Goal: Task Accomplishment & Management: Manage account settings

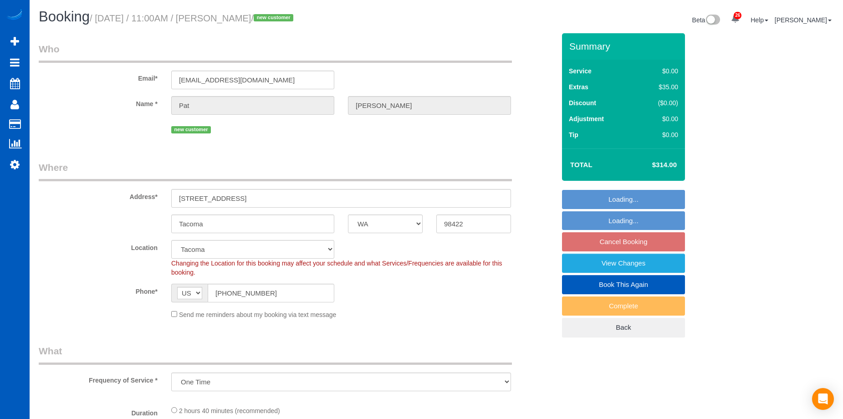
select select "WA"
select select "number:8"
select select "199"
select select "1001"
select select "2"
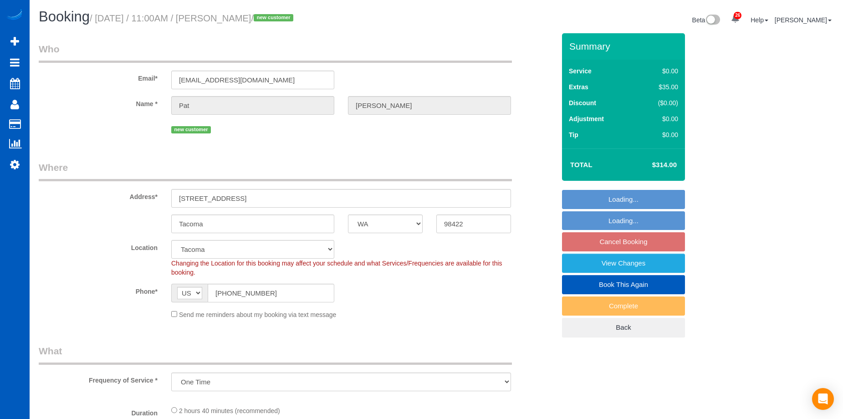
select select "2"
select select "spot2"
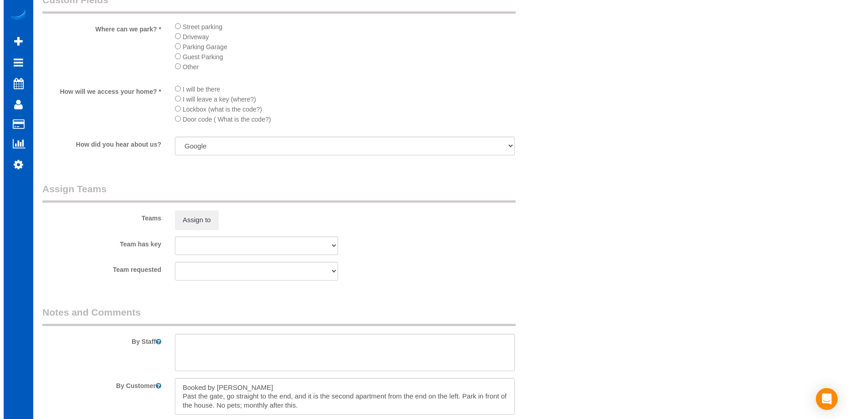
scroll to position [1138, 0]
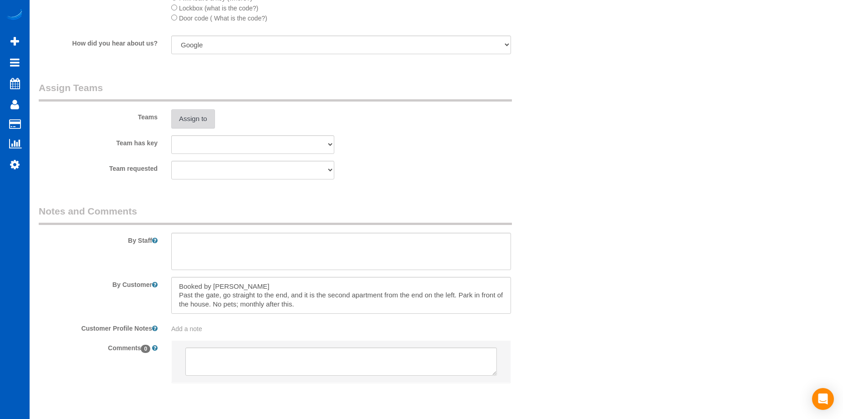
click at [186, 117] on button "Assign to" at bounding box center [193, 118] width 44 height 19
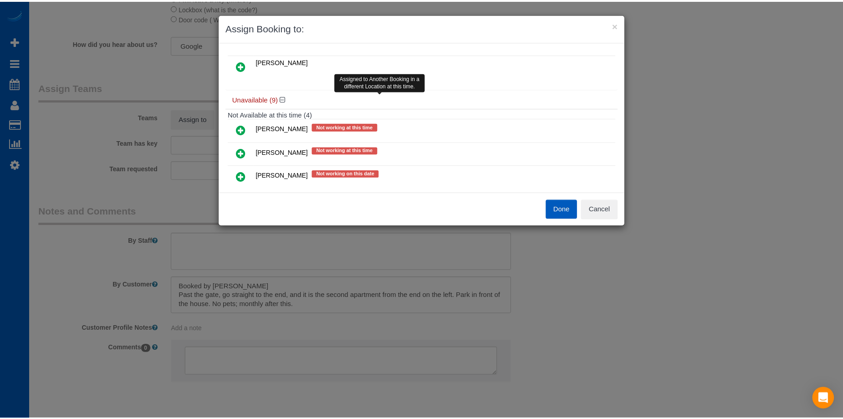
scroll to position [0, 0]
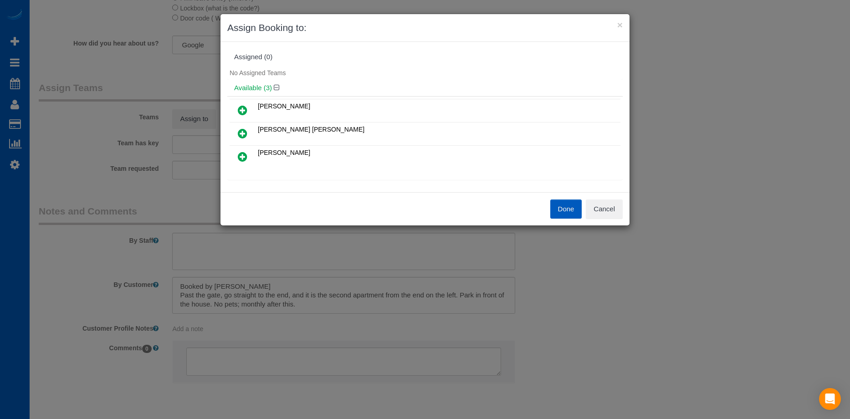
click at [239, 135] on icon at bounding box center [243, 133] width 10 height 11
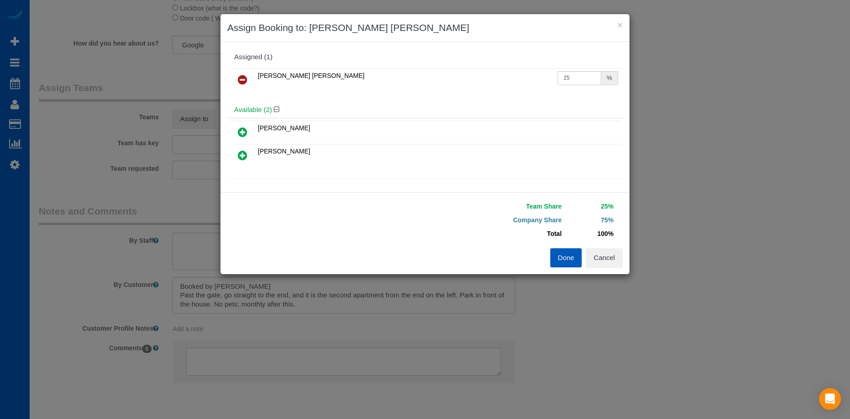
click at [245, 132] on icon at bounding box center [243, 132] width 10 height 11
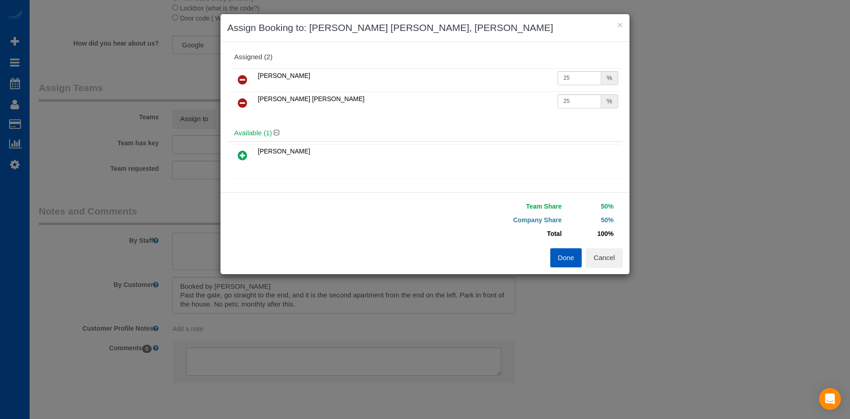
click at [557, 254] on button "Done" at bounding box center [566, 257] width 32 height 19
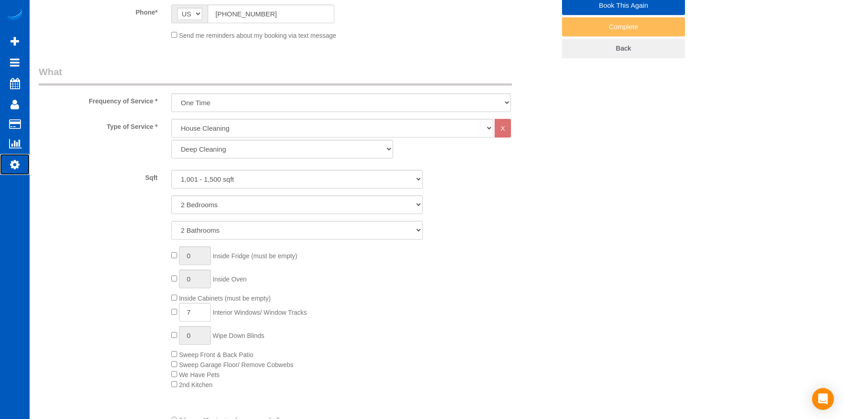
scroll to position [394, 0]
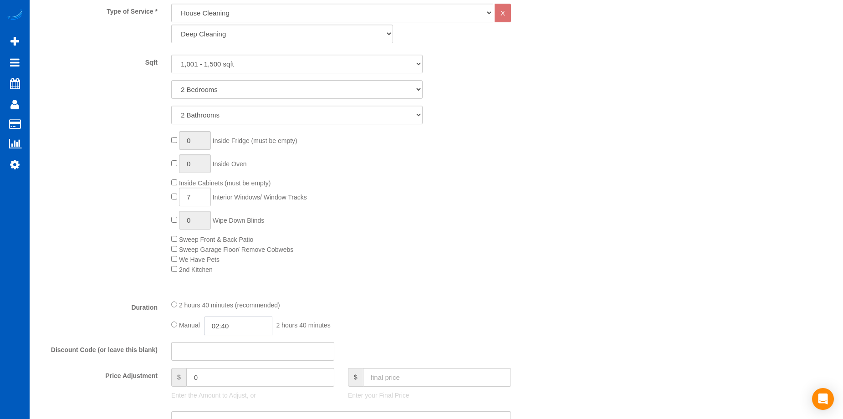
click at [215, 324] on input "02:40" at bounding box center [238, 325] width 68 height 19
type input "03:30"
click at [228, 376] on li "03:30" at bounding box center [228, 379] width 41 height 12
select select "spot15"
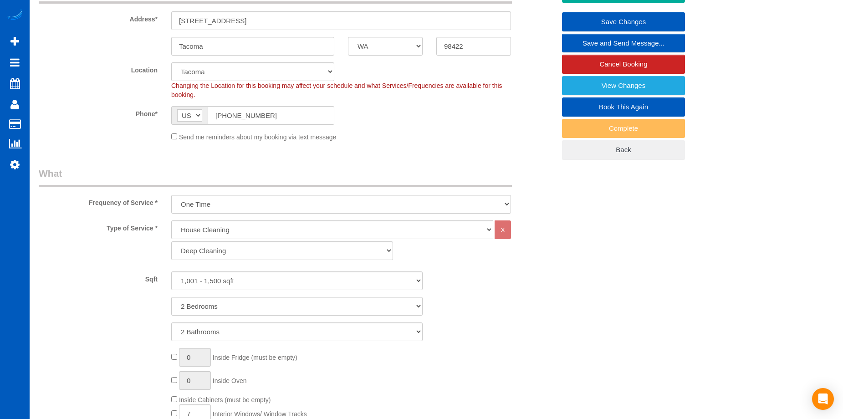
scroll to position [121, 0]
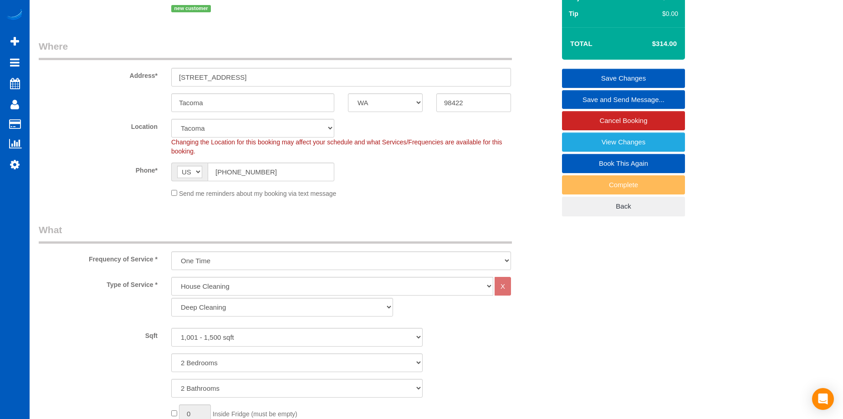
click at [583, 71] on link "Save Changes" at bounding box center [623, 78] width 123 height 19
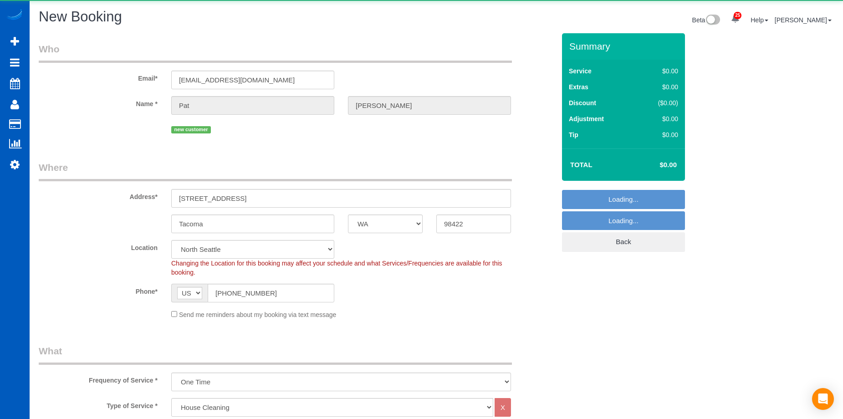
select select "WA"
select select "199"
select select "string:fspay-6ceee6cd-22dc-409a-9b20-130cebe34429"
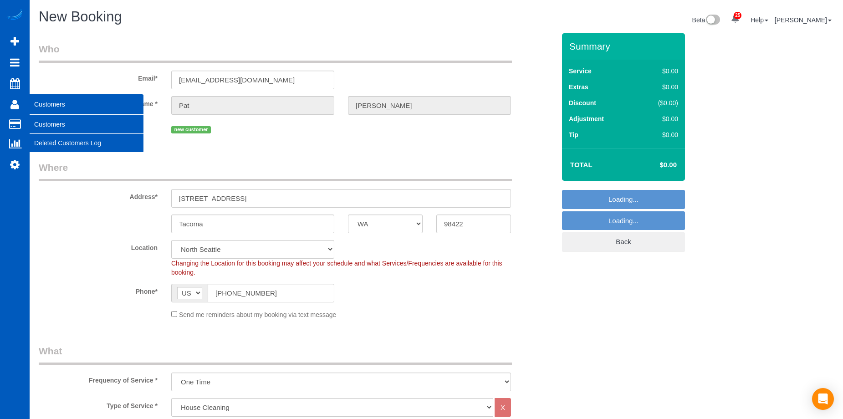
select select "object:4588"
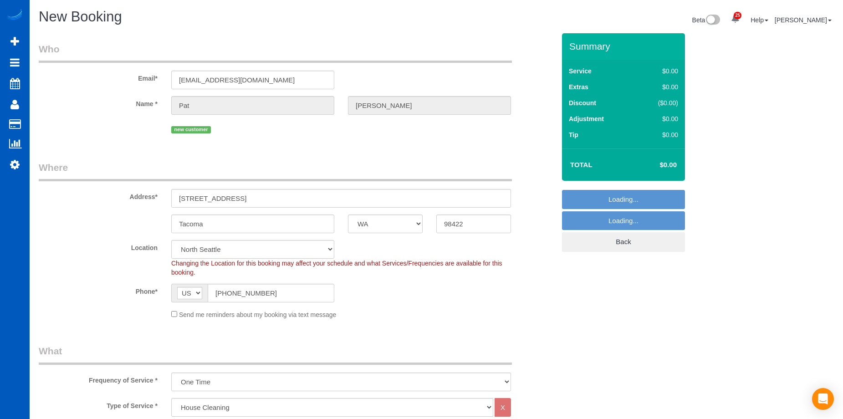
select select "2"
click at [170, 316] on div "Send me reminders about my booking via text message" at bounding box center [340, 314] width 353 height 10
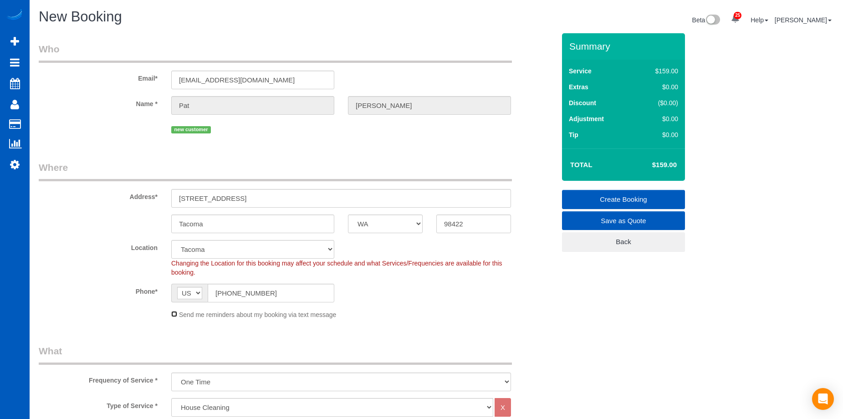
scroll to position [91, 0]
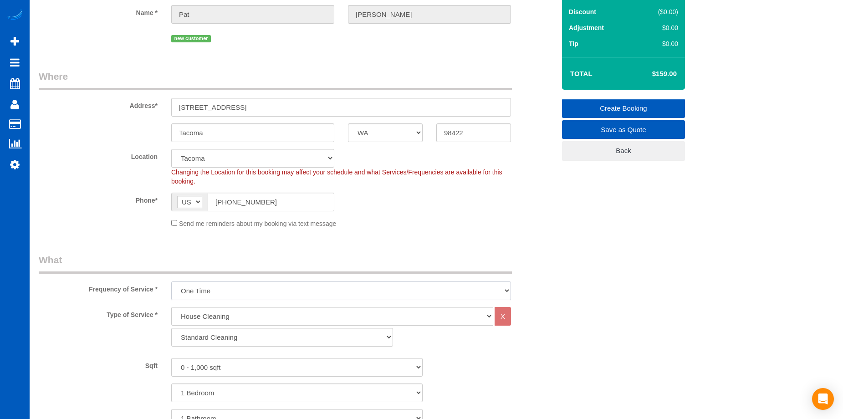
click at [238, 290] on select "One Time Weekly - 15.00% Every 2 Weeks - 10.00% Every 4 Weeks - 5.00% Every 2 M…" at bounding box center [341, 290] width 340 height 19
select select "object:4596"
click at [171, 281] on select "One Time Weekly - 15.00% Every 2 Weeks - 10.00% Every 4 Weeks - 5.00% Every 2 M…" at bounding box center [341, 290] width 340 height 19
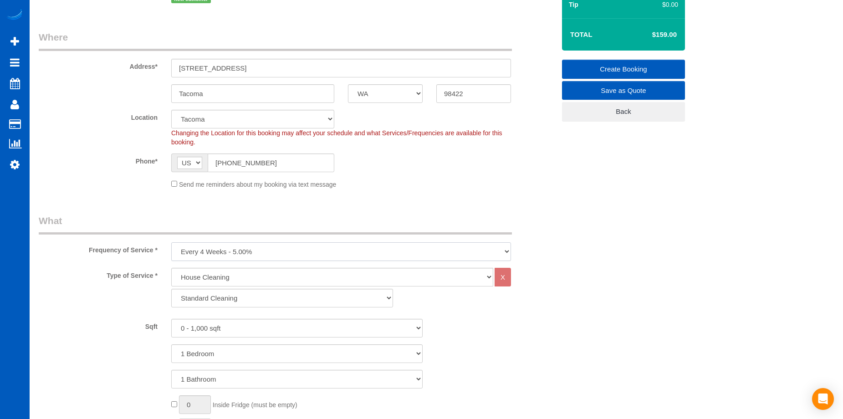
scroll to position [182, 0]
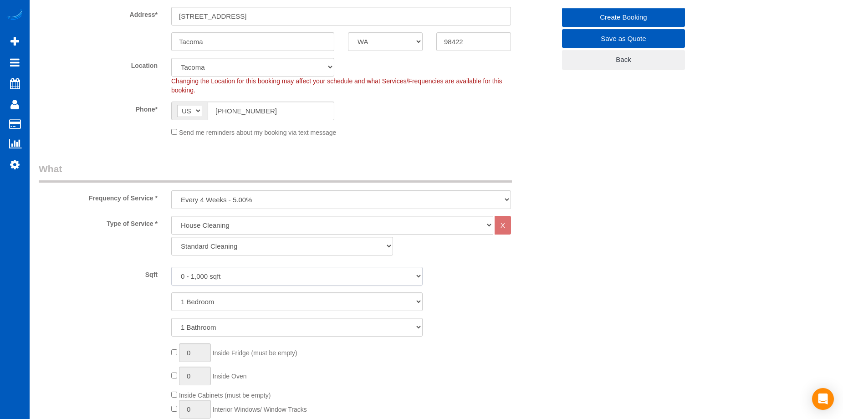
drag, startPoint x: 256, startPoint y: 276, endPoint x: 254, endPoint y: 282, distance: 6.3
click at [256, 276] on select "0 - 1,000 sqft 1,001 - 1,500 sqft 1,501 - 2,000 sqft 2,001 - 2,500 sqft 2,501 -…" at bounding box center [296, 276] width 251 height 19
select select "1001"
click at [171, 267] on select "0 - 1,000 sqft 1,001 - 1,500 sqft 1,501 - 2,000 sqft 2,001 - 2,500 sqft 2,501 -…" at bounding box center [296, 276] width 251 height 19
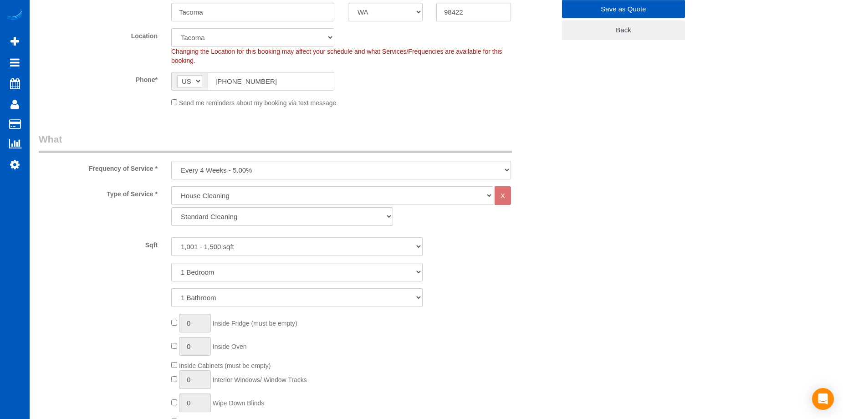
scroll to position [228, 0]
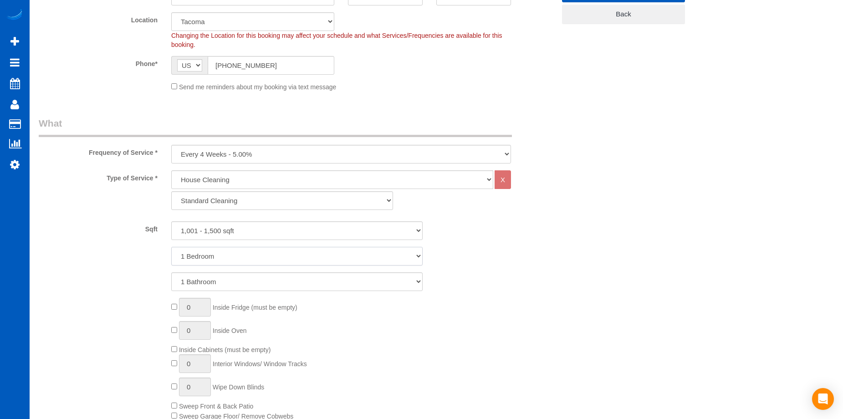
drag, startPoint x: 256, startPoint y: 254, endPoint x: 255, endPoint y: 258, distance: 4.8
click at [256, 254] on select "1 Bedroom 2 Bedrooms 3 Bedrooms 4 Bedrooms 5 Bedrooms 6 Bedrooms 7 Bedrooms" at bounding box center [296, 256] width 251 height 19
select select "2"
click at [171, 247] on select "1 Bedroom 2 Bedrooms 3 Bedrooms 4 Bedrooms 5 Bedrooms 6 Bedrooms 7 Bedrooms" at bounding box center [296, 256] width 251 height 19
click at [249, 280] on select "1 Bathroom 2 Bathrooms 3 Bathrooms 4 Bathrooms 5 Bathrooms 6 Bathrooms 7 Bathro…" at bounding box center [296, 281] width 251 height 19
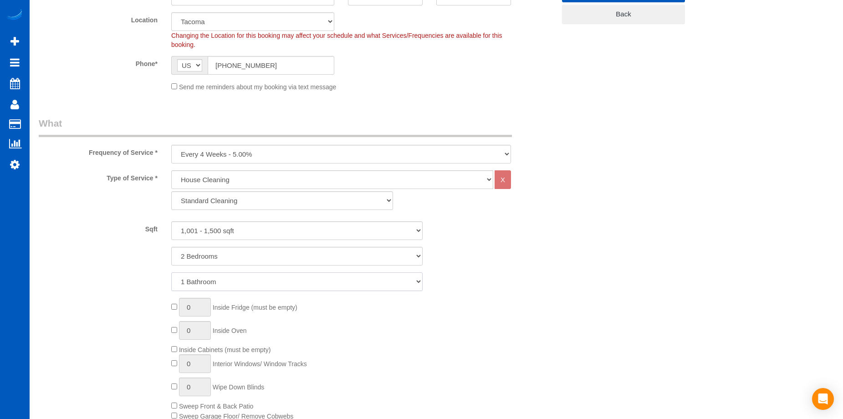
select select "2"
click at [171, 272] on select "1 Bathroom 2 Bathrooms 3 Bathrooms 4 Bathrooms 5 Bathrooms 6 Bathrooms 7 Bathro…" at bounding box center [296, 281] width 251 height 19
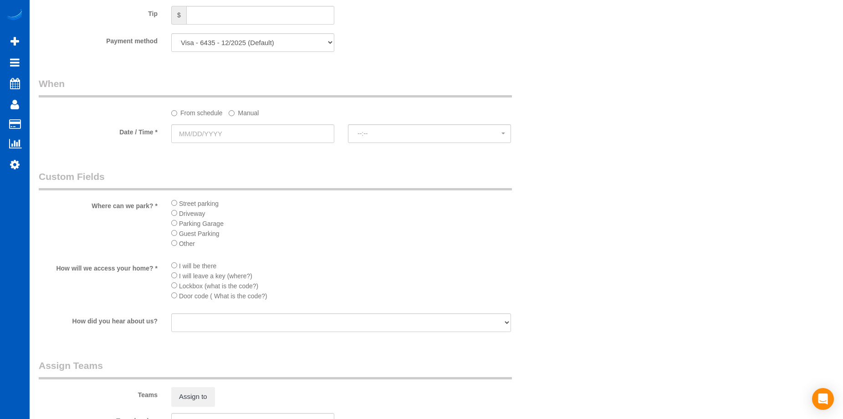
scroll to position [791, 0]
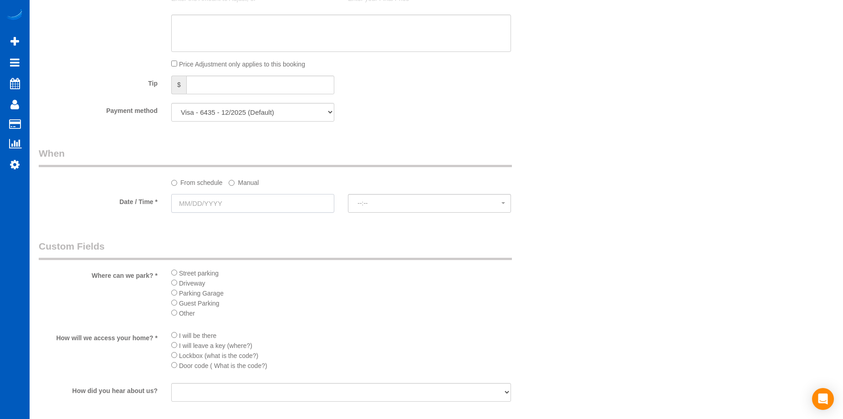
click at [276, 201] on input "text" at bounding box center [252, 203] width 163 height 19
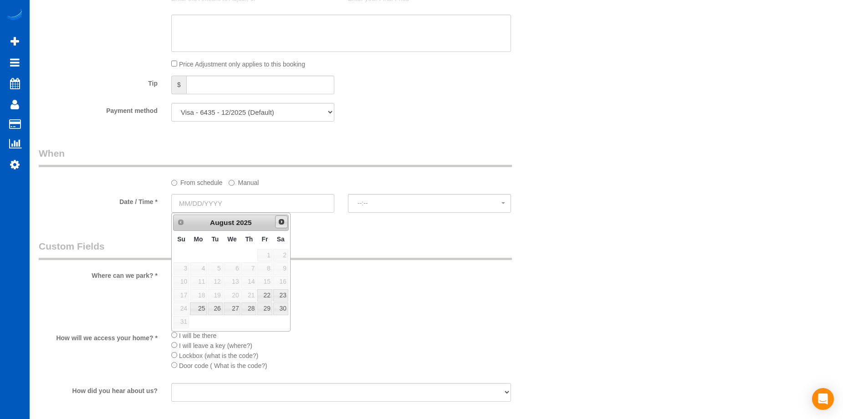
click at [280, 222] on span "Next" at bounding box center [281, 221] width 7 height 7
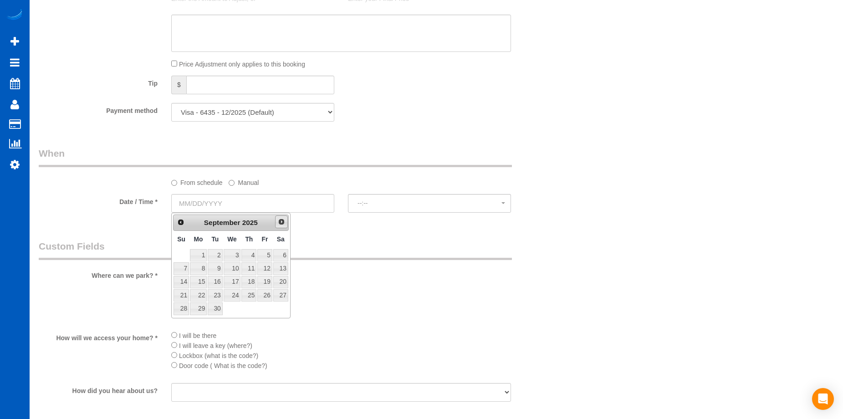
click at [280, 222] on span "Next" at bounding box center [281, 221] width 7 height 7
click at [250, 253] on link "2" at bounding box center [248, 255] width 15 height 12
type input "10/02/2025"
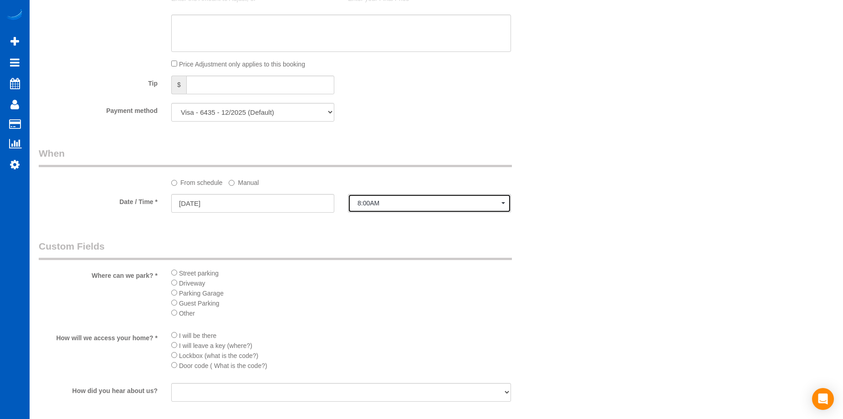
click at [364, 204] on span "8:00AM" at bounding box center [429, 202] width 144 height 7
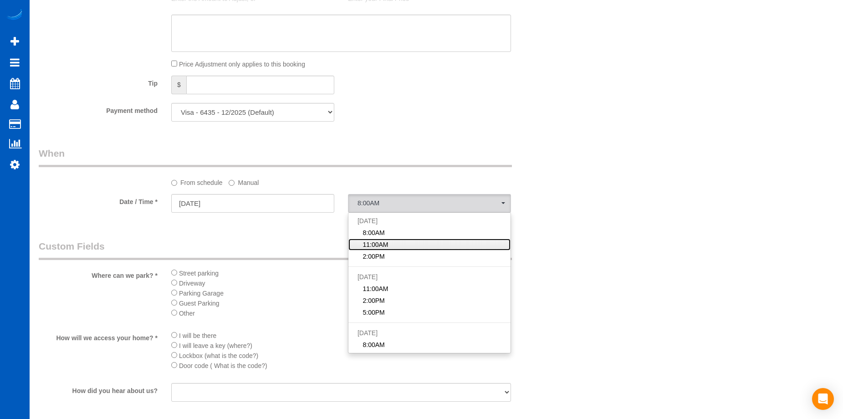
click at [384, 245] on span "11:00AM" at bounding box center [375, 244] width 26 height 9
select select "spot17"
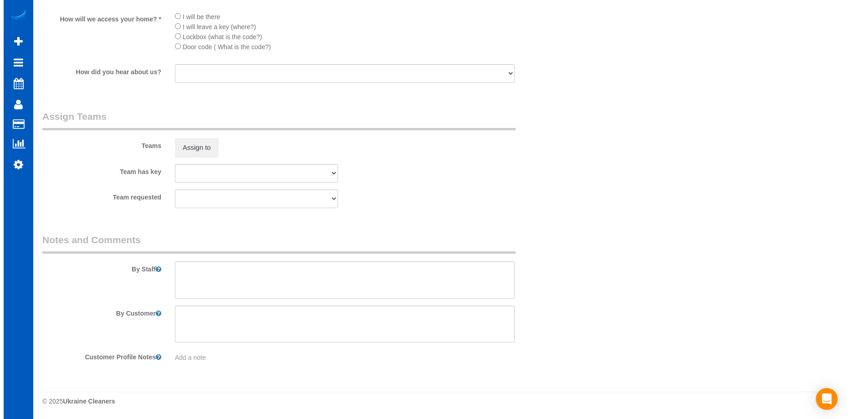
scroll to position [973, 0]
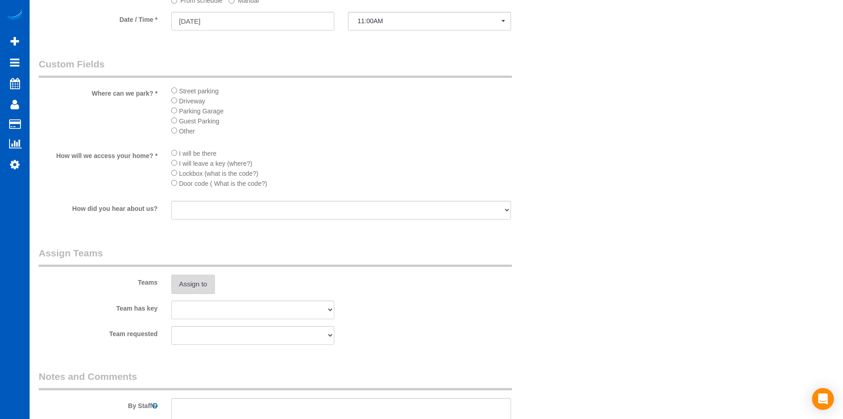
click at [204, 284] on button "Assign to" at bounding box center [193, 284] width 44 height 19
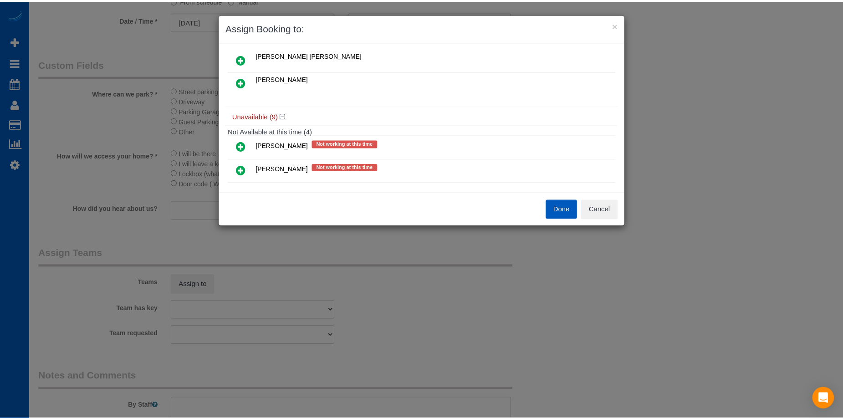
scroll to position [0, 0]
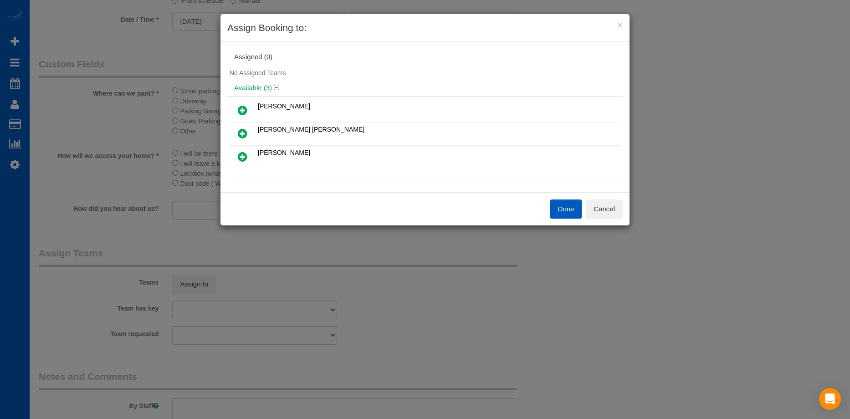
click at [242, 133] on icon at bounding box center [243, 133] width 10 height 11
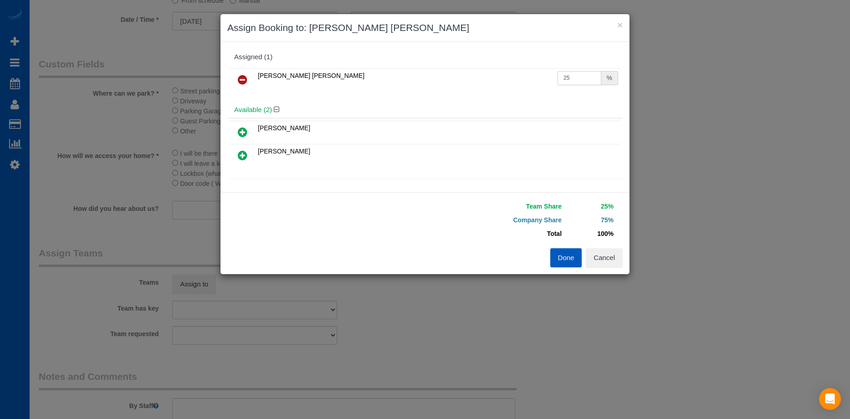
click at [558, 77] on input "25" at bounding box center [579, 78] width 44 height 14
drag, startPoint x: 574, startPoint y: 77, endPoint x: 529, endPoint y: 75, distance: 45.1
click at [529, 75] on tr "Nadezhda Korina 25 %" at bounding box center [425, 79] width 391 height 23
type input "50"
click at [563, 257] on button "Done" at bounding box center [566, 257] width 32 height 19
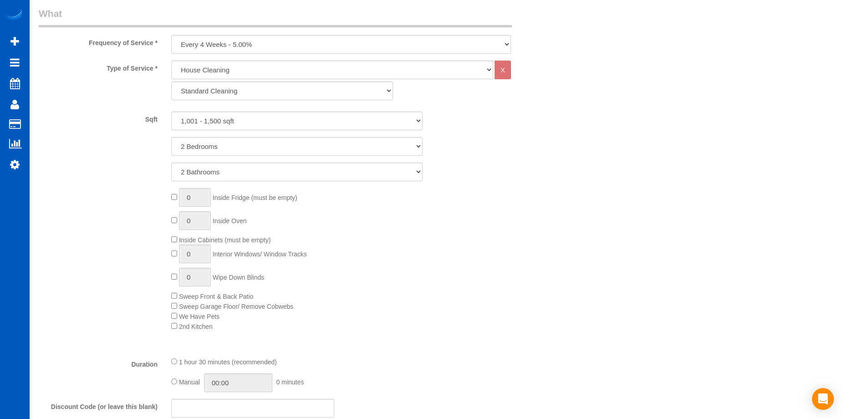
scroll to position [472, 0]
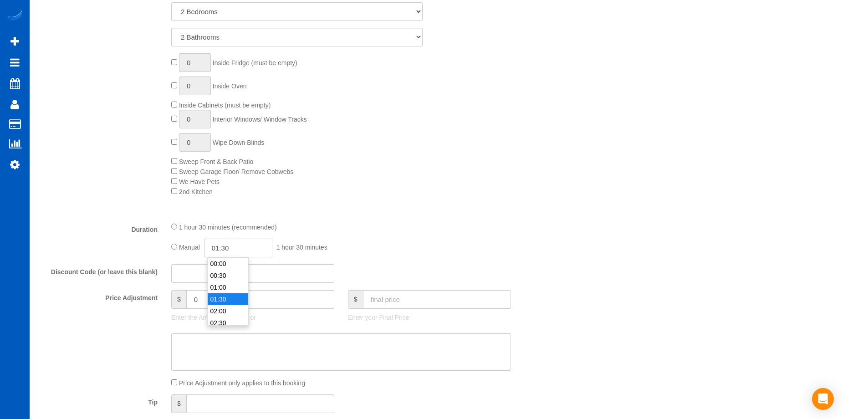
click at [235, 250] on input "01:30" at bounding box center [238, 248] width 68 height 19
type input "04:00"
click at [230, 286] on li "04:00" at bounding box center [228, 289] width 41 height 12
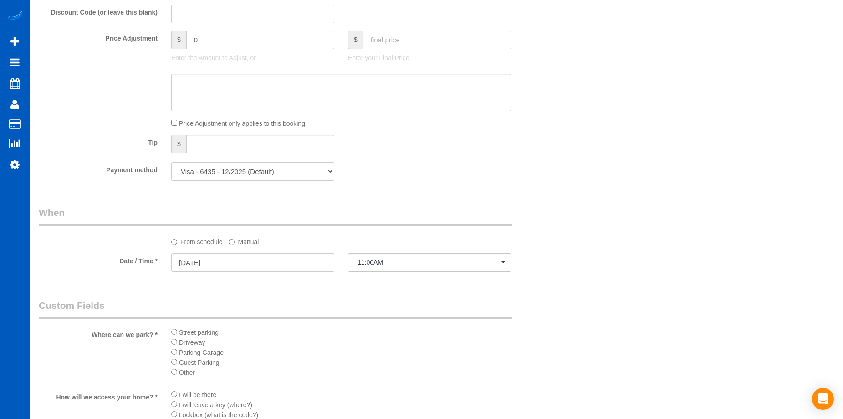
select select "spot31"
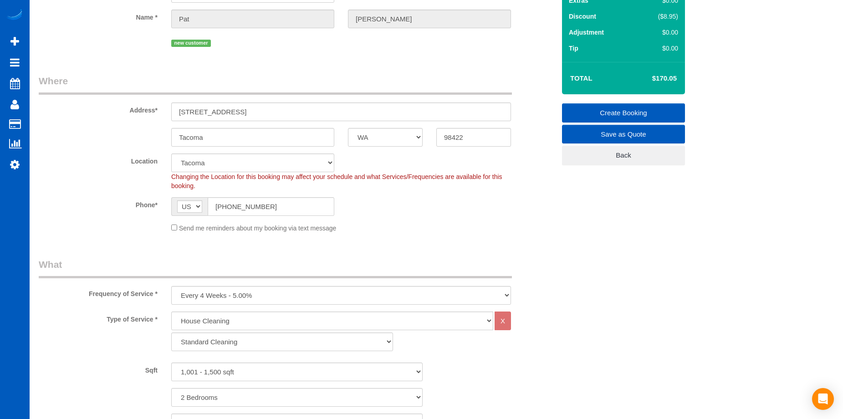
scroll to position [0, 0]
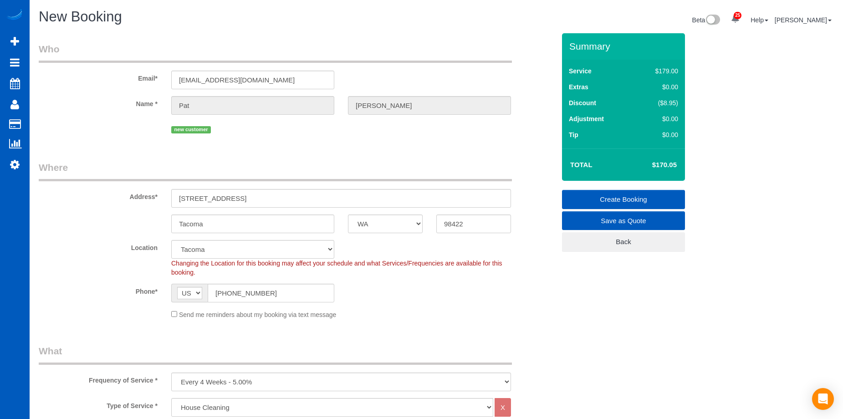
click at [595, 199] on link "Create Booking" at bounding box center [623, 199] width 123 height 19
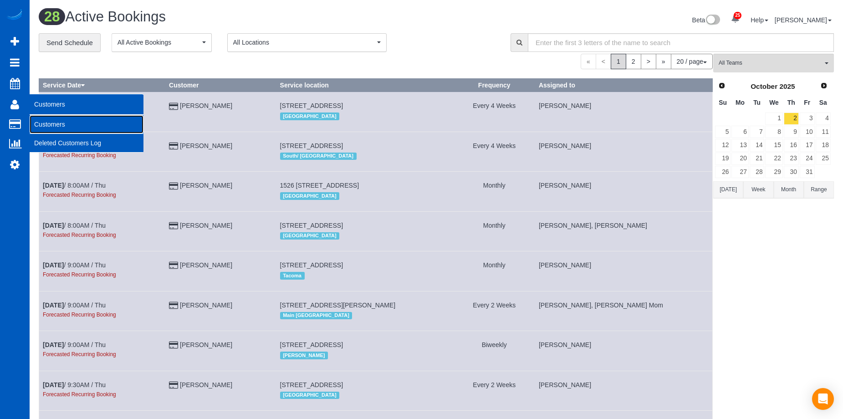
click at [45, 125] on link "Customers" at bounding box center [87, 124] width 114 height 18
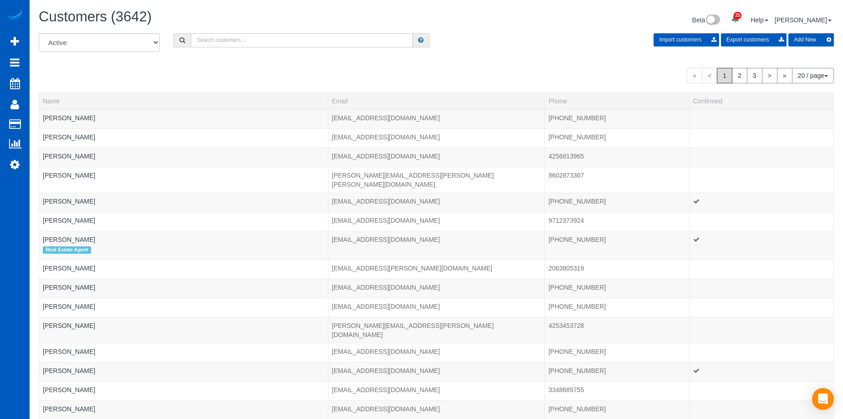
click at [233, 40] on input "text" at bounding box center [302, 40] width 222 height 14
paste input "krudaw@comcast.net"
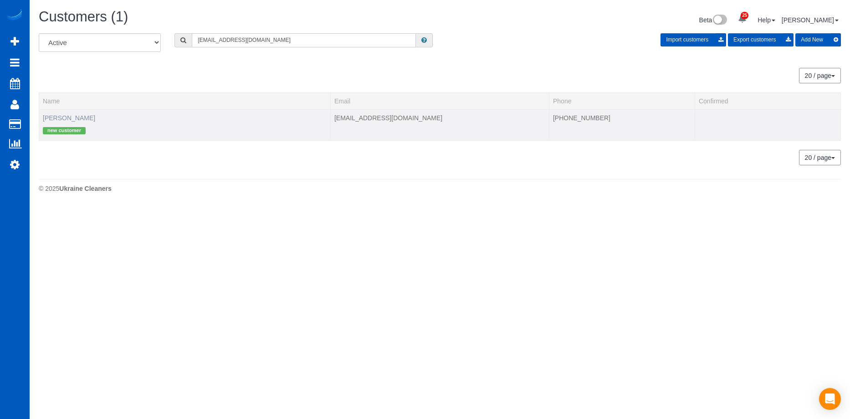
type input "krudaw@comcast.net"
click at [59, 117] on link "Pat Hutchins" at bounding box center [69, 117] width 52 height 7
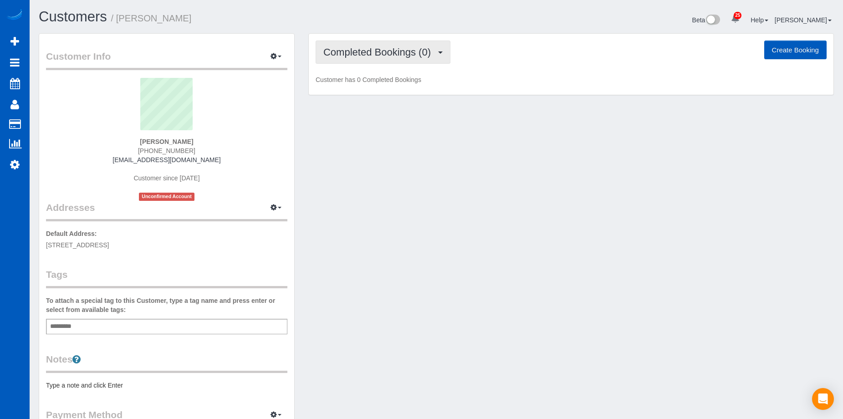
click at [376, 58] on button "Completed Bookings (0)" at bounding box center [383, 52] width 135 height 23
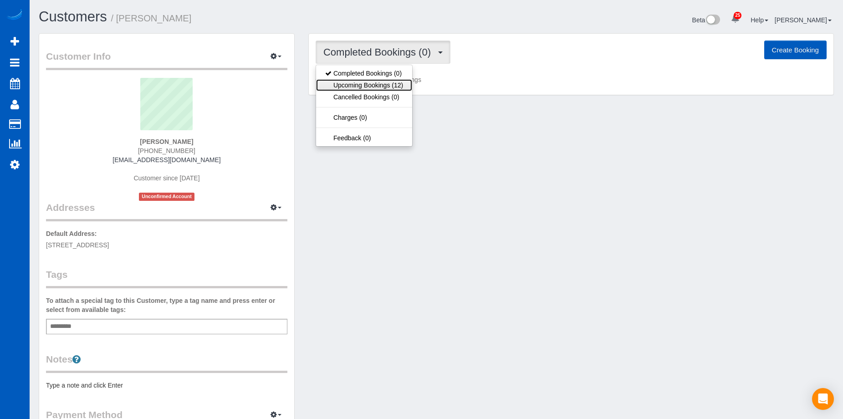
click at [372, 87] on link "Upcoming Bookings (12)" at bounding box center [364, 85] width 96 height 12
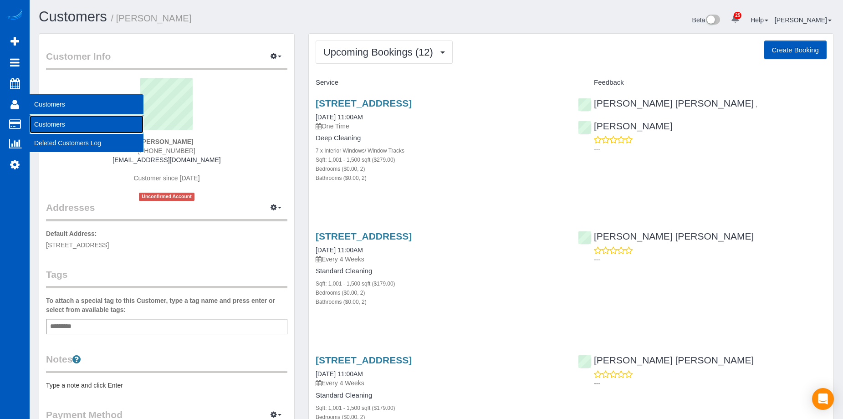
click at [38, 122] on link "Customers" at bounding box center [87, 124] width 114 height 18
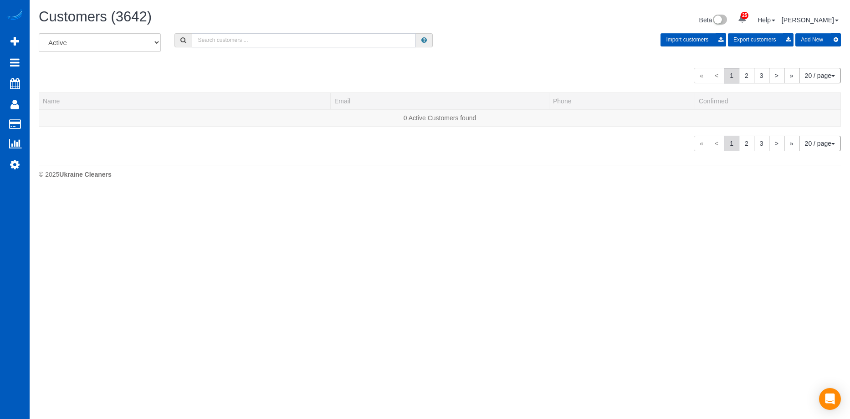
click at [253, 43] on input "text" at bounding box center [304, 40] width 224 height 14
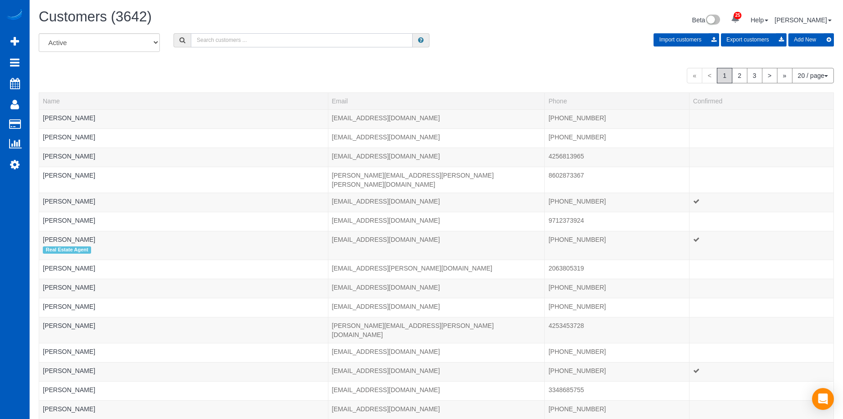
paste input "lvwhatley58@gmail.com"
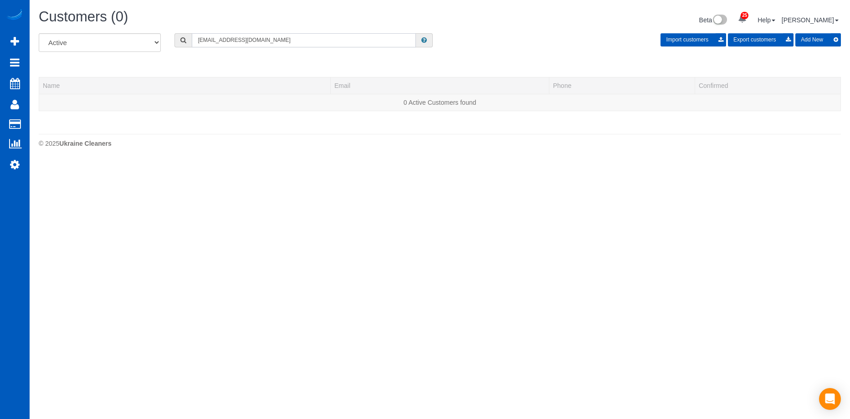
type input "lvwhatley58@gmail.com"
click at [826, 37] on button "Add New" at bounding box center [818, 39] width 46 height 13
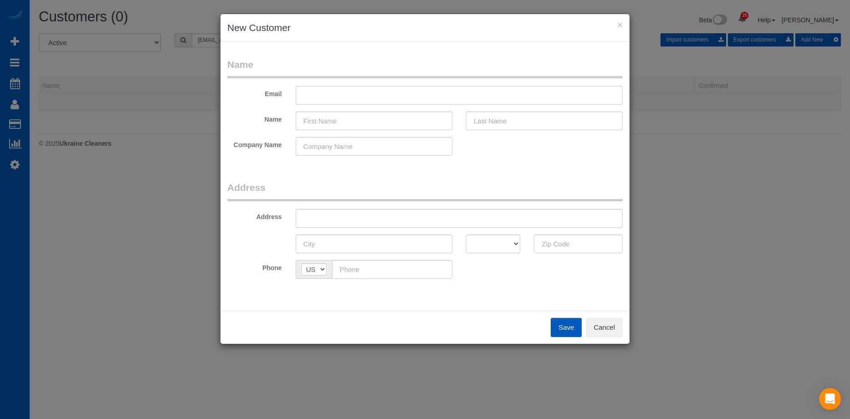
click at [434, 90] on input "text" at bounding box center [459, 95] width 327 height 19
paste input "lvwhatley58@gmail.com"
type input "lvwhatley58@gmail.com"
click at [349, 121] on input "text" at bounding box center [374, 121] width 157 height 19
paste input "[PERSON_NAME]"
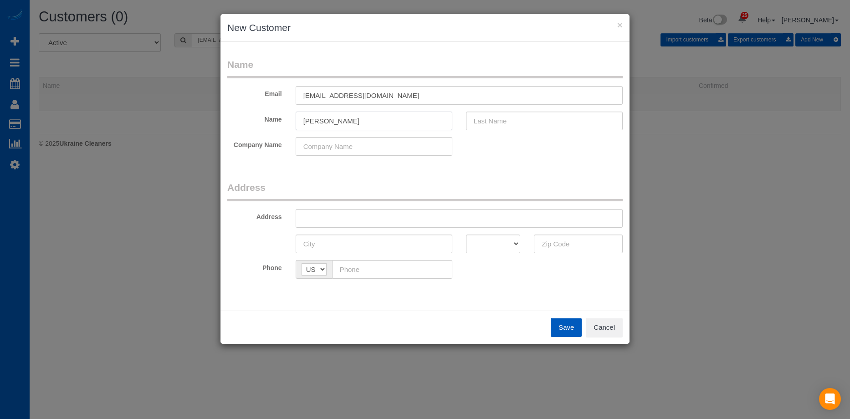
drag, startPoint x: 321, startPoint y: 121, endPoint x: 464, endPoint y: 119, distance: 143.9
click at [457, 122] on div "[PERSON_NAME]" at bounding box center [374, 121] width 170 height 19
click at [344, 114] on input "[PERSON_NAME]" at bounding box center [374, 121] width 157 height 19
drag, startPoint x: 324, startPoint y: 118, endPoint x: 384, endPoint y: 120, distance: 60.1
click at [384, 120] on input "[PERSON_NAME]" at bounding box center [374, 121] width 157 height 19
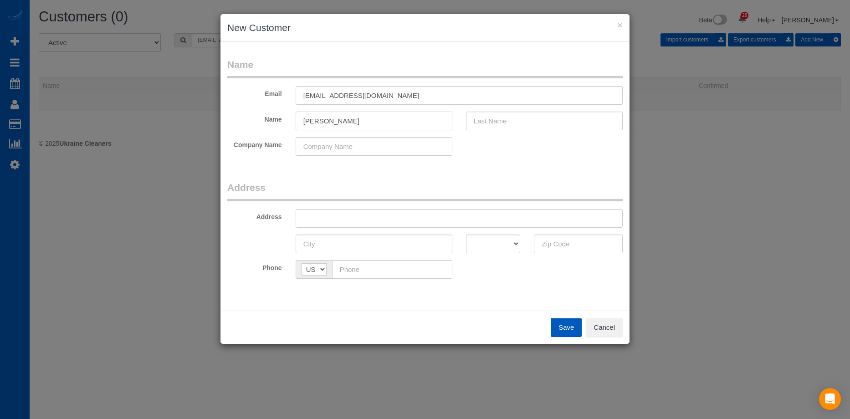
type input "Linda"
click at [510, 117] on input "text" at bounding box center [544, 121] width 157 height 19
paste input "Whatley"
type input "Whatley"
click at [379, 120] on input "Linda" at bounding box center [374, 121] width 157 height 19
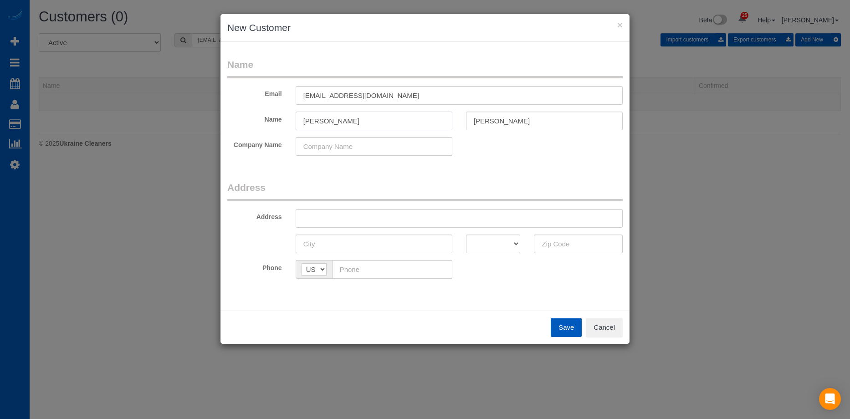
type input "Linda"
click at [358, 219] on input "text" at bounding box center [459, 218] width 327 height 19
paste input "830 Hillside Dr E, Seattle, WA 98112"
drag, startPoint x: 396, startPoint y: 216, endPoint x: 451, endPoint y: 221, distance: 55.7
click at [451, 221] on input "830 Hillside Dr E, Seattle, WA 98112" at bounding box center [459, 218] width 327 height 19
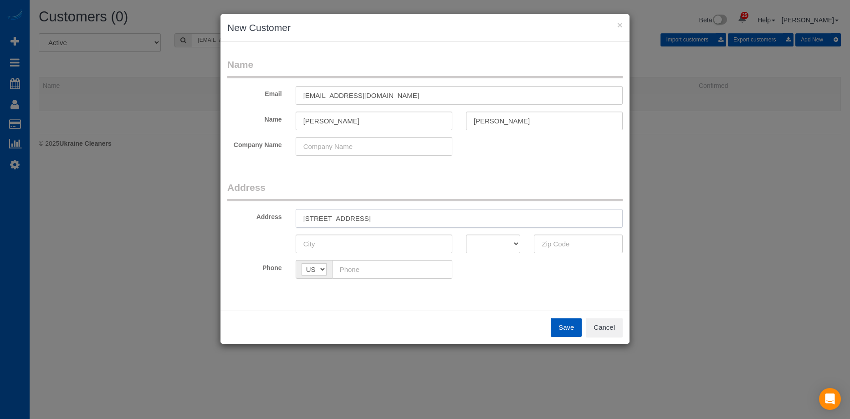
type input "830 Hillside Dr E, Seattle, WA"
click at [553, 240] on input "text" at bounding box center [578, 244] width 89 height 19
paste input "98112"
type input "98112"
click at [490, 242] on select "AK AL AR AZ CA CO CT DC DE FL GA HI IA ID IL IN KS KY LA MA MD ME MI MN MO MS M…" at bounding box center [493, 244] width 55 height 19
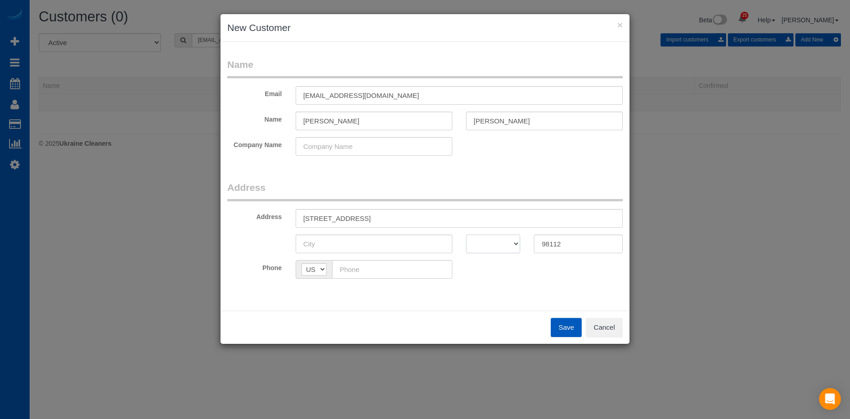
select select "WA"
click at [466, 235] on select "AK AL AR AZ CA CO CT DC DE FL GA HI IA ID IL IN KS KY LA MA MD ME MI MN MO MS M…" at bounding box center [493, 244] width 55 height 19
drag, startPoint x: 358, startPoint y: 219, endPoint x: 378, endPoint y: 222, distance: 19.8
click at [378, 222] on input "830 Hillside Dr E, Seattle, WA" at bounding box center [459, 218] width 327 height 19
type input "830 Hillside Dr E, , WA"
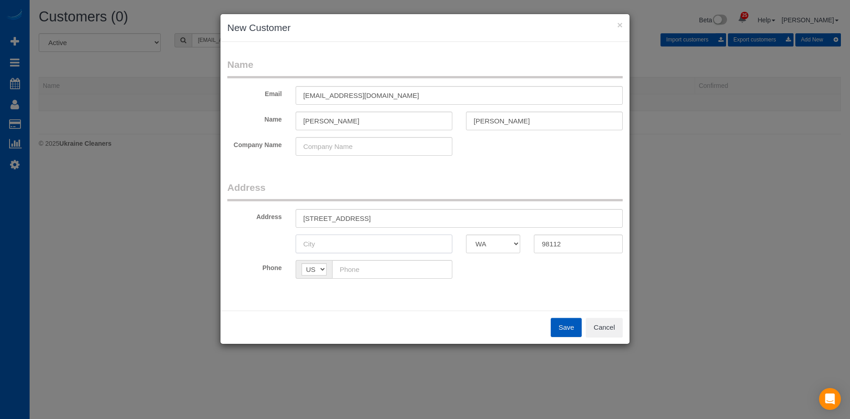
click at [359, 242] on input "text" at bounding box center [374, 244] width 157 height 19
paste input "[GEOGRAPHIC_DATA]"
type input "[GEOGRAPHIC_DATA]"
drag, startPoint x: 354, startPoint y: 218, endPoint x: 402, endPoint y: 217, distance: 48.3
click at [402, 217] on input "830 Hillside Dr E, , WA" at bounding box center [459, 218] width 327 height 19
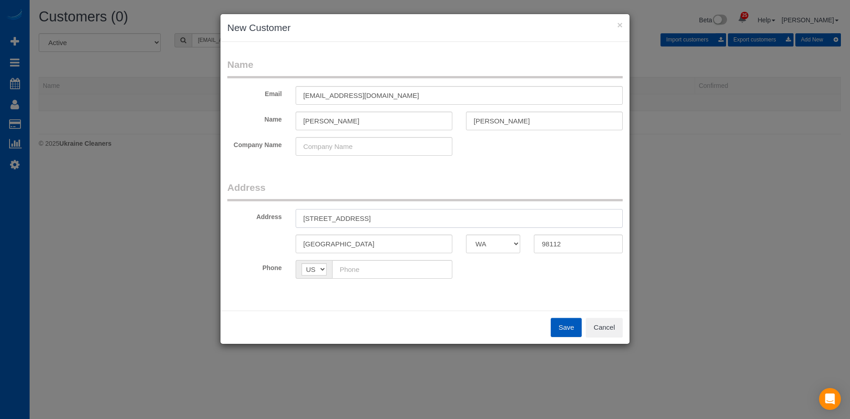
type input "830 Hillside Dr E"
drag, startPoint x: 380, startPoint y: 270, endPoint x: 387, endPoint y: 270, distance: 6.4
click at [380, 270] on input "text" at bounding box center [392, 269] width 120 height 19
paste input "(206) 890-9797"
type input "(206) 890-9797"
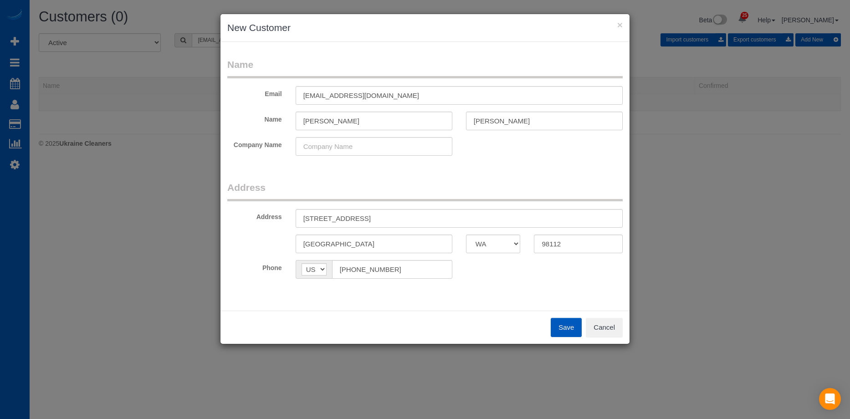
click at [562, 331] on button "Save" at bounding box center [566, 327] width 31 height 19
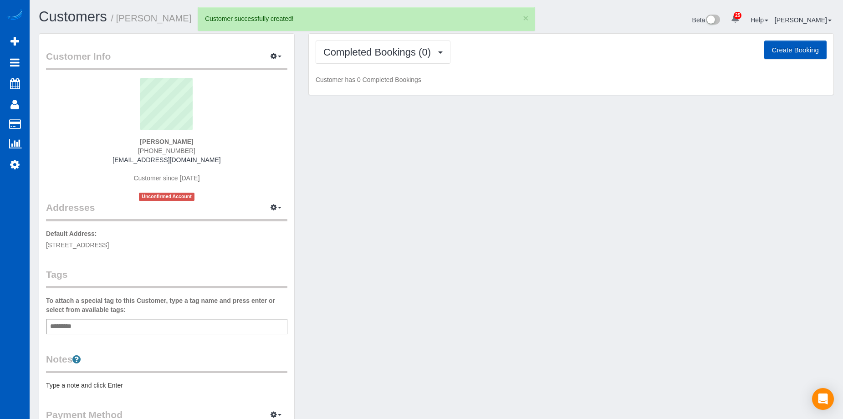
click at [809, 48] on button "Create Booking" at bounding box center [795, 50] width 62 height 19
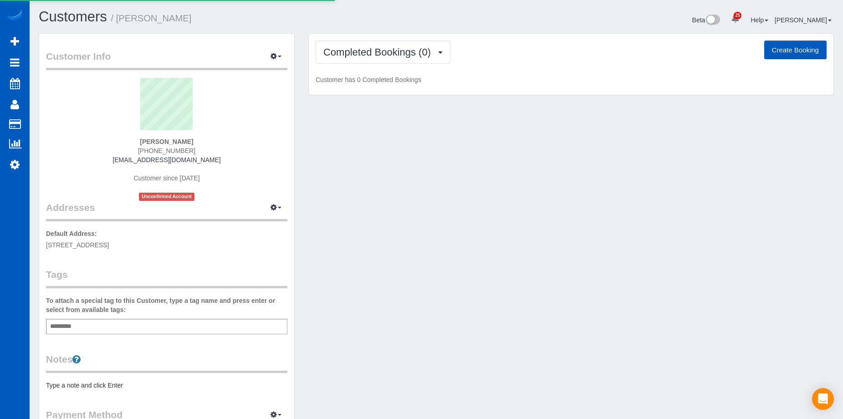
select select "WA"
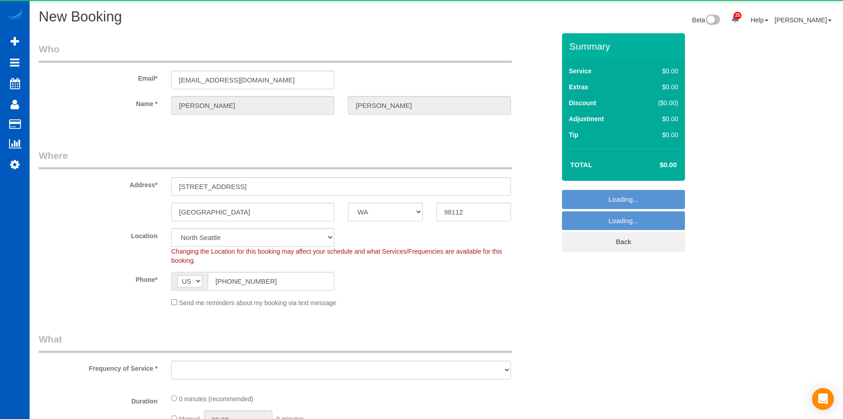
select select "199"
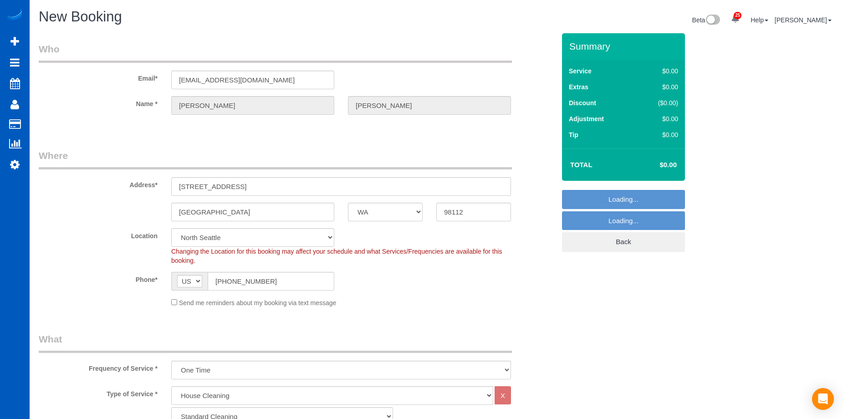
select select "object:7702"
select select "5"
select select "object:7792"
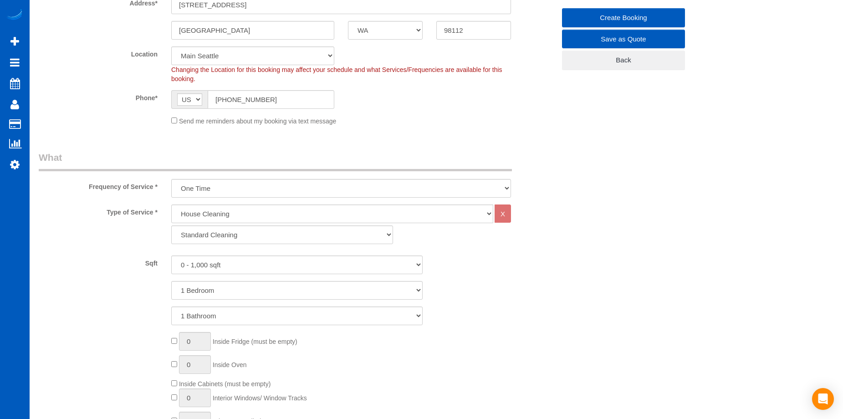
scroll to position [182, 0]
click at [342, 262] on select "0 - 1,000 sqft 1,001 - 1,500 sqft 1,501 - 2,000 sqft 2,001 - 2,500 sqft 2,501 -…" at bounding box center [296, 264] width 251 height 19
select select "3501"
click at [171, 255] on select "0 - 1,000 sqft 1,001 - 1,500 sqft 1,501 - 2,000 sqft 2,001 - 2,500 sqft 2,501 -…" at bounding box center [296, 264] width 251 height 19
click at [343, 286] on select "1 Bedroom 2 Bedrooms 3 Bedrooms 4 Bedrooms 5 Bedrooms 6 Bedrooms 7 Bedrooms" at bounding box center [296, 290] width 251 height 19
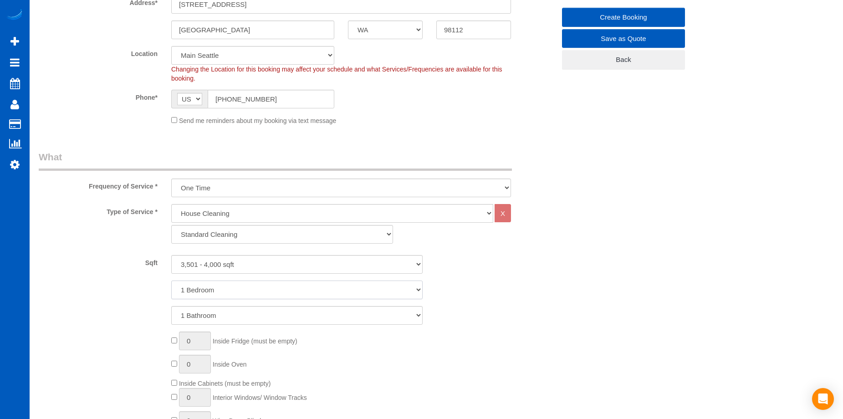
select select "4"
click at [171, 281] on select "1 Bedroom 2 Bedrooms 3 Bedrooms 4 Bedrooms 5 Bedrooms 6 Bedrooms 7 Bedrooms" at bounding box center [296, 290] width 251 height 19
click at [325, 320] on select "1 Bathroom 2 Bathrooms 3 Bathrooms 4 Bathrooms 5 Bathrooms 6 Bathrooms 7 Bathro…" at bounding box center [296, 315] width 251 height 19
select select "4"
click at [171, 306] on select "1 Bathroom 2 Bathrooms 3 Bathrooms 4 Bathrooms 5 Bathrooms 6 Bathrooms 7 Bathro…" at bounding box center [296, 315] width 251 height 19
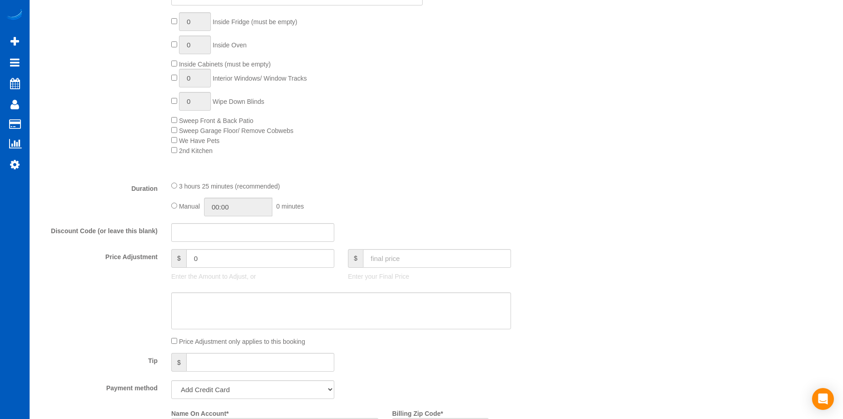
scroll to position [501, 0]
click at [388, 257] on input "text" at bounding box center [437, 259] width 148 height 19
type input "350"
click at [358, 303] on textarea at bounding box center [341, 311] width 340 height 37
type input "-89"
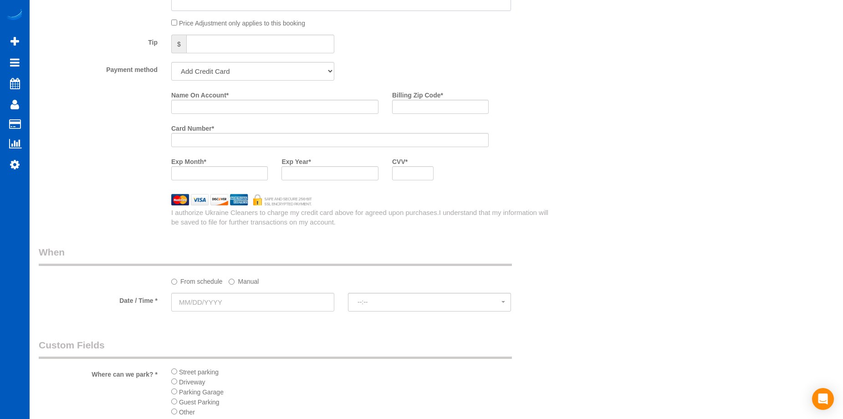
scroll to position [956, 0]
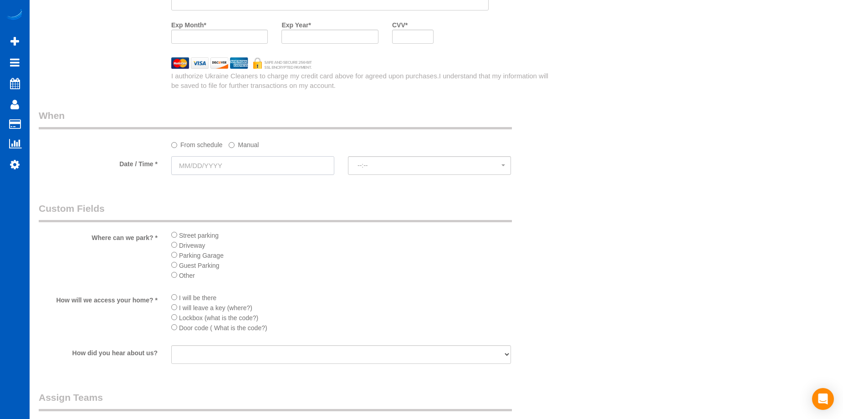
click at [283, 167] on input "text" at bounding box center [252, 165] width 163 height 19
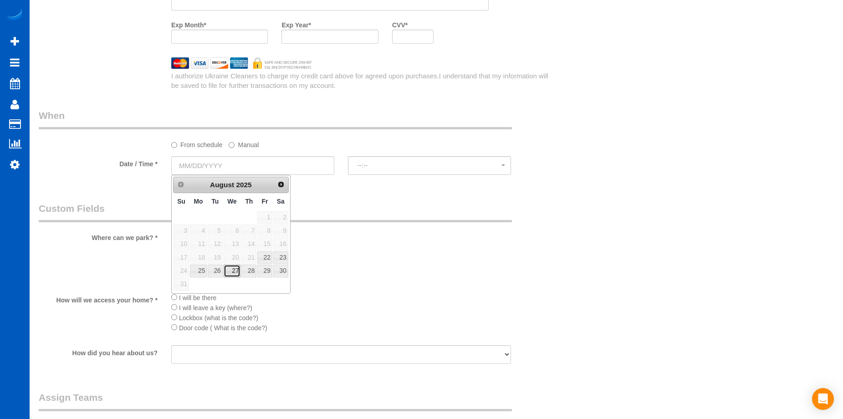
click at [234, 269] on link "27" at bounding box center [232, 271] width 17 height 12
type input "08/27/2025"
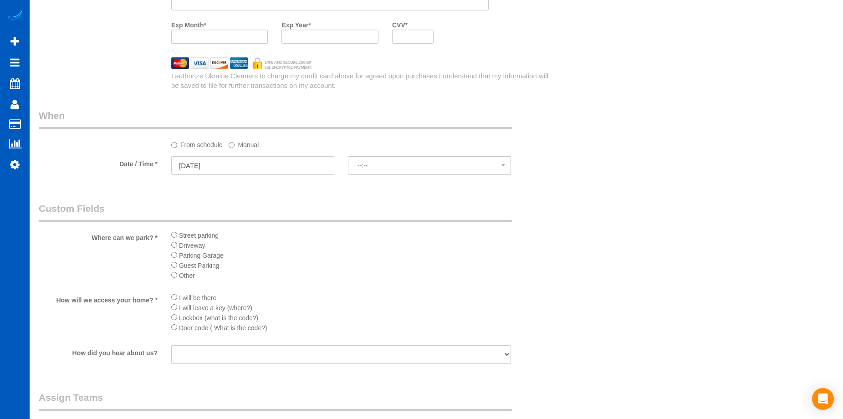
select select "spot44"
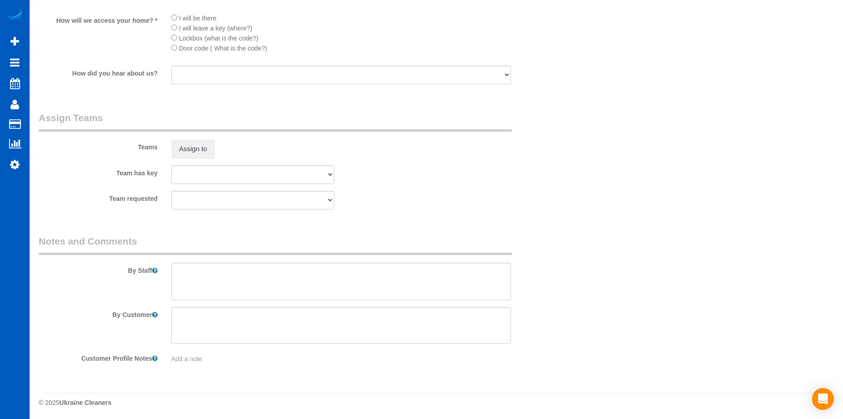
scroll to position [1237, 0]
click at [310, 301] on sui-booking-comments "By Staff By Customer Customer Profile Notes Add a note" at bounding box center [297, 297] width 516 height 129
click at [318, 283] on textarea at bounding box center [341, 279] width 340 height 37
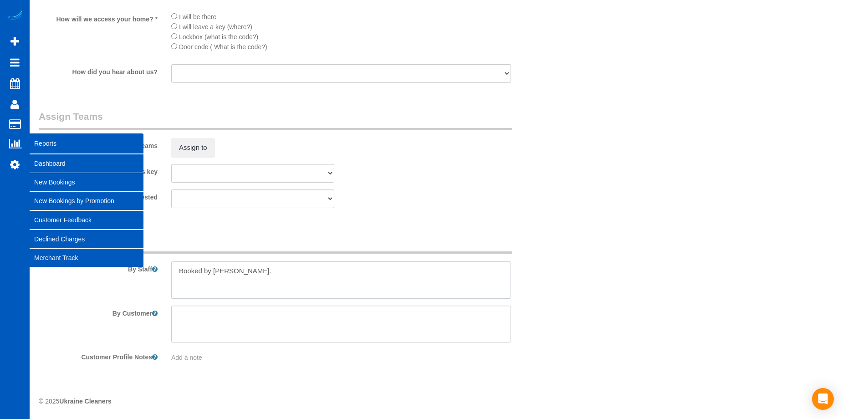
type textarea "Booked by Aaron."
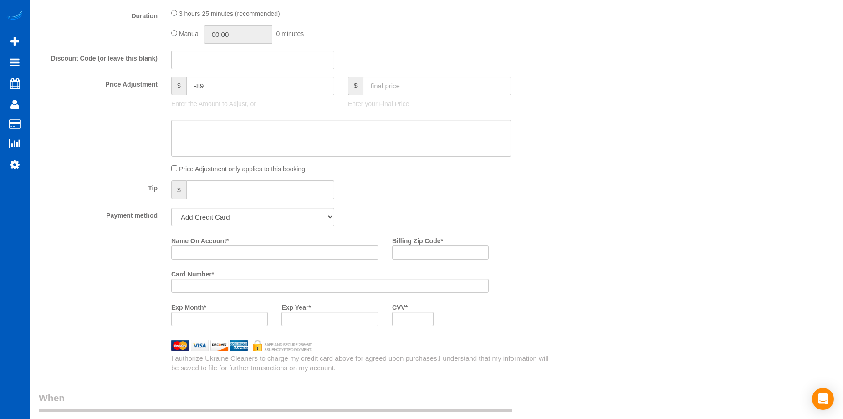
scroll to position [554, 0]
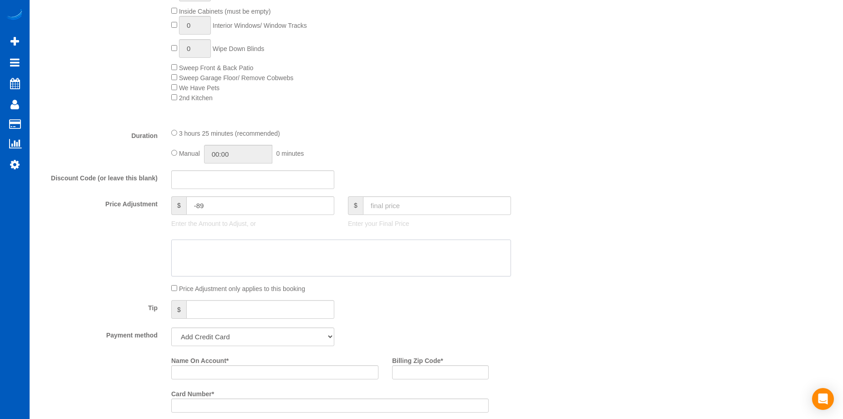
click at [296, 250] on textarea at bounding box center [341, 258] width 340 height 37
paste textarea "Has weekly service now paying 300 a week, cleaners spend 2.5 hours two girls. 3…"
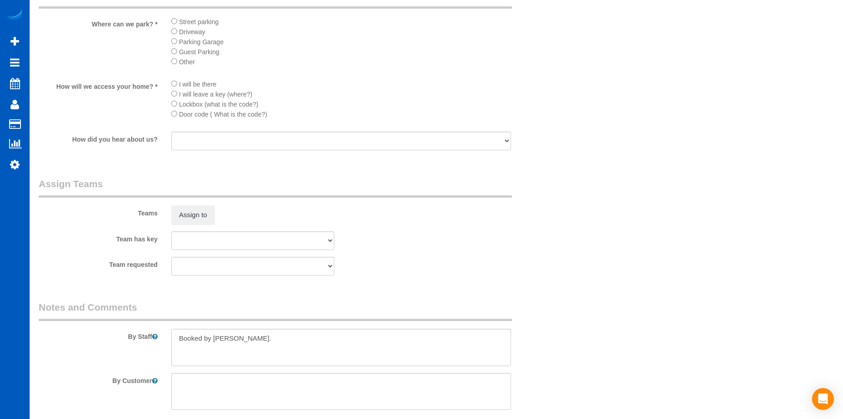
scroll to position [1055, 0]
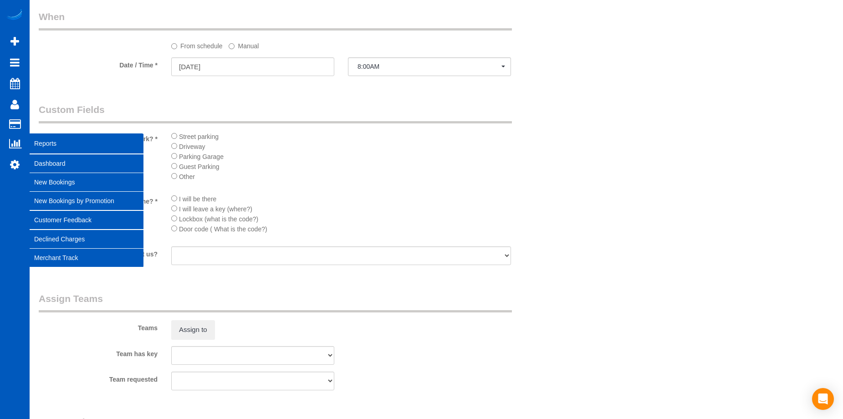
type textarea "Has weekly service now paying 300 a week, cleaners spend 2.5 hours two girls. 3…"
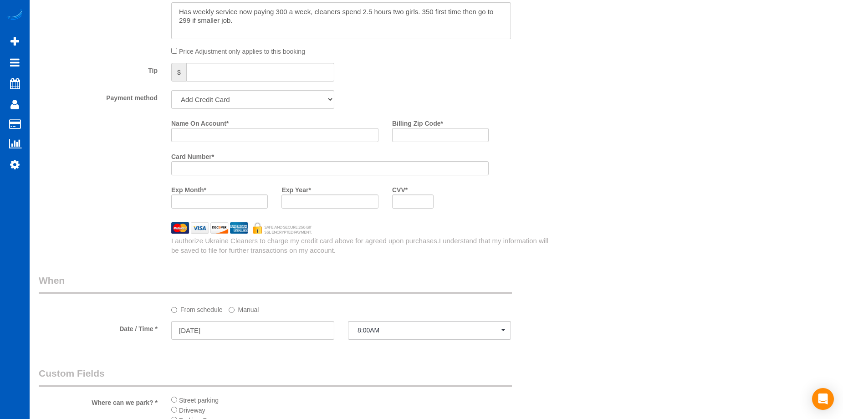
scroll to position [782, 0]
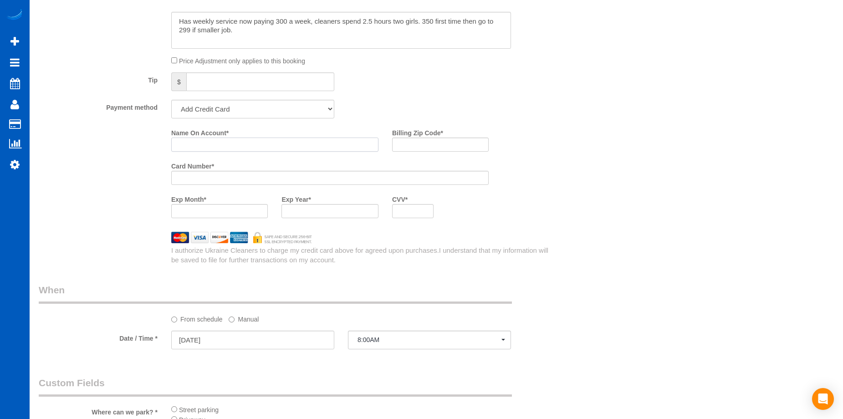
click at [218, 142] on input "Name On Account *" at bounding box center [274, 145] width 207 height 14
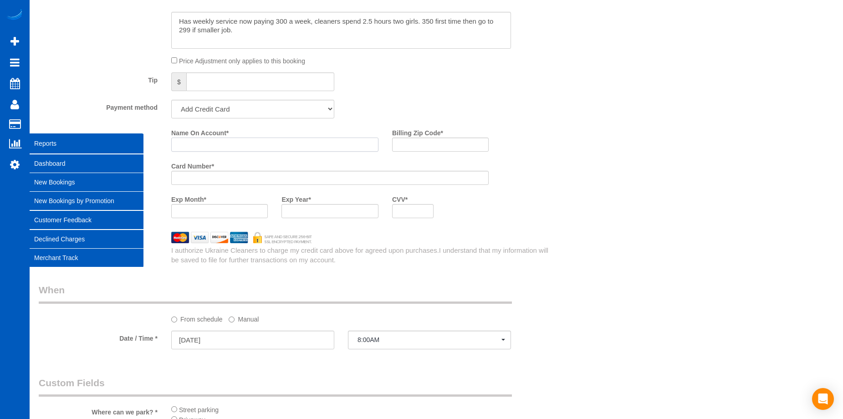
paste input "Linda Whatley"
type input "Linda Whatley"
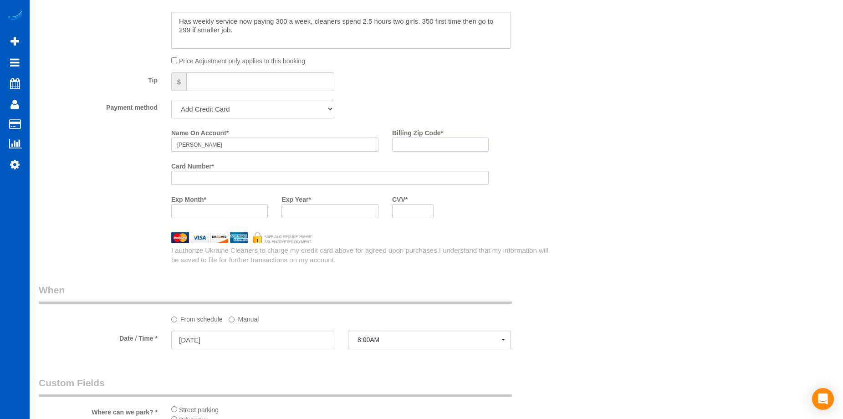
click at [446, 145] on input "Billing Zip Code *" at bounding box center [440, 145] width 97 height 14
paste input "98112"
type input "98112"
click at [335, 206] on div at bounding box center [329, 211] width 97 height 14
click at [570, 208] on div "Who Email* lvwhatley58@gmail.com Name * Linda Whatley Where Address* 830 Hillsi…" at bounding box center [436, 47] width 795 height 1592
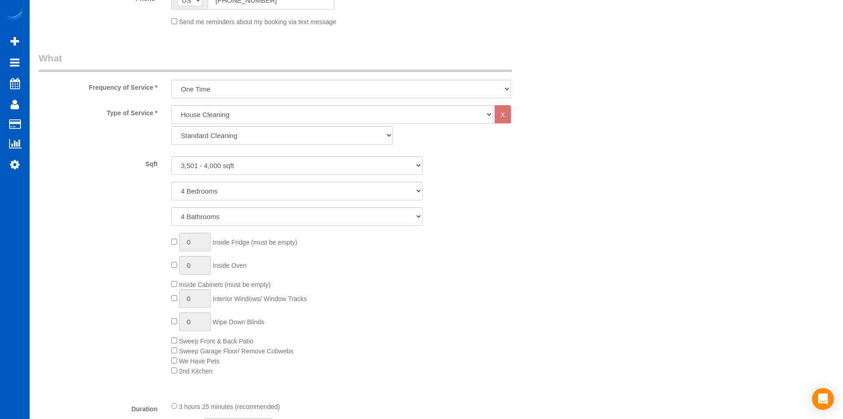
scroll to position [463, 0]
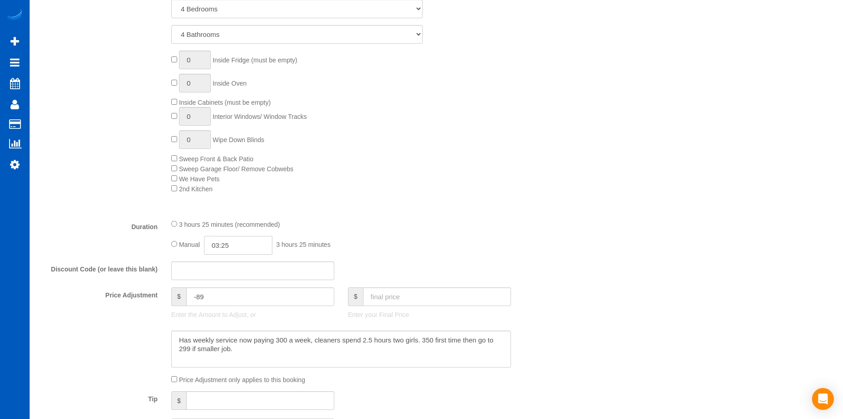
click at [234, 243] on input "03:25" at bounding box center [238, 245] width 68 height 19
type input "04:00"
click at [220, 305] on li "04:00" at bounding box center [228, 310] width 41 height 12
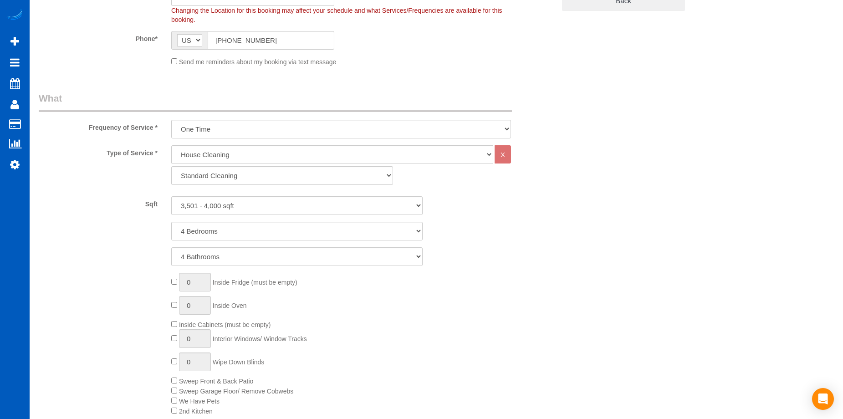
select select "spot56"
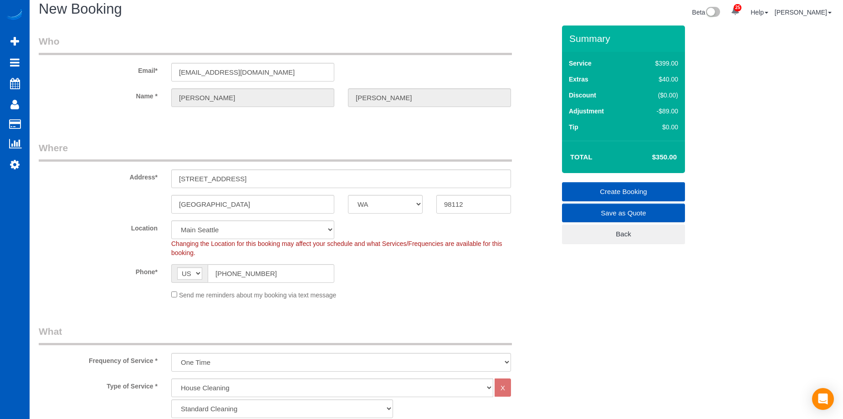
scroll to position [0, 0]
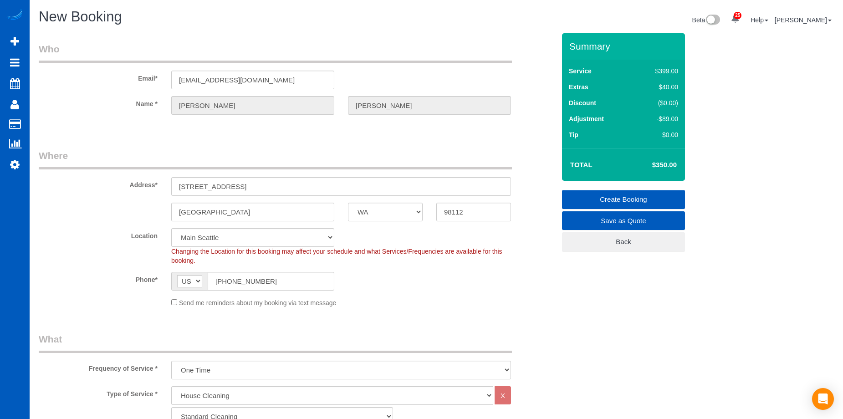
click at [588, 194] on link "Create Booking" at bounding box center [623, 199] width 123 height 19
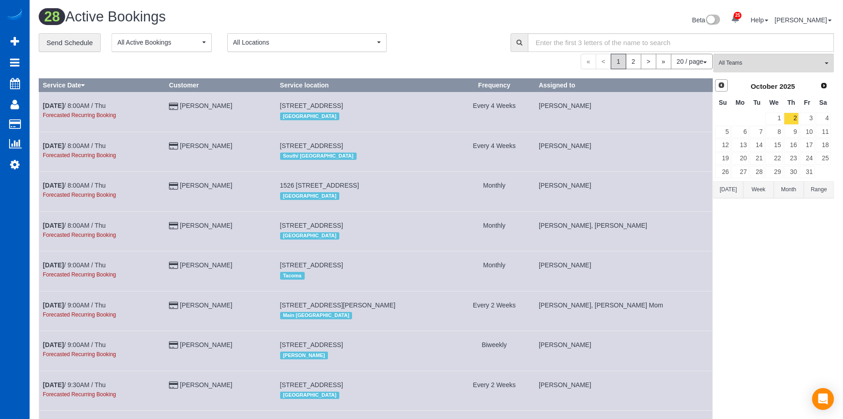
click at [721, 86] on span "Prev" at bounding box center [721, 85] width 7 height 7
click at [808, 174] on link "29" at bounding box center [807, 172] width 15 height 12
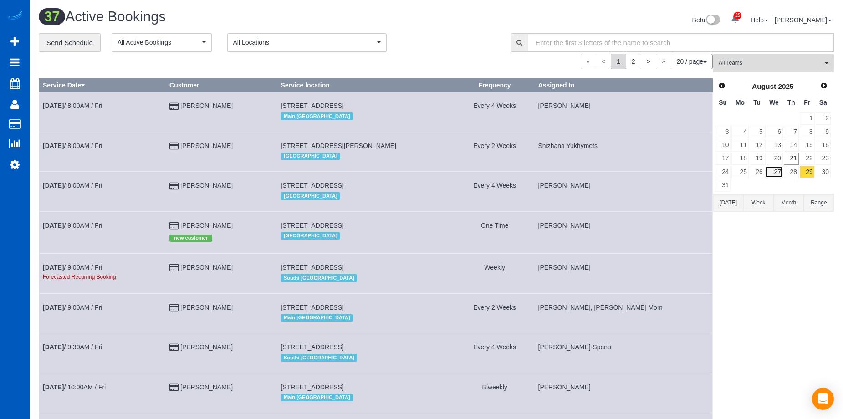
click at [771, 168] on link "27" at bounding box center [773, 172] width 17 height 12
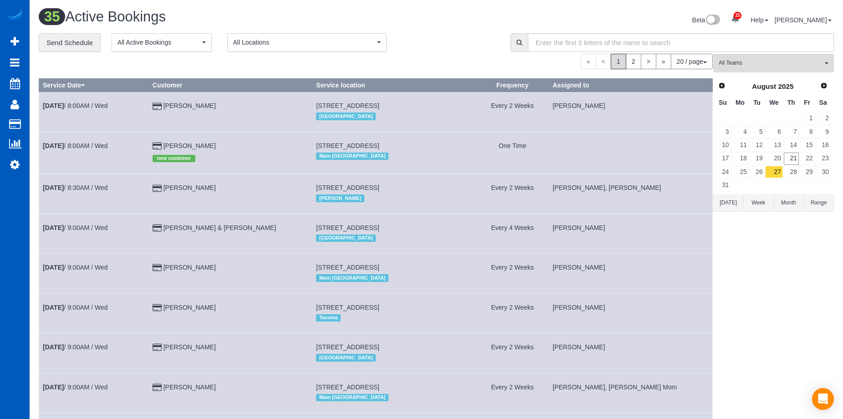
click at [796, 63] on span "All Teams" at bounding box center [771, 63] width 104 height 8
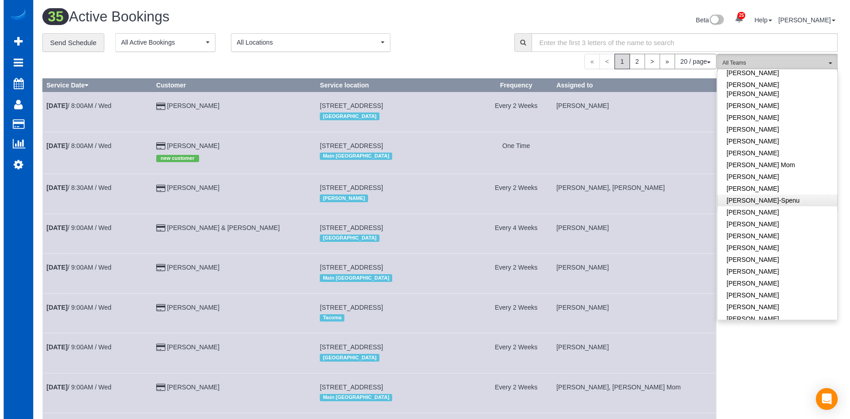
scroll to position [182, 0]
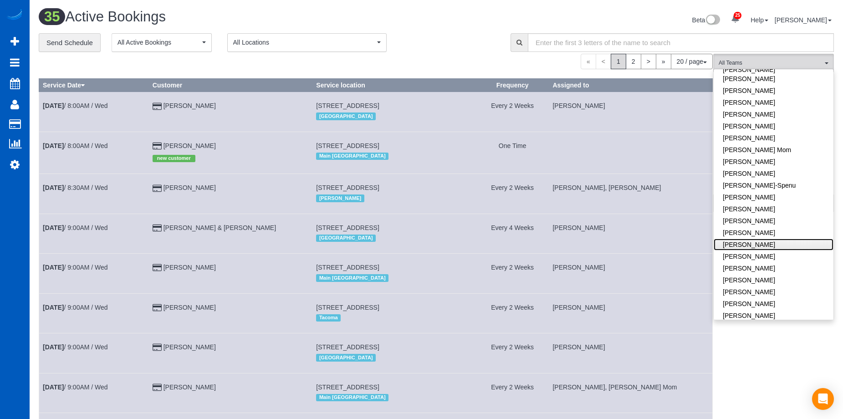
click at [794, 239] on link "[PERSON_NAME]" at bounding box center [774, 245] width 120 height 12
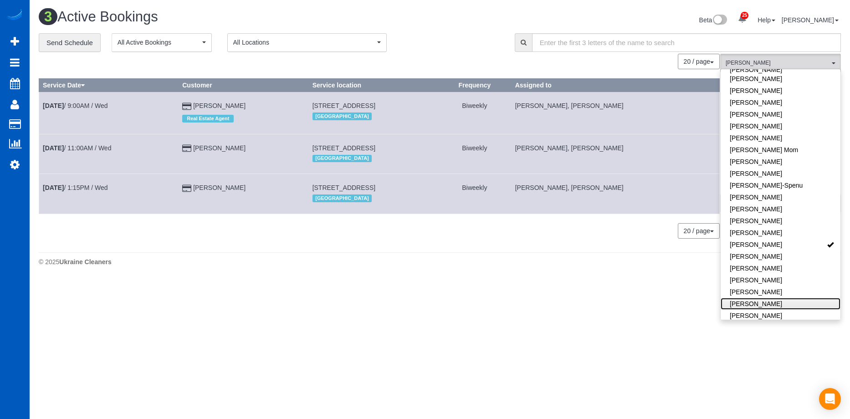
click at [780, 298] on link "[PERSON_NAME]" at bounding box center [780, 304] width 120 height 12
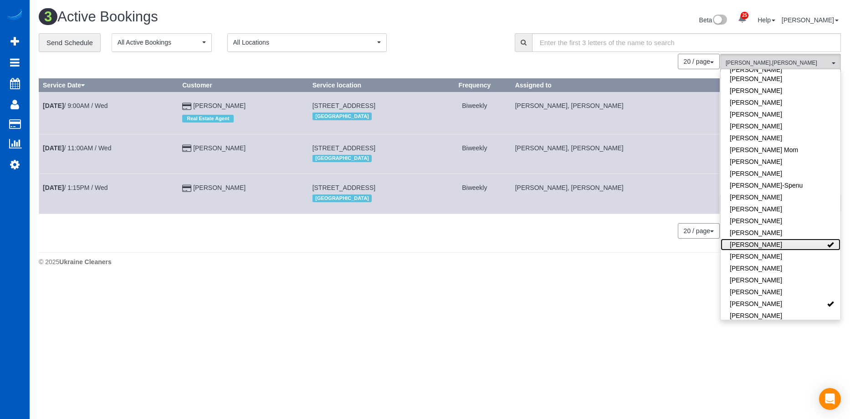
click at [810, 239] on link "[PERSON_NAME]" at bounding box center [780, 245] width 120 height 12
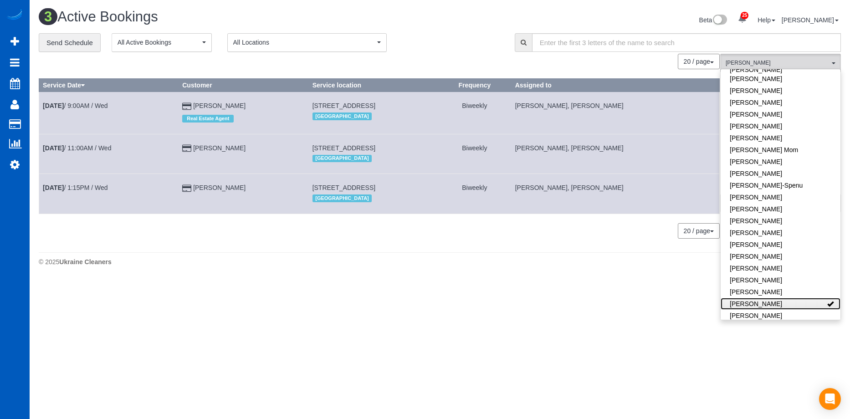
click at [813, 298] on link "[PERSON_NAME]" at bounding box center [780, 304] width 120 height 12
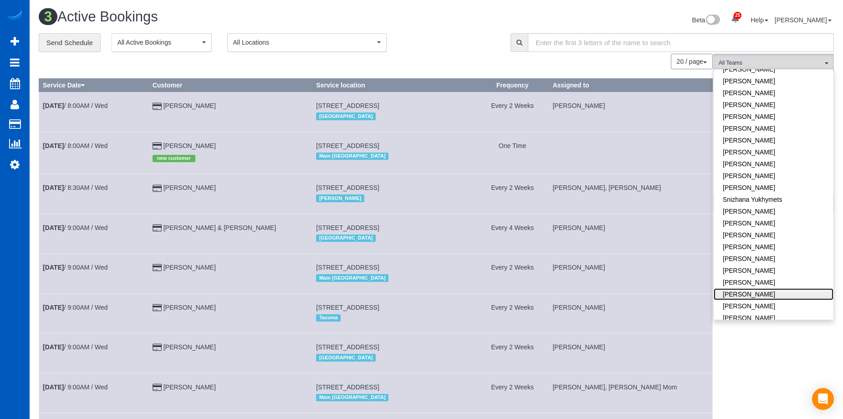
click at [791, 288] on link "[PERSON_NAME]" at bounding box center [774, 294] width 120 height 12
click at [776, 300] on link "[PERSON_NAME]" at bounding box center [774, 306] width 120 height 12
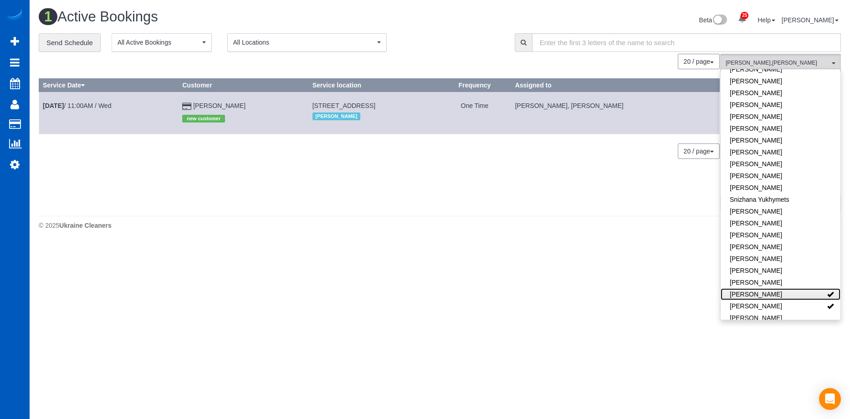
click at [801, 288] on link "[PERSON_NAME]" at bounding box center [780, 294] width 120 height 12
click at [803, 300] on link "[PERSON_NAME]" at bounding box center [780, 306] width 120 height 12
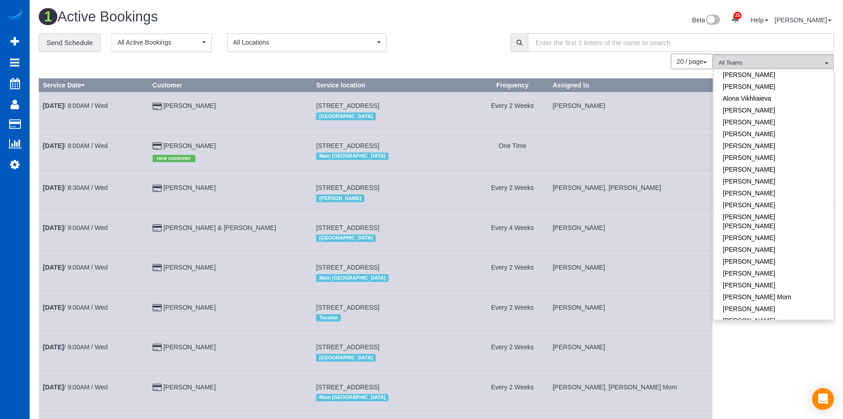
scroll to position [0, 0]
click at [787, 117] on link "[PERSON_NAME]" at bounding box center [774, 122] width 120 height 12
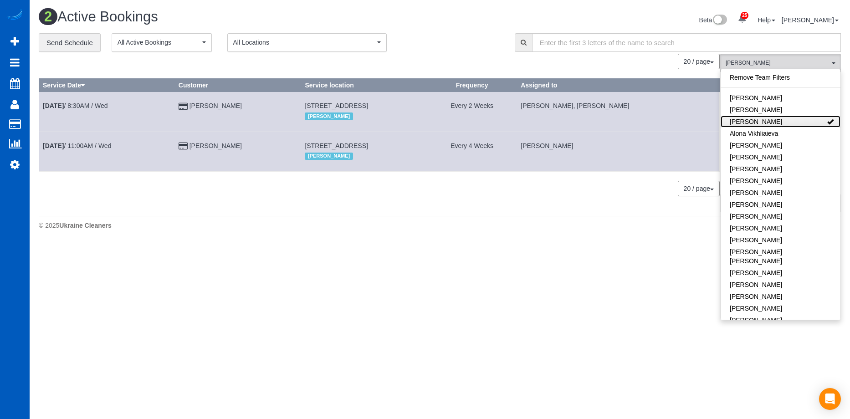
click at [803, 121] on link "[PERSON_NAME]" at bounding box center [780, 122] width 120 height 12
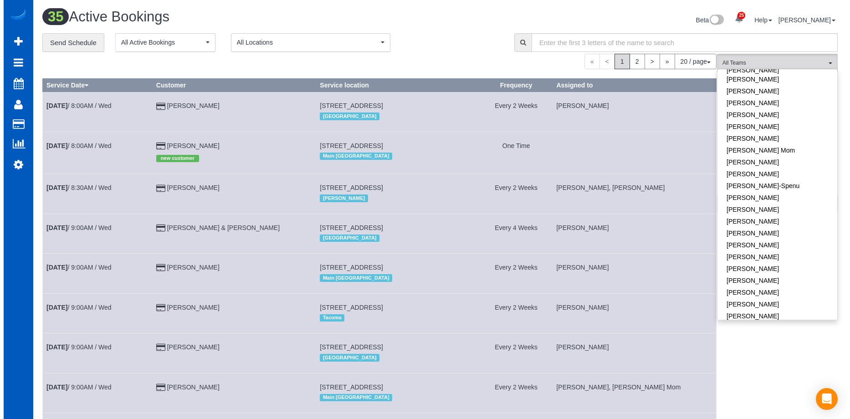
scroll to position [182, 0]
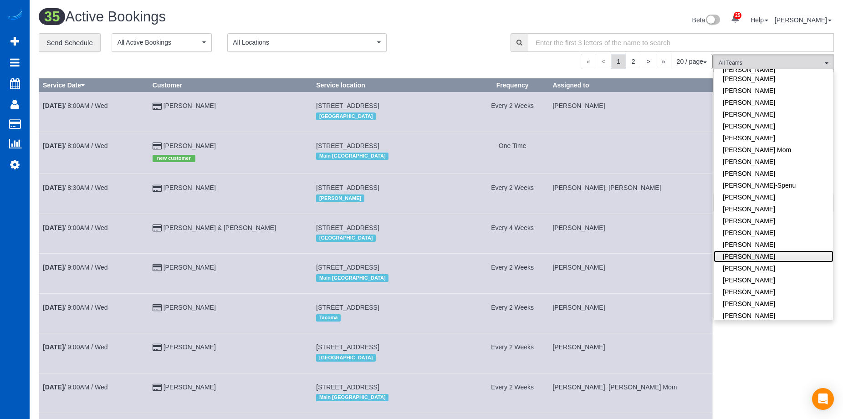
click at [791, 250] on link "[PERSON_NAME]" at bounding box center [774, 256] width 120 height 12
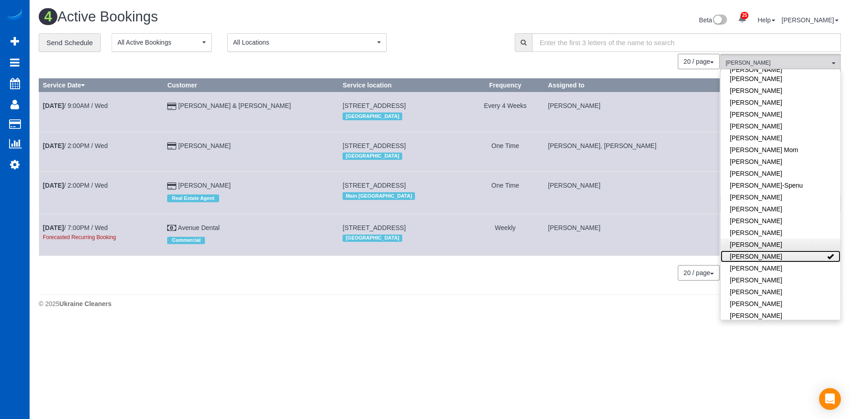
drag, startPoint x: 768, startPoint y: 246, endPoint x: 775, endPoint y: 232, distance: 15.7
click at [768, 250] on link "[PERSON_NAME]" at bounding box center [780, 256] width 120 height 12
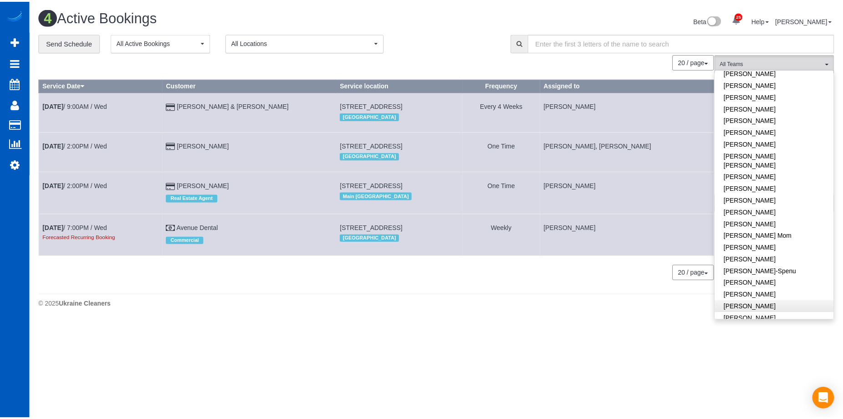
scroll to position [0, 0]
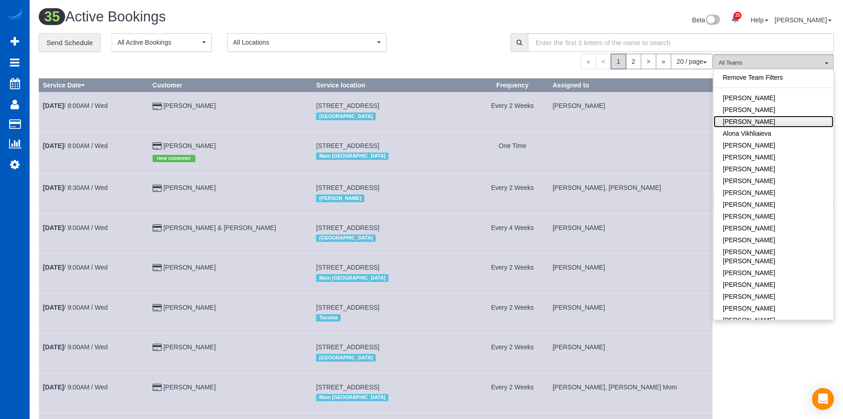
click at [771, 119] on link "[PERSON_NAME]" at bounding box center [774, 122] width 120 height 12
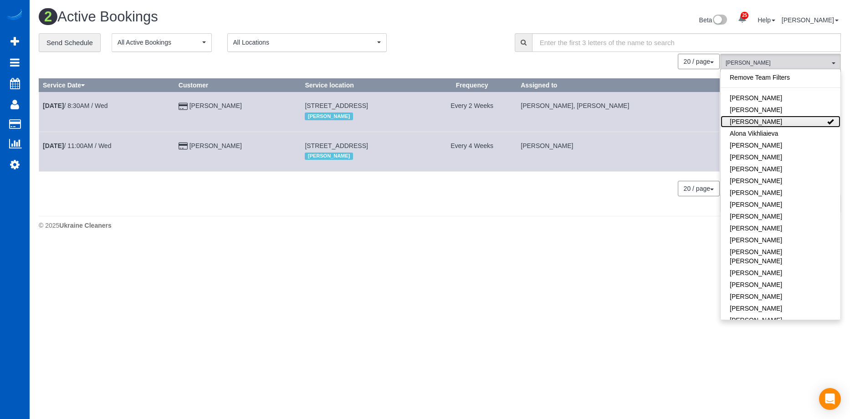
click at [771, 118] on link "[PERSON_NAME]" at bounding box center [780, 122] width 120 height 12
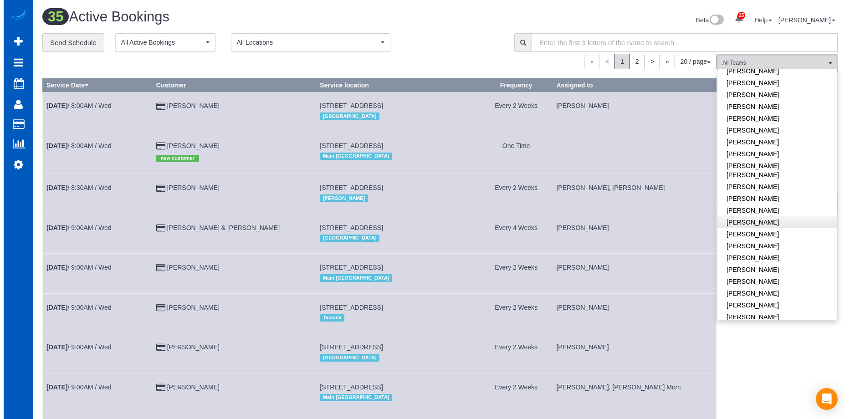
scroll to position [364, 0]
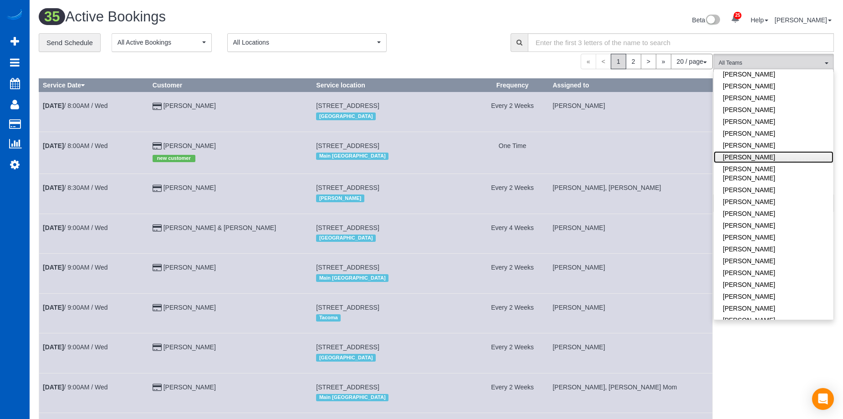
click at [776, 151] on link "Miliena Shchokina" at bounding box center [774, 157] width 120 height 12
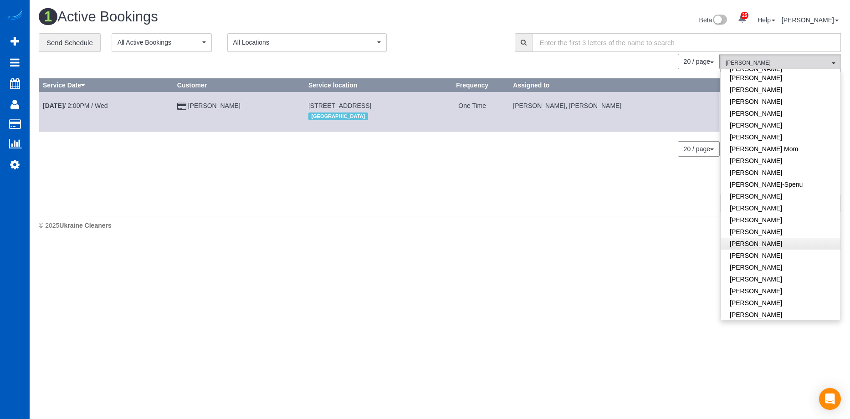
scroll to position [182, 0]
click at [798, 250] on link "Kateryna Polishchuk" at bounding box center [780, 256] width 120 height 12
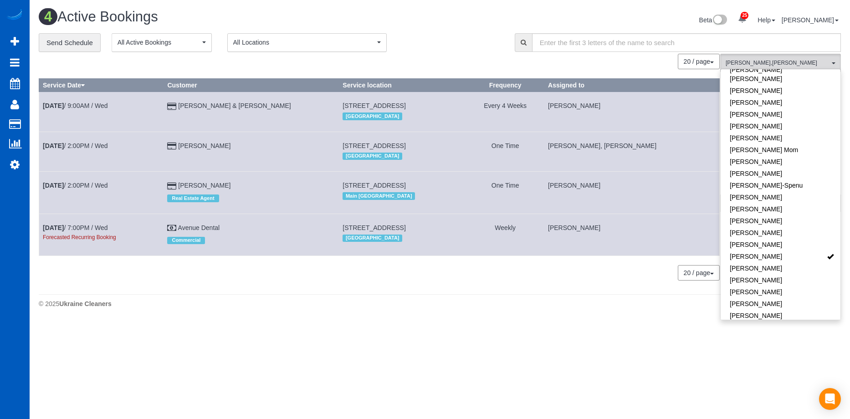
click at [465, 23] on div "Beta 25 Your Notifications You have 0 alerts × You have 5 to charge for 08/18/2…" at bounding box center [644, 21] width 408 height 24
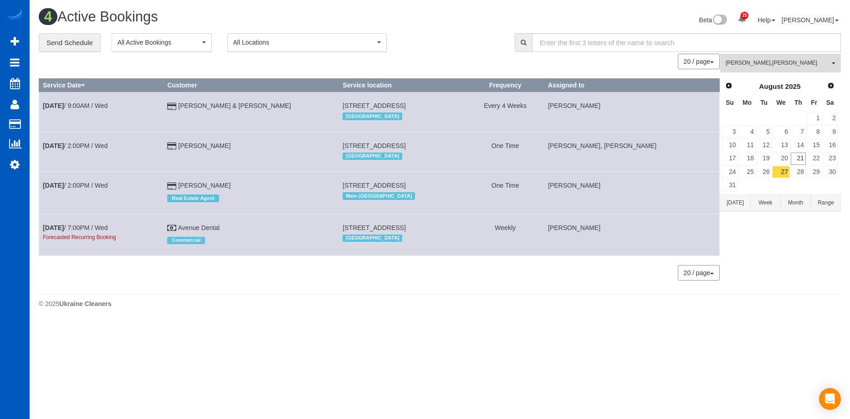
click at [735, 61] on span "Kateryna Polishchuk , Miliena Shchokina" at bounding box center [777, 63] width 104 height 8
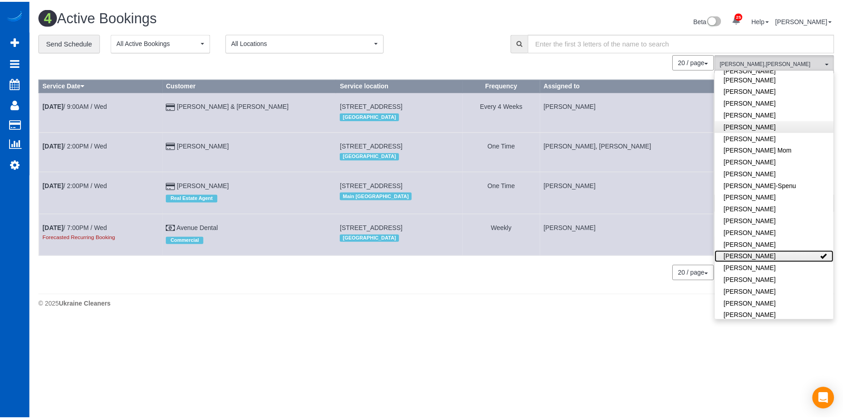
scroll to position [0, 0]
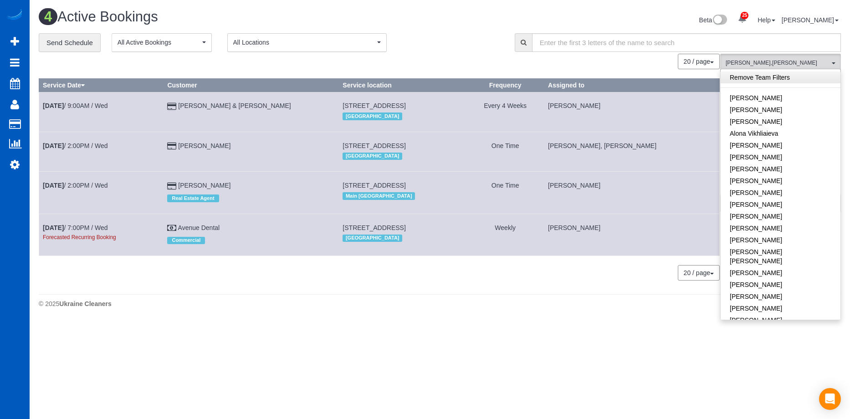
click at [777, 77] on link "Remove Team Filters" at bounding box center [780, 77] width 120 height 12
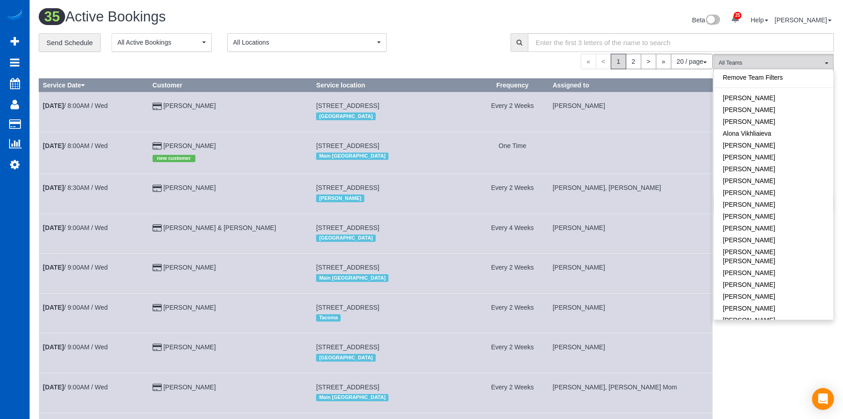
click at [439, 48] on div "**********" at bounding box center [268, 42] width 458 height 19
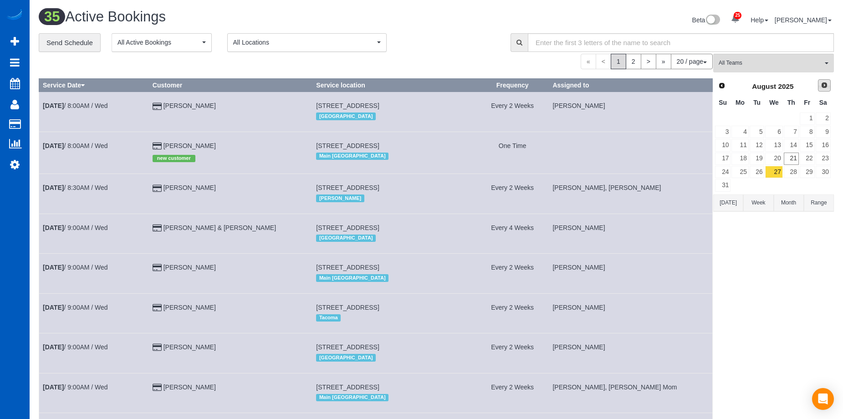
click at [824, 87] on link "Next" at bounding box center [824, 85] width 13 height 13
click at [773, 154] on link "24" at bounding box center [773, 159] width 17 height 12
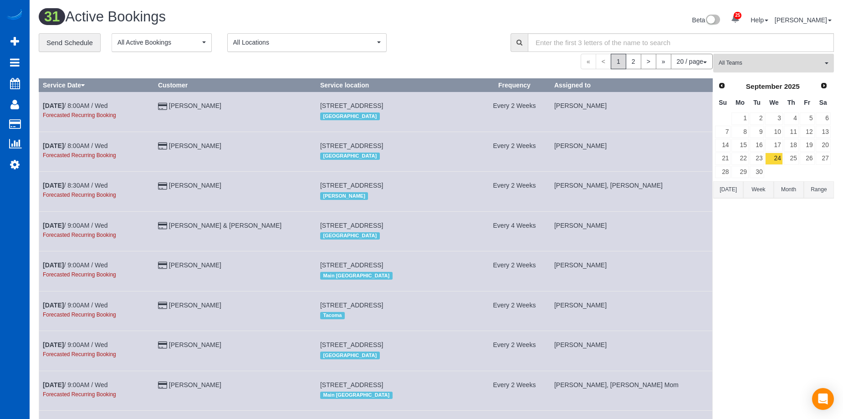
click at [796, 62] on span "All Teams" at bounding box center [771, 63] width 104 height 8
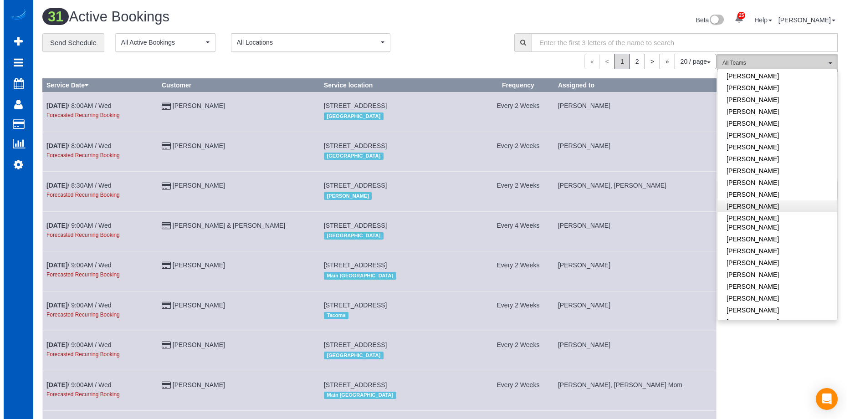
scroll to position [319, 0]
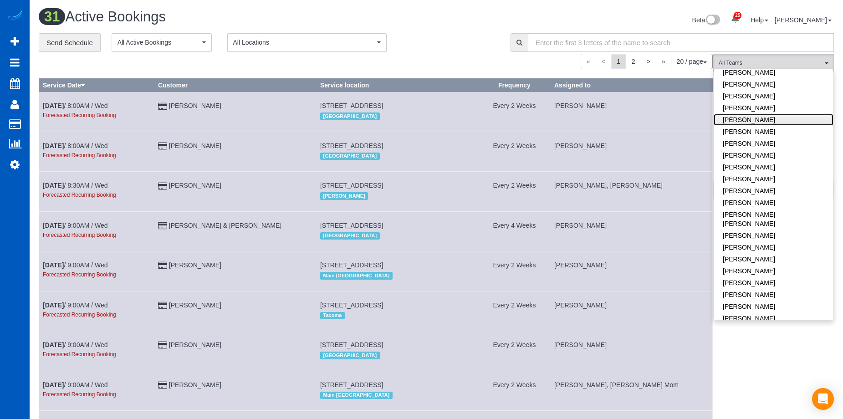
click at [786, 114] on link "Kateryna Polishchuk" at bounding box center [774, 120] width 120 height 12
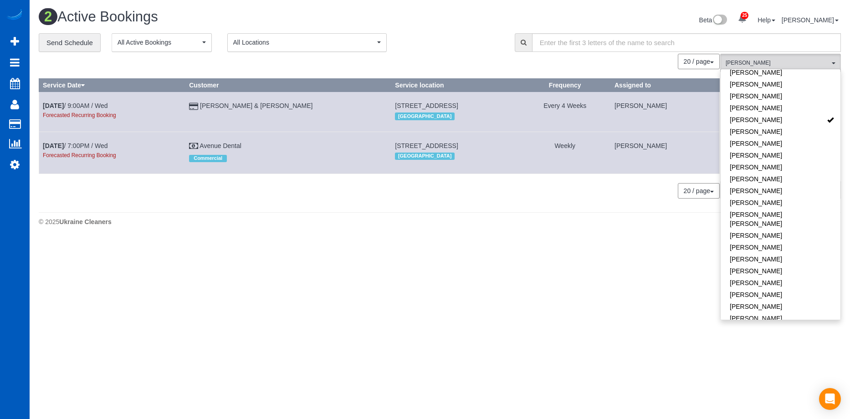
click at [445, 20] on div "Beta 25 Your Notifications You have 0 alerts × You have 5 to charge for 08/18/2…" at bounding box center [644, 21] width 408 height 24
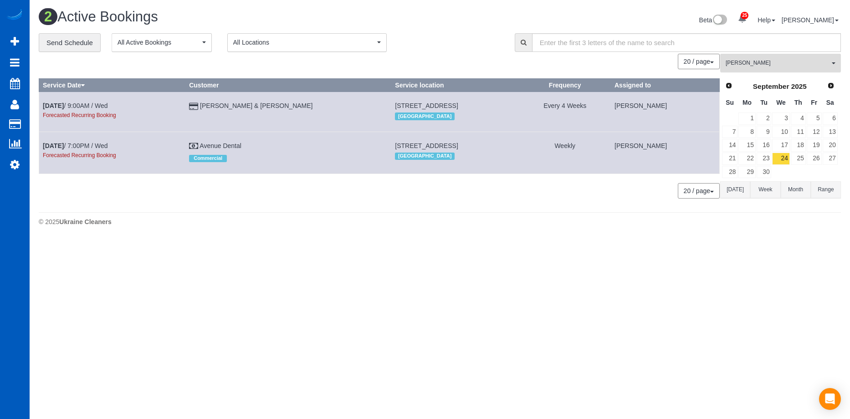
click at [772, 66] on span "Kateryna Polishchuk" at bounding box center [777, 63] width 104 height 8
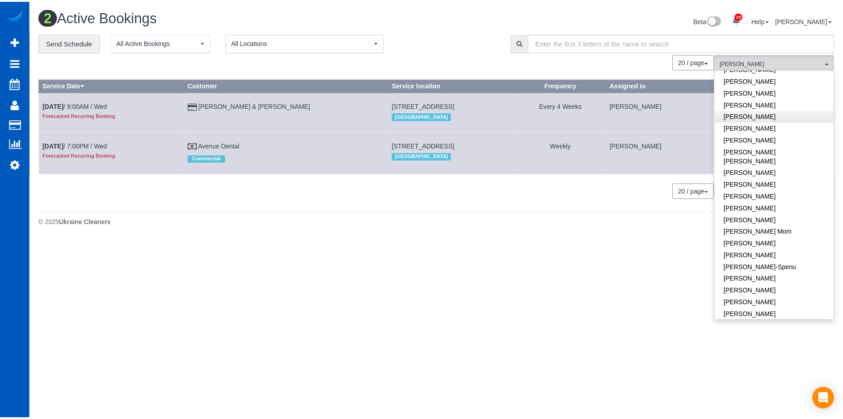
scroll to position [0, 0]
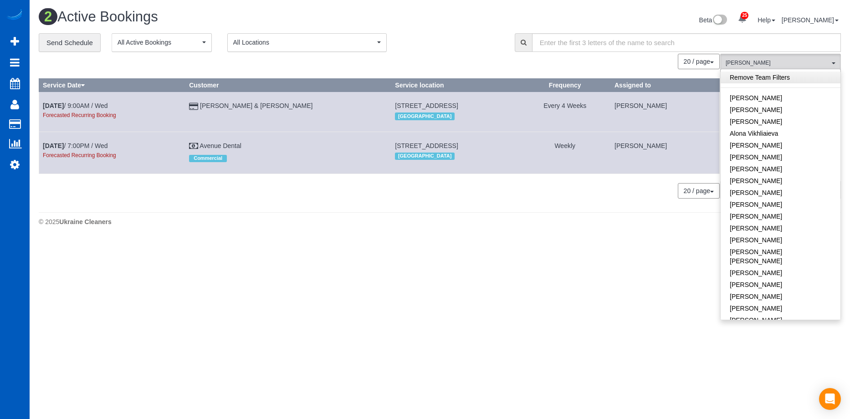
drag, startPoint x: 795, startPoint y: 80, endPoint x: 771, endPoint y: 75, distance: 24.1
click at [795, 80] on link "Remove Team Filters" at bounding box center [780, 77] width 120 height 12
click at [458, 32] on div "Beta 25 Your Notifications You have 0 alerts × You have 5 to charge for 08/18/2…" at bounding box center [644, 21] width 408 height 24
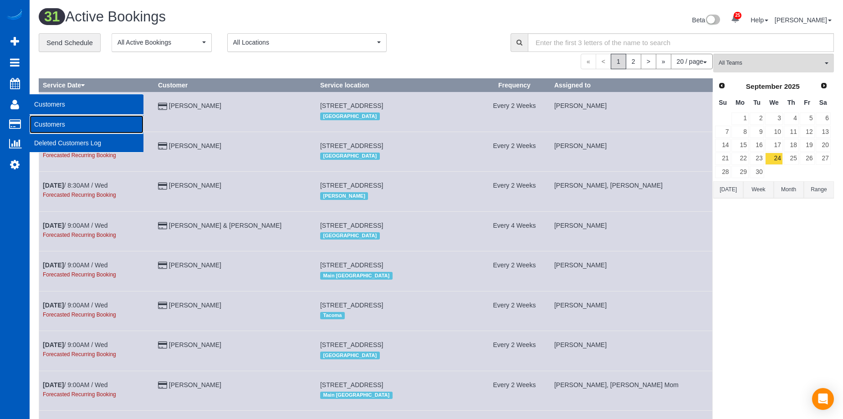
click at [41, 121] on link "Customers" at bounding box center [87, 124] width 114 height 18
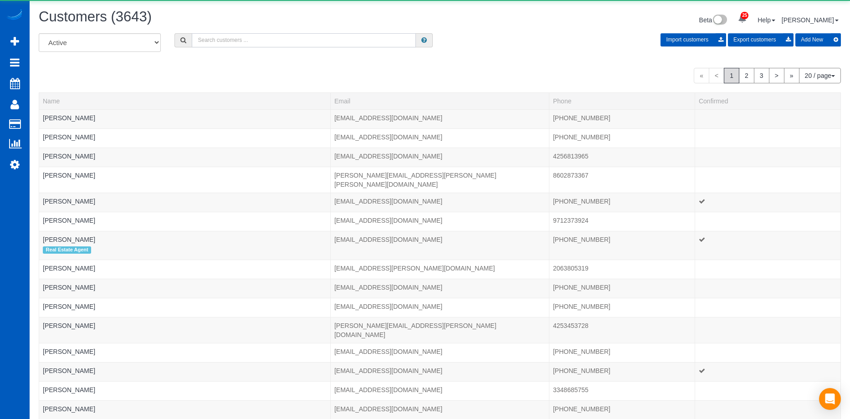
click at [263, 45] on input "text" at bounding box center [304, 40] width 224 height 14
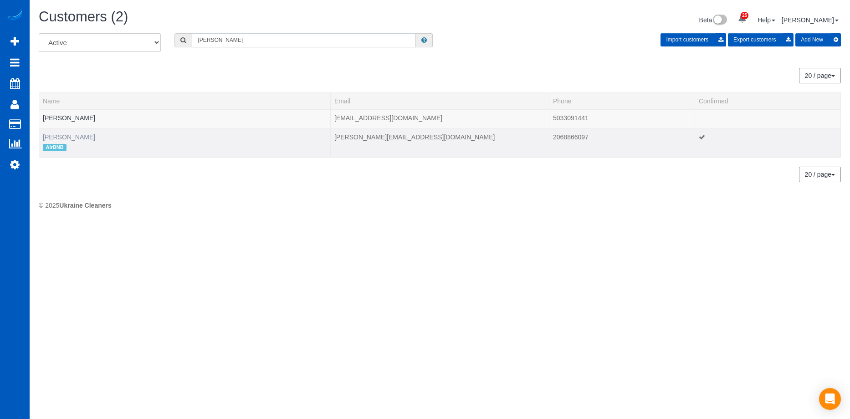
type input "byron"
click at [64, 138] on link "Byron Fester" at bounding box center [69, 136] width 52 height 7
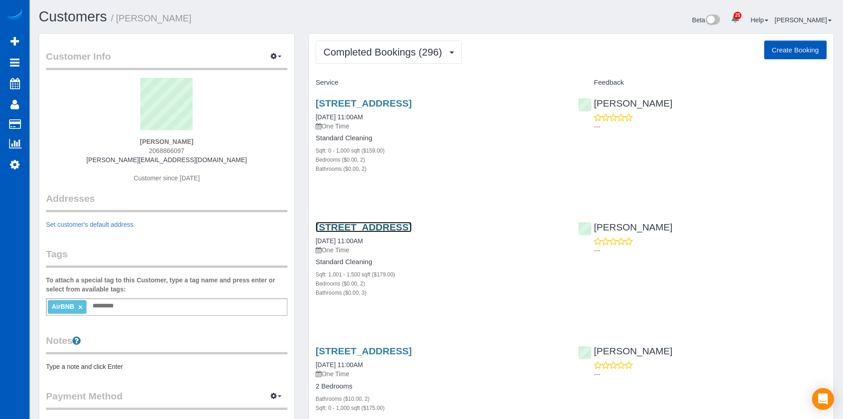
click at [399, 222] on link "3705 Northeast 52nd Street, Seattle, WA 98105" at bounding box center [364, 227] width 96 height 10
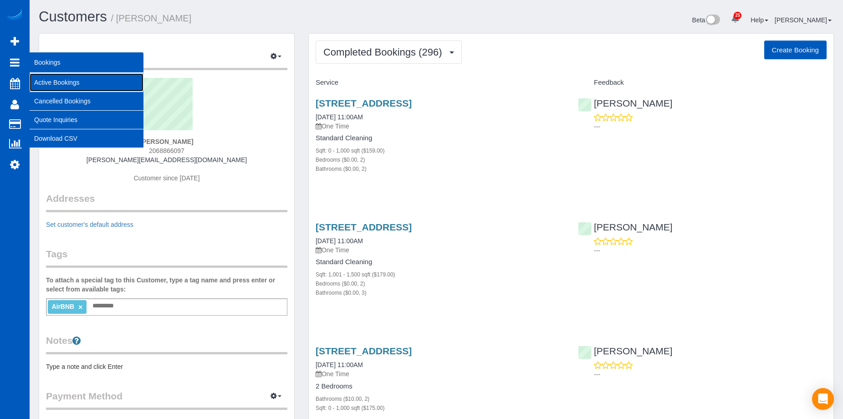
click at [55, 79] on link "Active Bookings" at bounding box center [87, 82] width 114 height 18
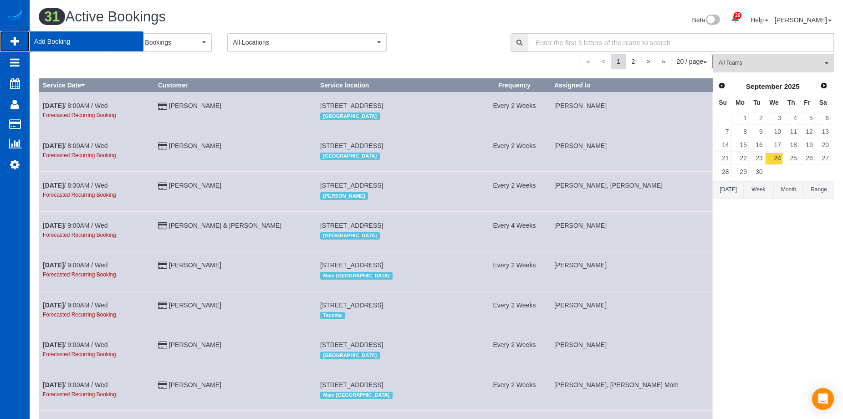
click at [14, 36] on icon at bounding box center [14, 41] width 9 height 11
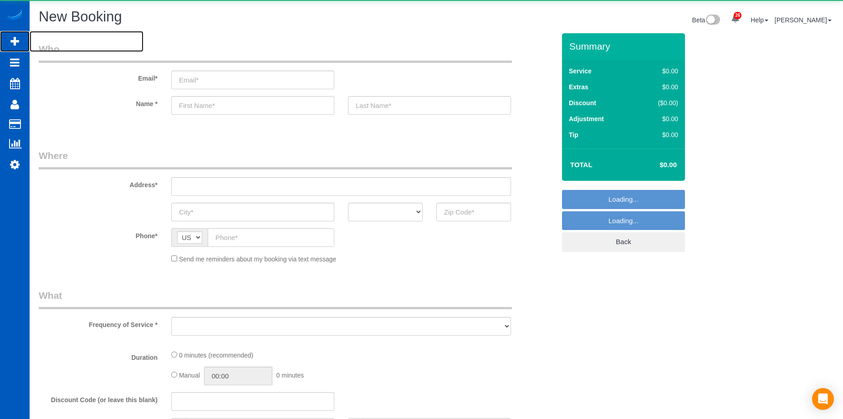
select select "199"
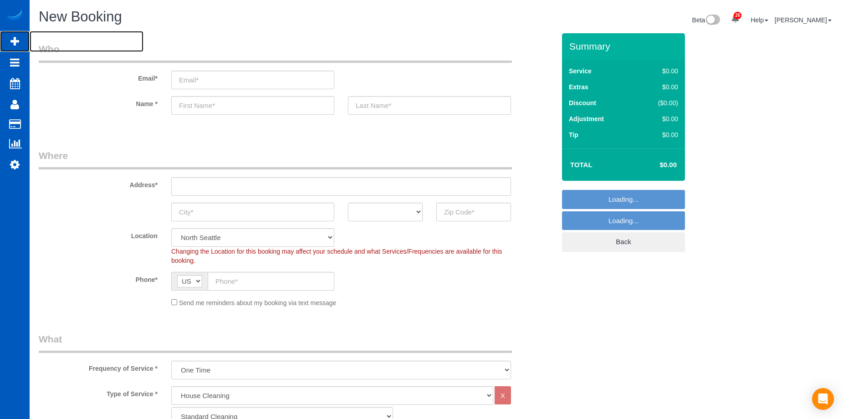
select select "object:15064"
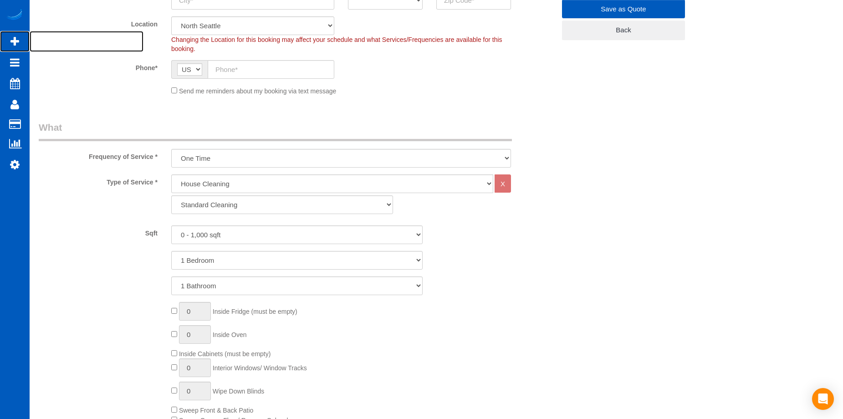
scroll to position [228, 0]
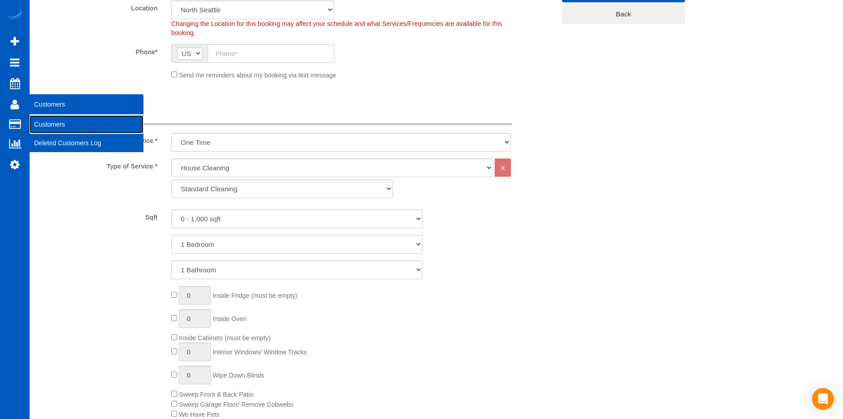
click at [47, 122] on link "Customers" at bounding box center [87, 124] width 114 height 18
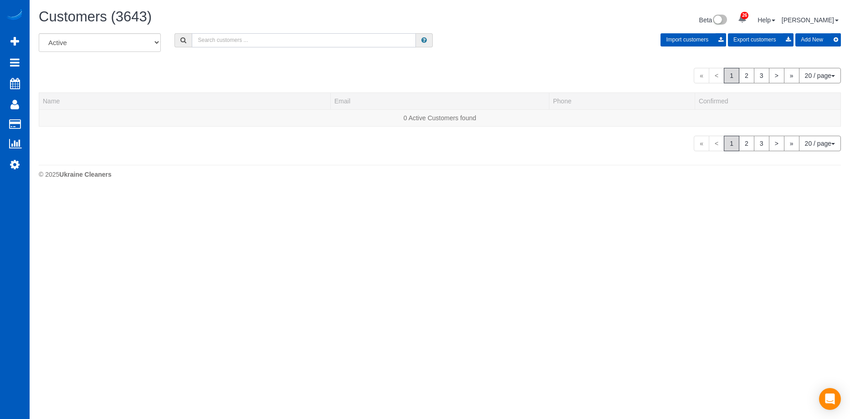
click at [263, 39] on input "text" at bounding box center [304, 40] width 224 height 14
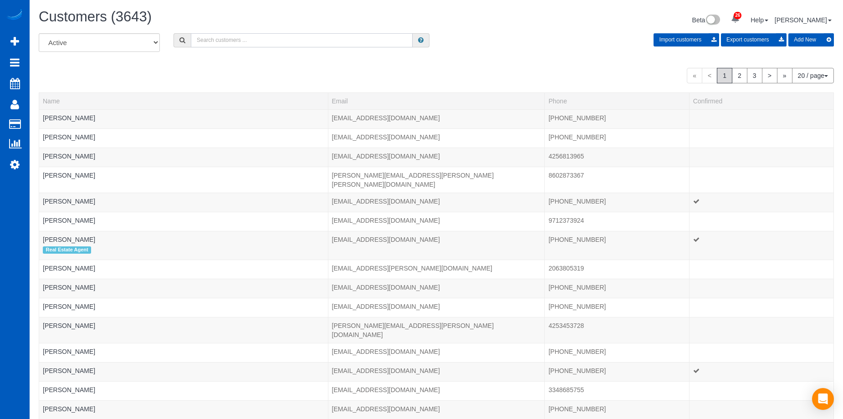
paste input "middle.cookie@bigpond.com"
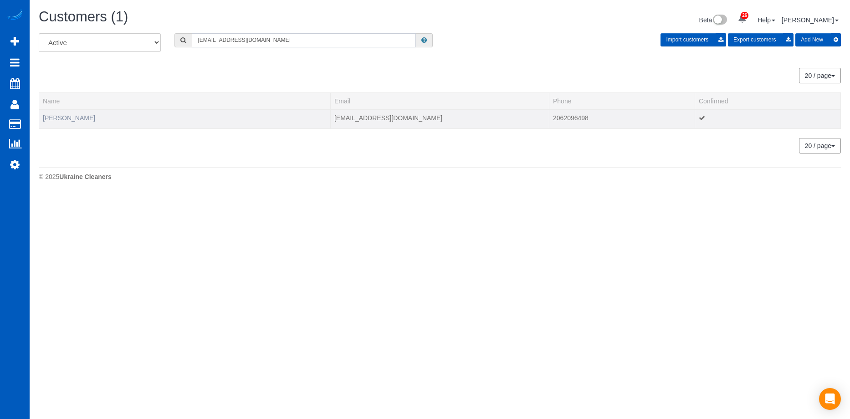
type input "middle.cookie@bigpond.com"
click at [75, 117] on link "Julie Fiddaman" at bounding box center [69, 117] width 52 height 7
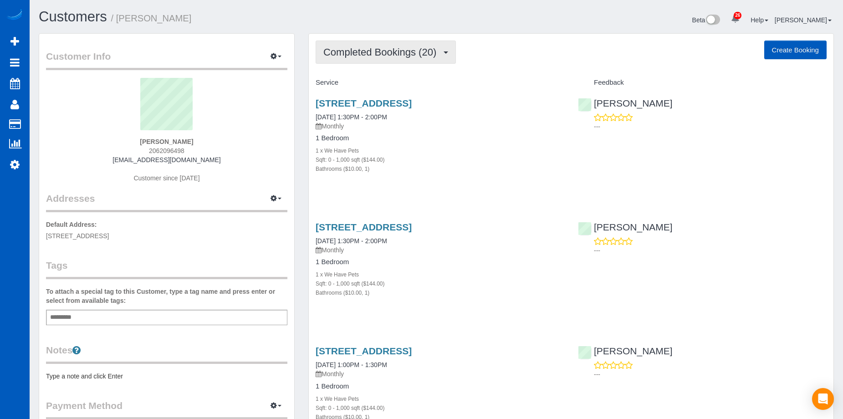
click at [408, 50] on span "Completed Bookings (20)" at bounding box center [381, 51] width 117 height 11
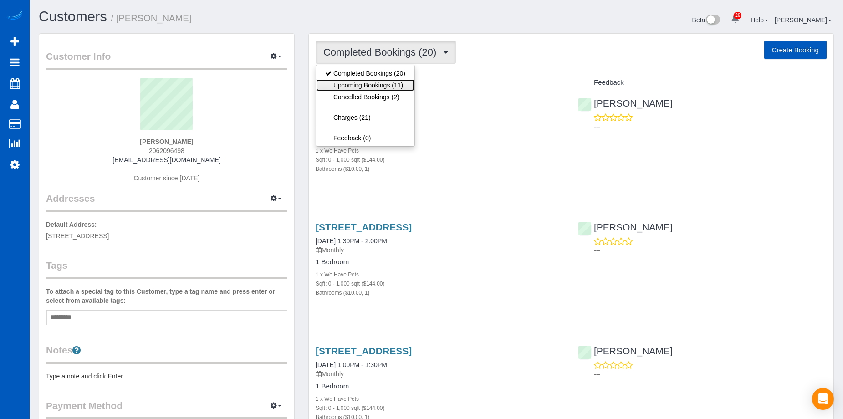
click at [396, 85] on link "Upcoming Bookings (11)" at bounding box center [365, 85] width 98 height 12
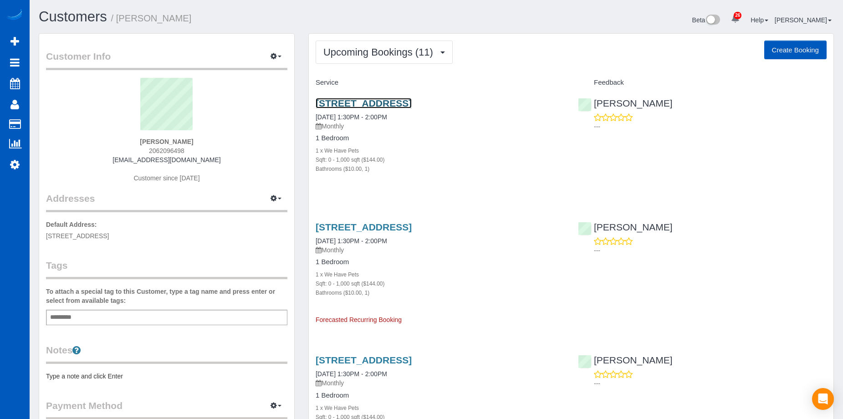
click at [412, 106] on link "5615 Highway Pl Apt. 212, Everett, WA 98203" at bounding box center [364, 103] width 96 height 10
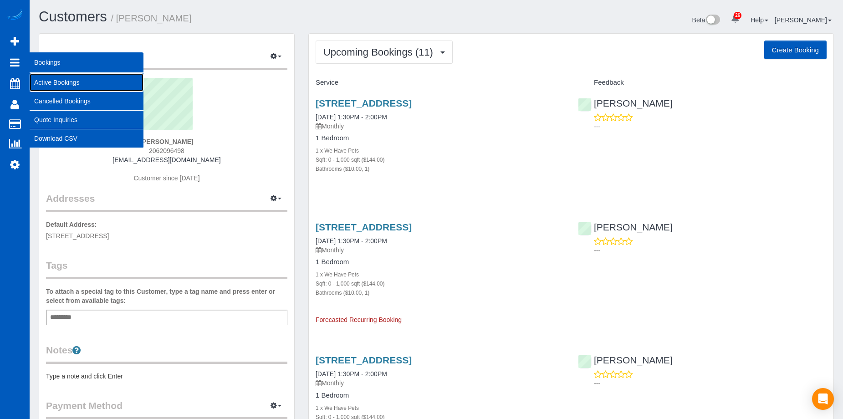
click at [46, 80] on link "Active Bookings" at bounding box center [87, 82] width 114 height 18
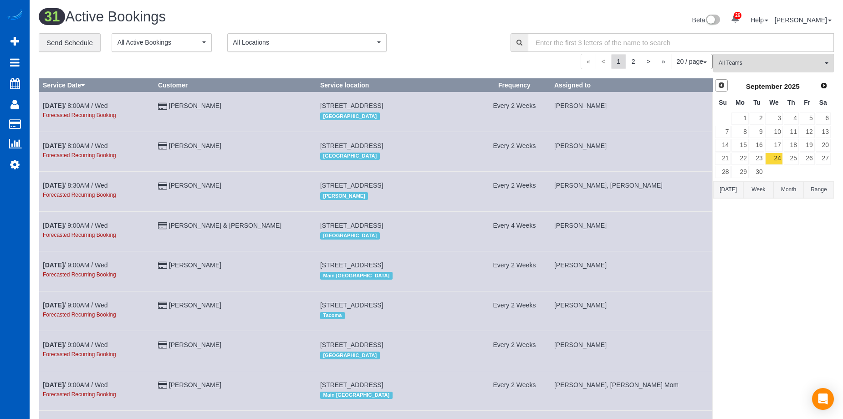
click at [719, 82] on span "Prev" at bounding box center [721, 85] width 7 height 7
click at [795, 169] on link "28" at bounding box center [791, 172] width 15 height 12
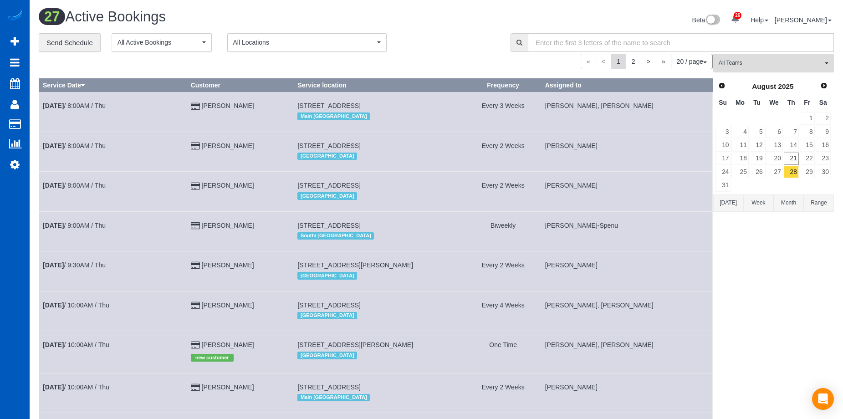
click at [730, 61] on span "All Teams" at bounding box center [771, 63] width 104 height 8
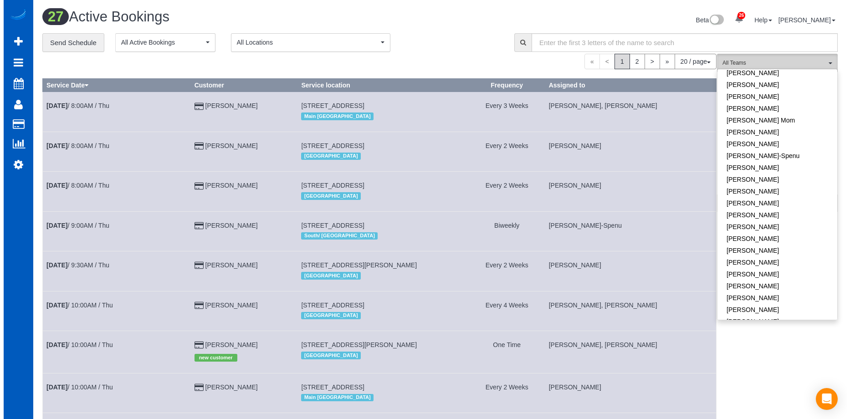
scroll to position [228, 0]
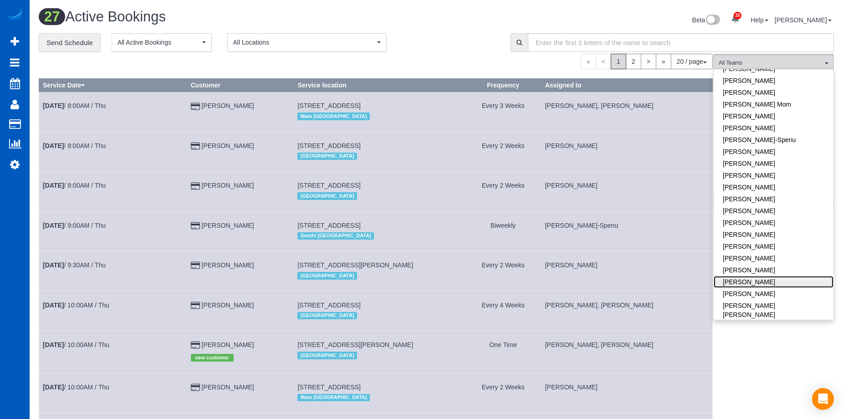
click at [776, 276] on link "[PERSON_NAME]" at bounding box center [774, 282] width 120 height 12
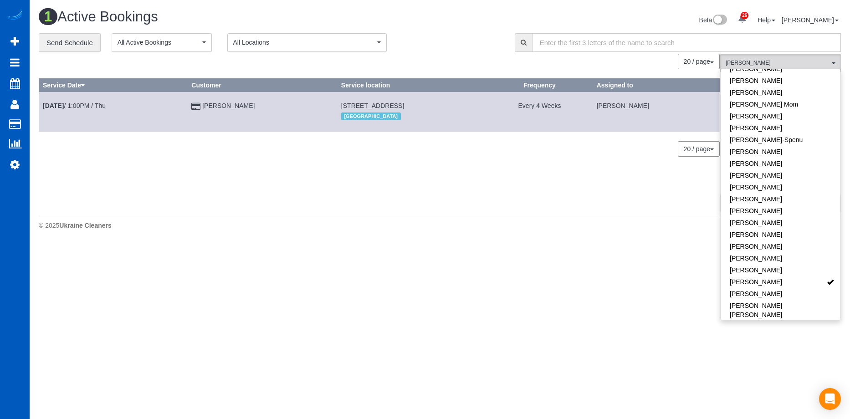
click at [449, 21] on div "Beta 26 Your Notifications You have 0 alerts × You have 1 to charge for 08/19/2…" at bounding box center [644, 21] width 408 height 24
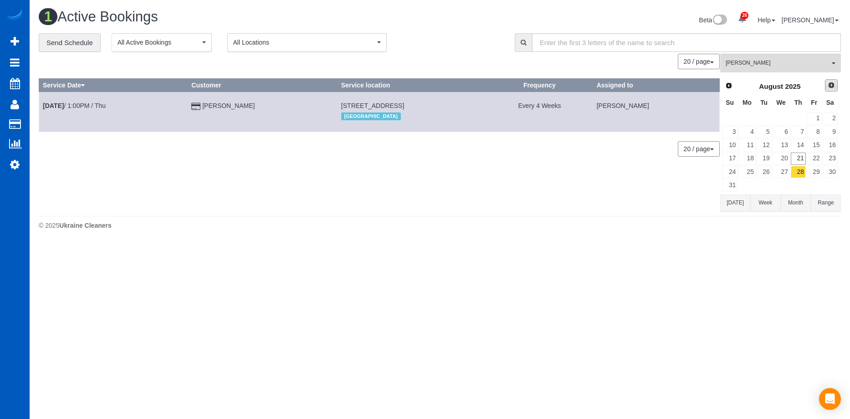
click at [830, 82] on span "Next" at bounding box center [830, 85] width 7 height 7
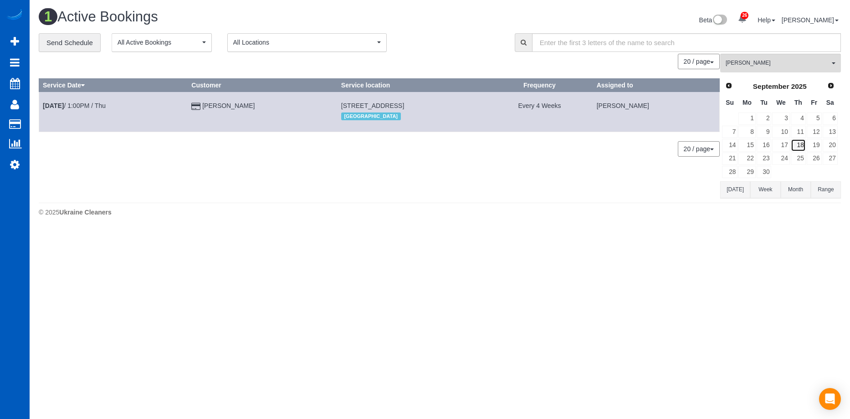
click at [802, 139] on link "18" at bounding box center [798, 145] width 15 height 12
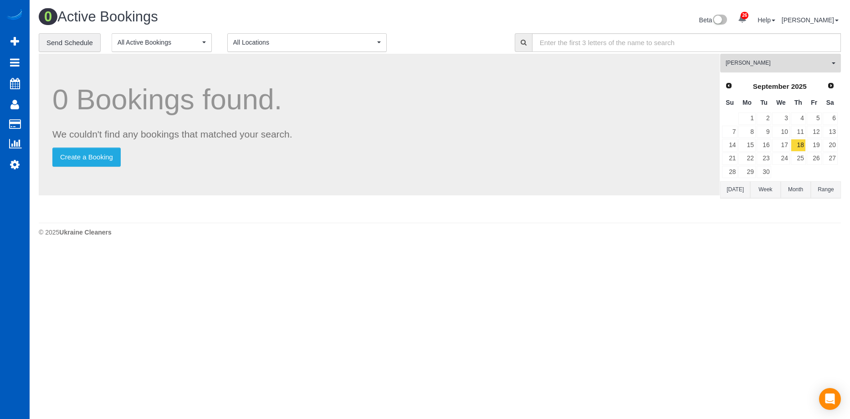
click at [807, 61] on span "[PERSON_NAME]" at bounding box center [777, 63] width 104 height 8
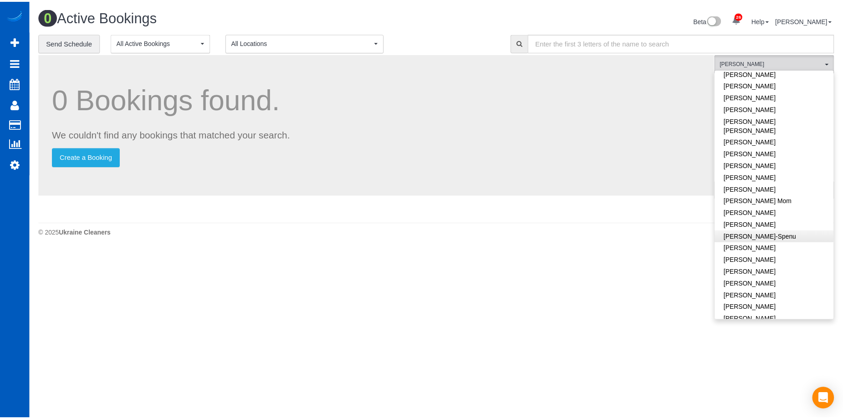
scroll to position [0, 0]
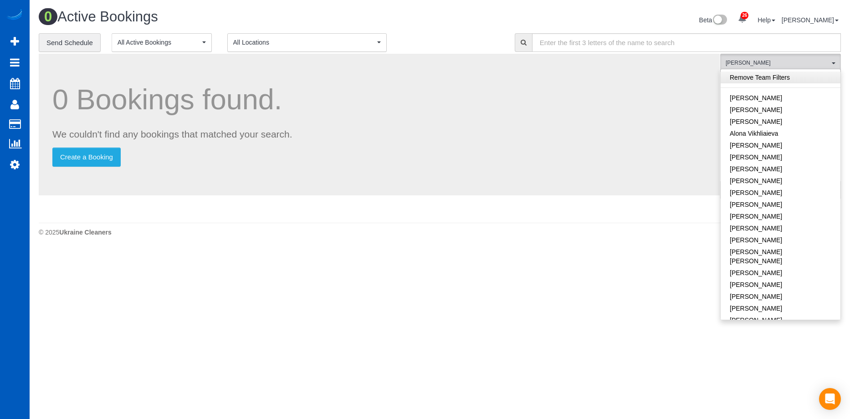
click at [803, 79] on link "Remove Team Filters" at bounding box center [780, 77] width 120 height 12
click at [646, 40] on input "text" at bounding box center [686, 42] width 309 height 19
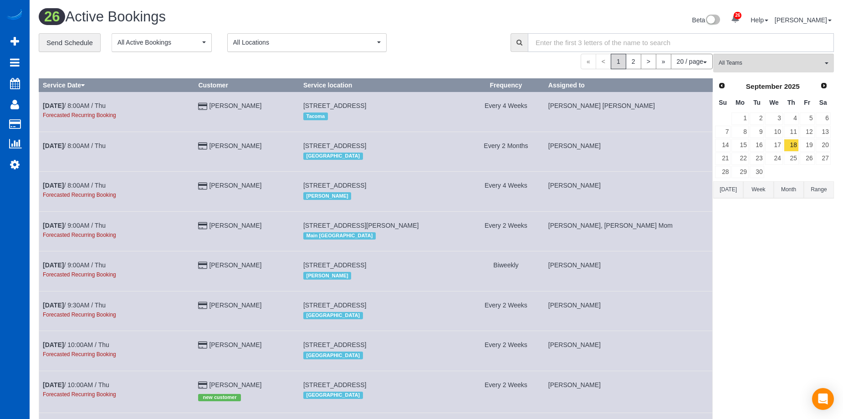
type input "B"
type input "Vicki"
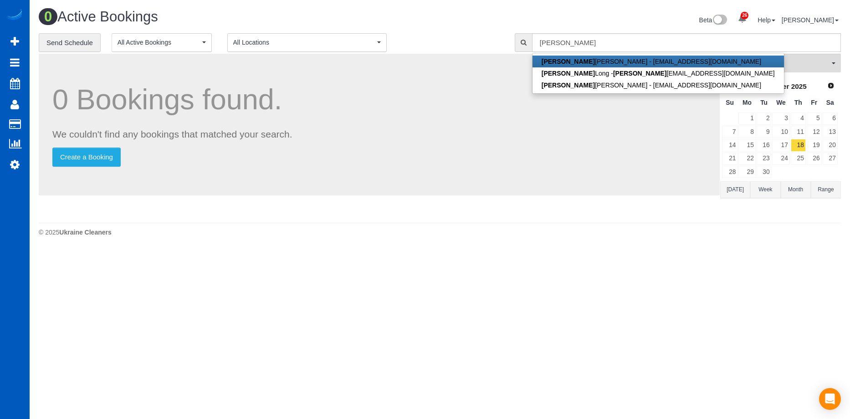
click at [735, 86] on div "Prev Next September 2025" at bounding box center [779, 86] width 117 height 15
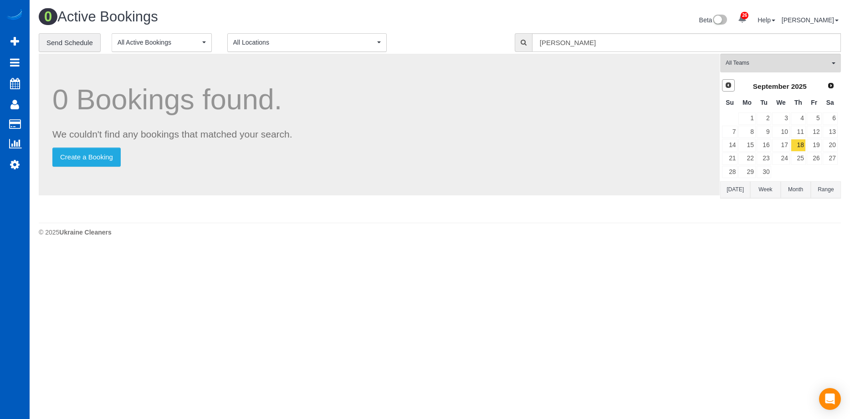
click at [730, 86] on span "Prev" at bounding box center [727, 85] width 7 height 7
click at [684, 46] on input "Vicki" at bounding box center [686, 42] width 309 height 19
drag, startPoint x: 667, startPoint y: 43, endPoint x: 534, endPoint y: 44, distance: 133.4
click at [534, 44] on input "Vicki" at bounding box center [686, 42] width 309 height 19
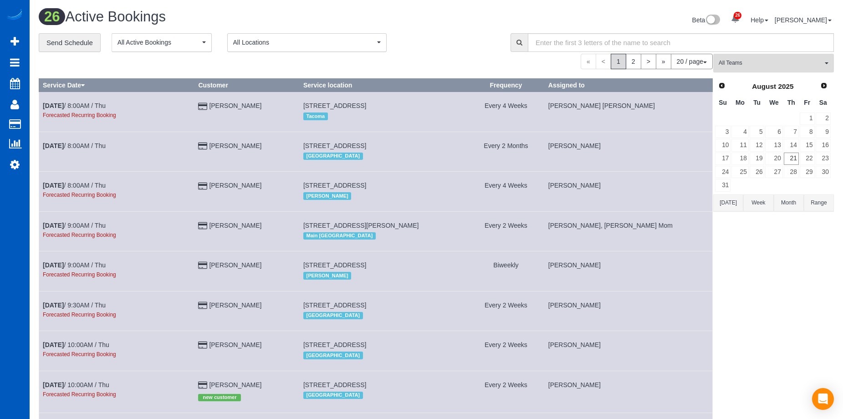
click at [768, 61] on span "All Teams" at bounding box center [771, 63] width 104 height 8
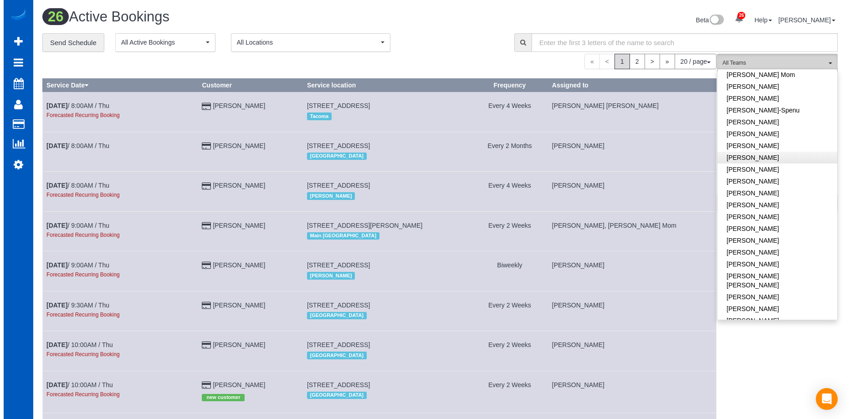
scroll to position [273, 0]
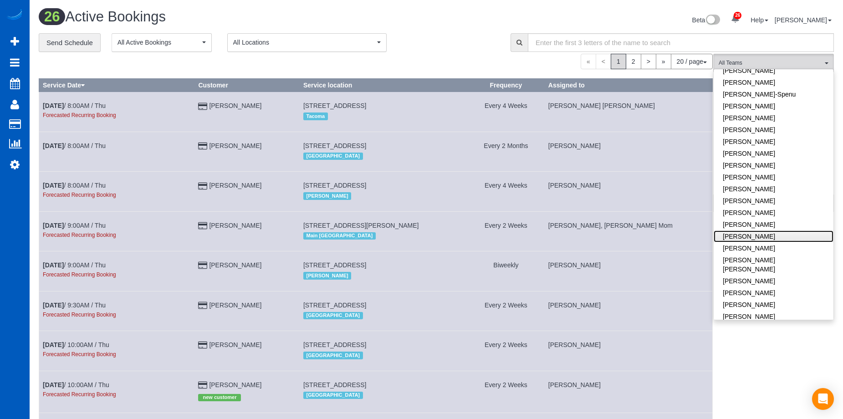
click at [803, 230] on link "[PERSON_NAME]" at bounding box center [774, 236] width 120 height 12
click at [466, 40] on div "**********" at bounding box center [268, 42] width 458 height 19
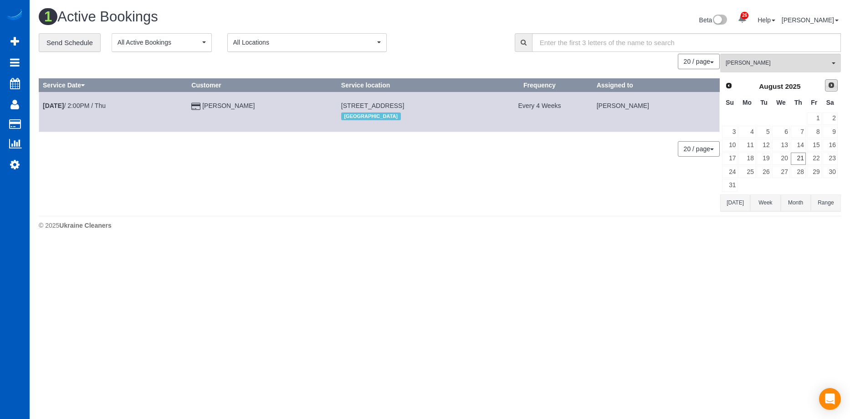
click at [830, 86] on span "Next" at bounding box center [830, 85] width 7 height 7
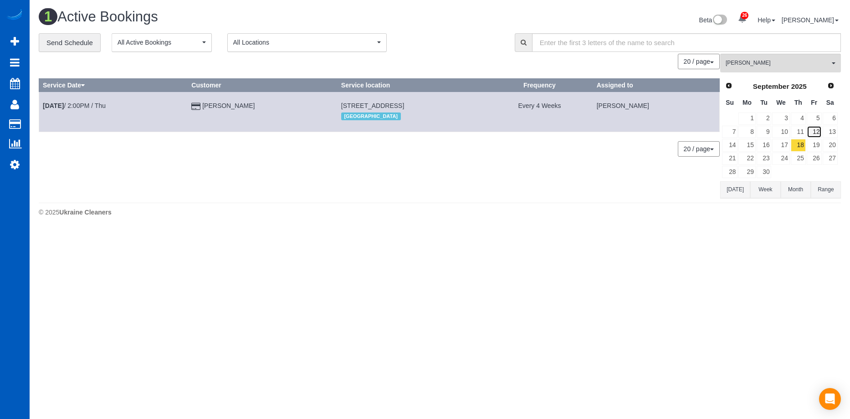
click at [816, 128] on link "12" at bounding box center [813, 132] width 15 height 12
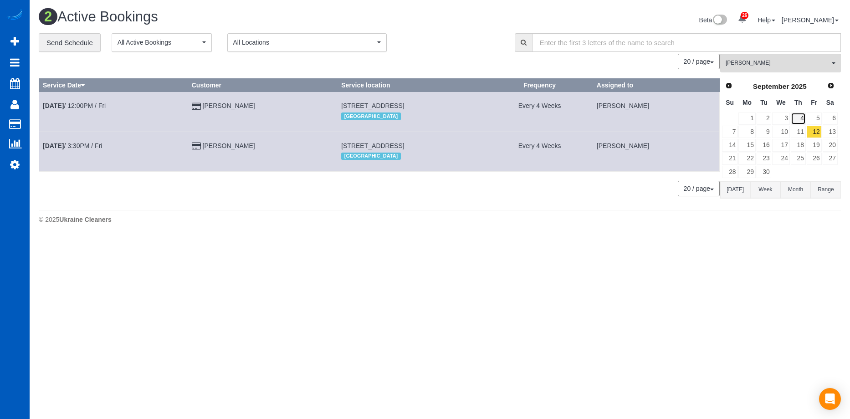
click at [801, 117] on link "4" at bounding box center [798, 118] width 15 height 12
click at [761, 65] on span "[PERSON_NAME]" at bounding box center [777, 63] width 104 height 8
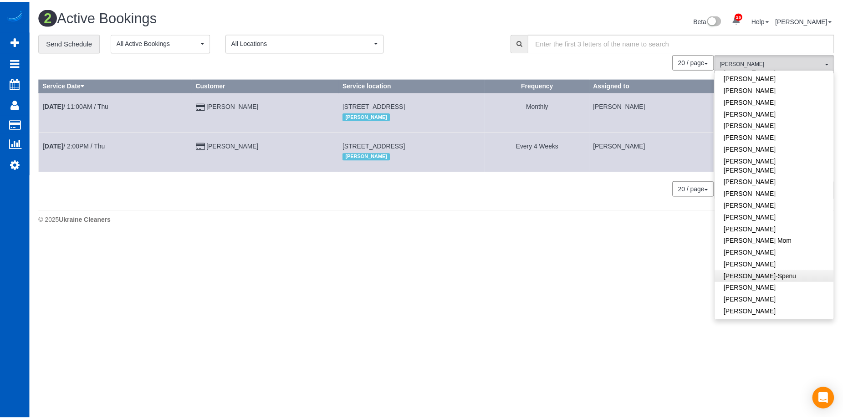
scroll to position [0, 0]
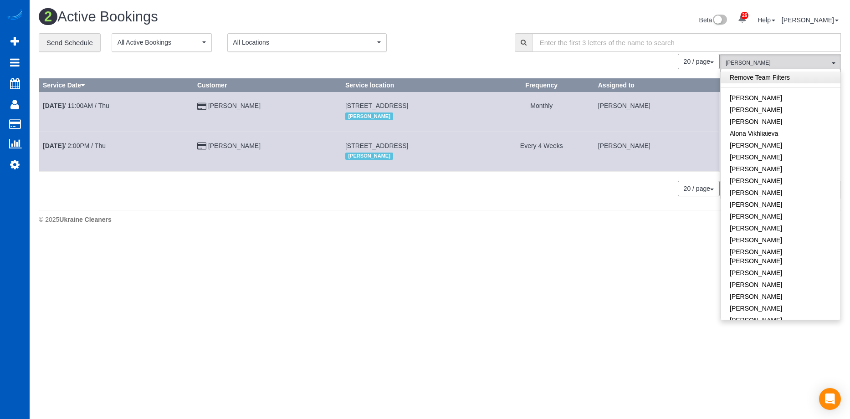
click at [796, 75] on link "Remove Team Filters" at bounding box center [780, 77] width 120 height 12
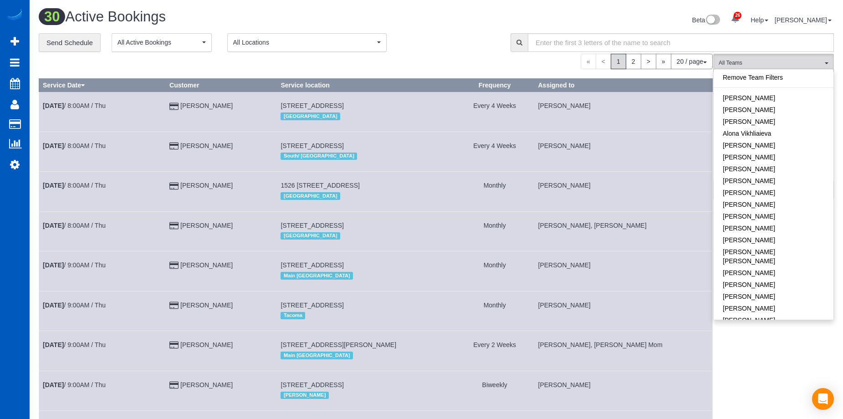
click at [468, 30] on div "Beta 26 Your Notifications You have 0 alerts × You have 1 to charge for 08/19/2…" at bounding box center [638, 21] width 404 height 24
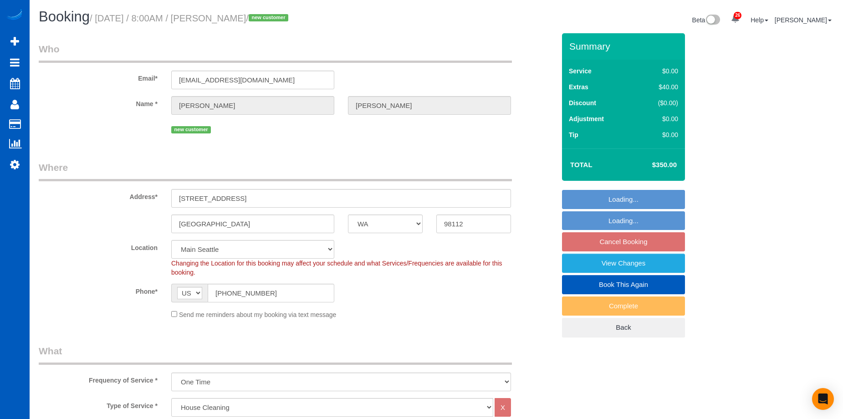
select select "WA"
select select "199"
select select "spot1"
select select "3501"
select select "4"
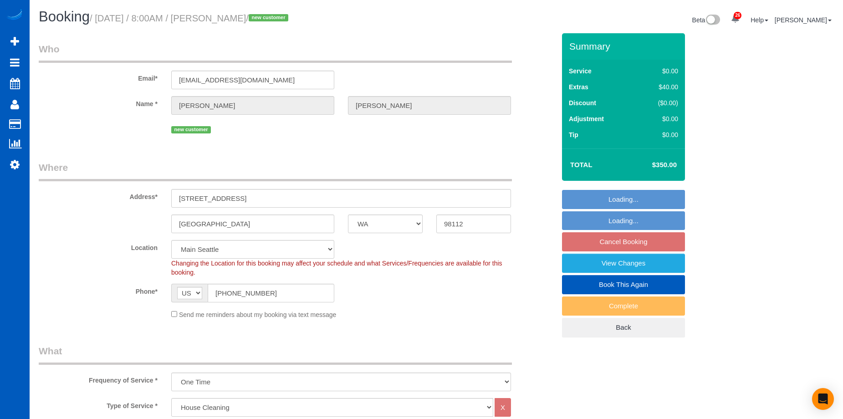
select select "4"
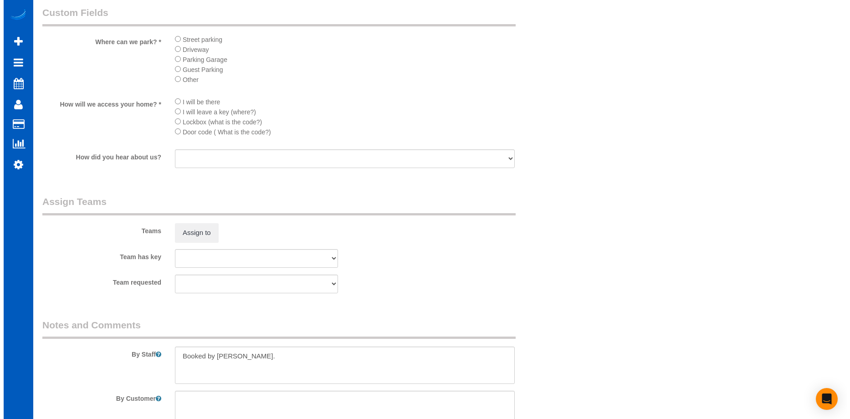
scroll to position [1093, 0]
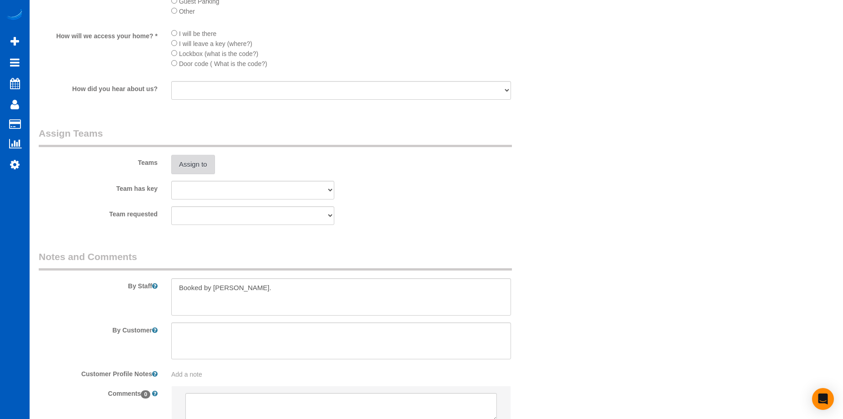
click at [200, 159] on button "Assign to" at bounding box center [193, 164] width 44 height 19
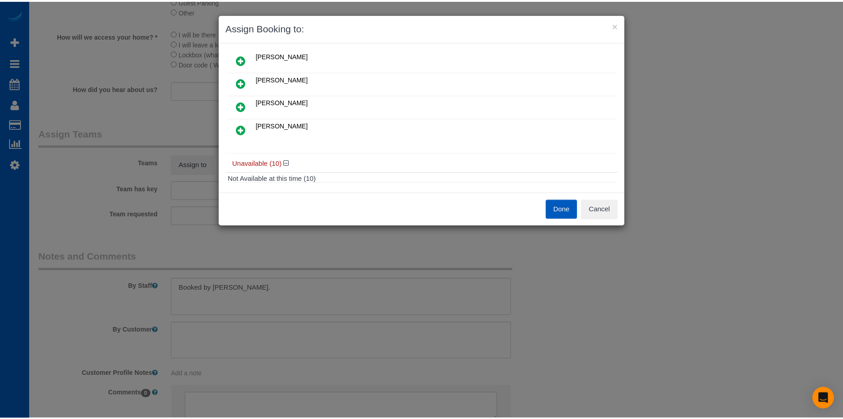
scroll to position [91, 0]
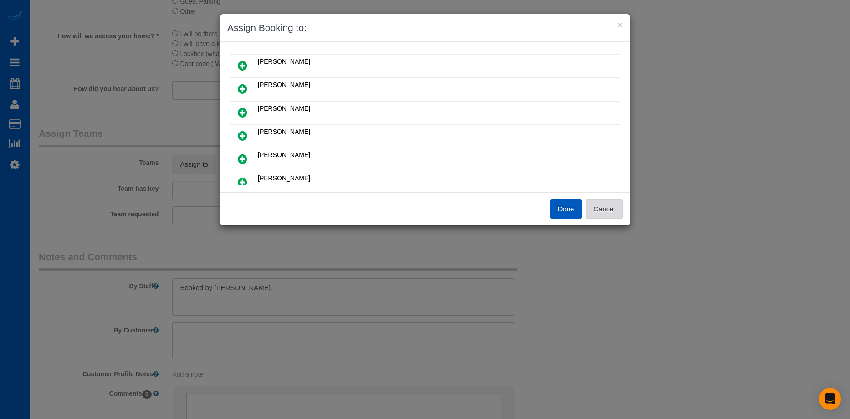
click at [612, 209] on button "Cancel" at bounding box center [604, 208] width 37 height 19
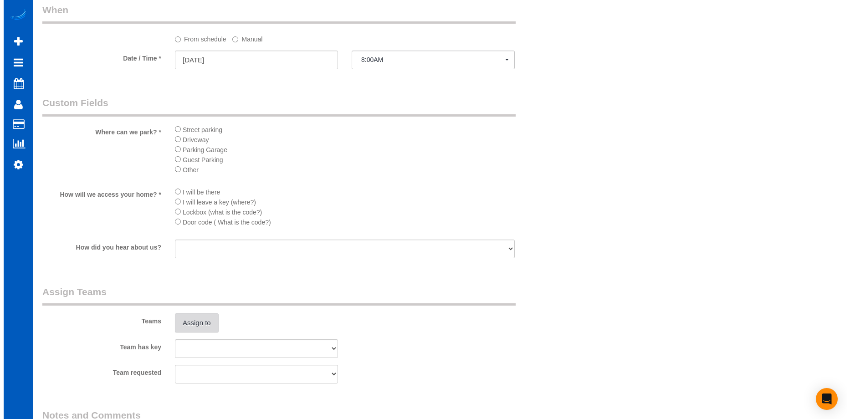
scroll to position [1047, 0]
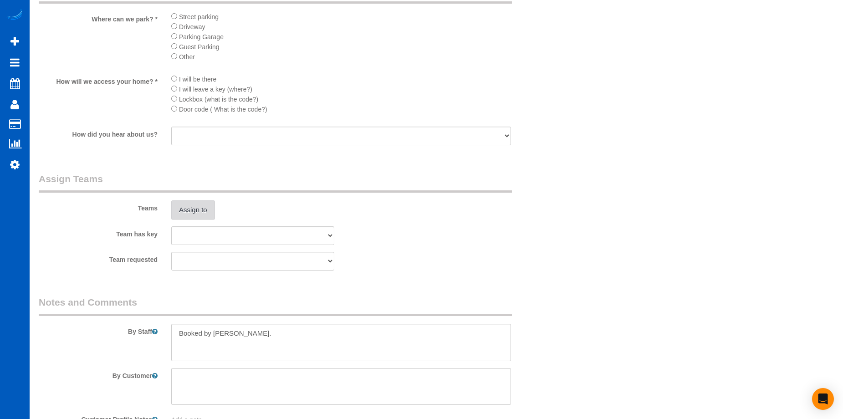
click at [209, 204] on button "Assign to" at bounding box center [193, 209] width 44 height 19
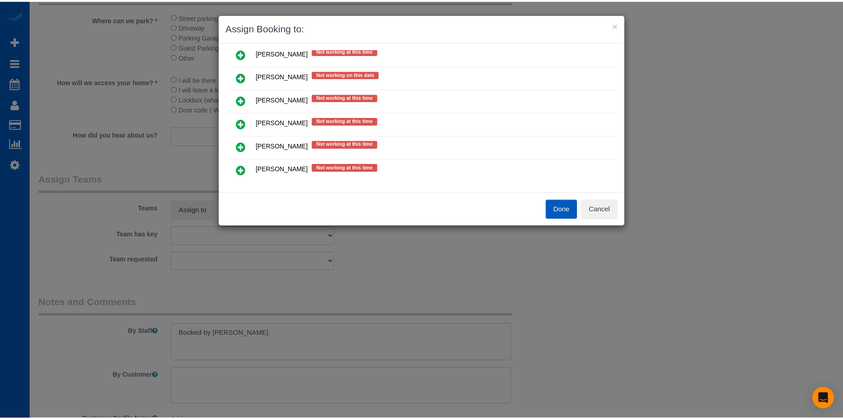
scroll to position [393, 0]
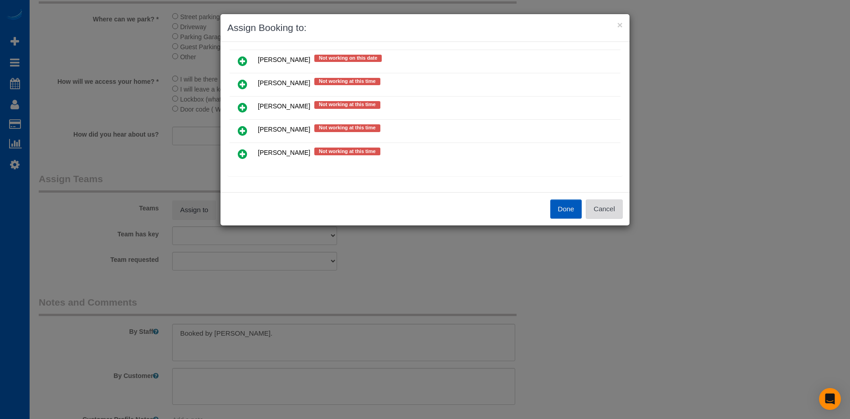
click at [619, 203] on button "Cancel" at bounding box center [604, 208] width 37 height 19
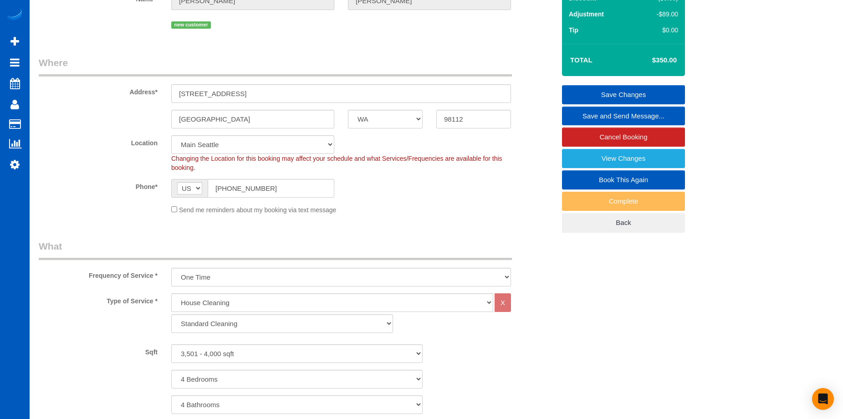
scroll to position [91, 0]
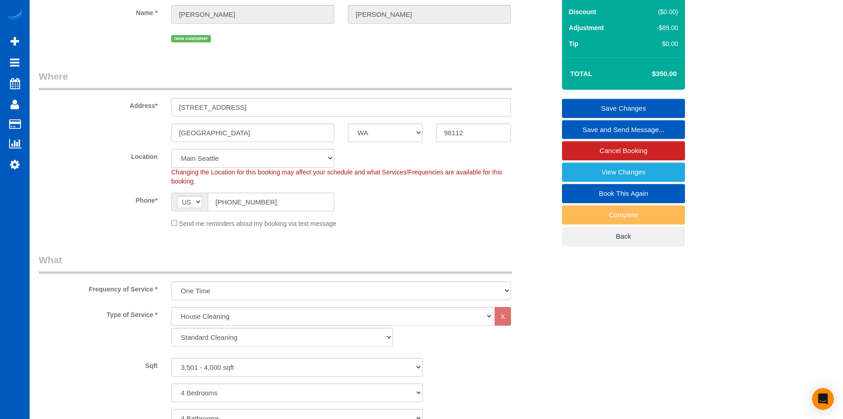
click at [597, 104] on link "Save Changes" at bounding box center [623, 108] width 123 height 19
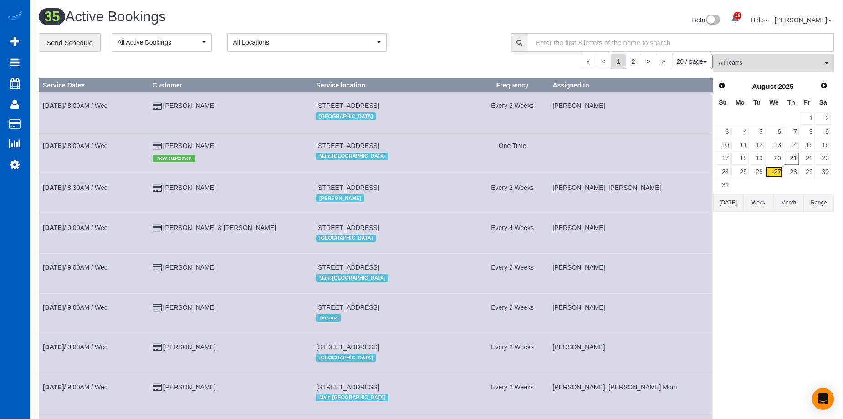
click at [774, 170] on link "27" at bounding box center [773, 172] width 17 height 12
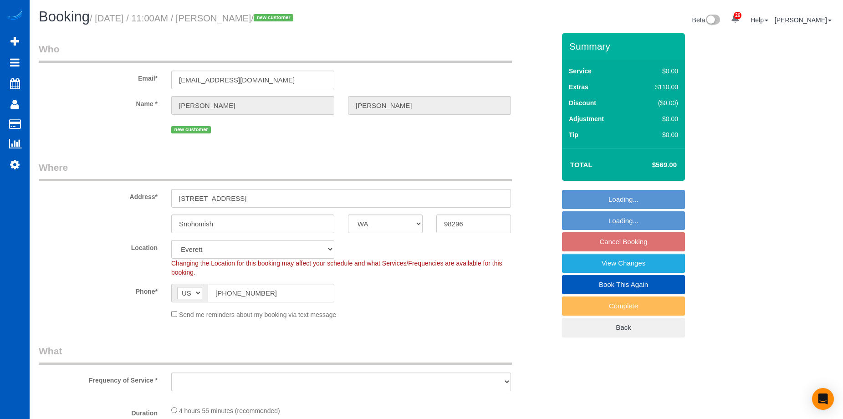
select select "WA"
select select "object:1162"
select select "199"
select select "3001"
select select "5"
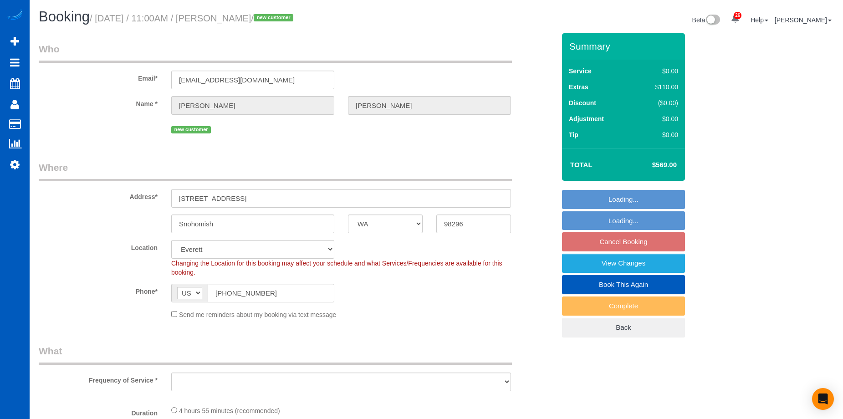
select select "3"
select select "spot2"
select select "object:1167"
select select "3001"
select select "5"
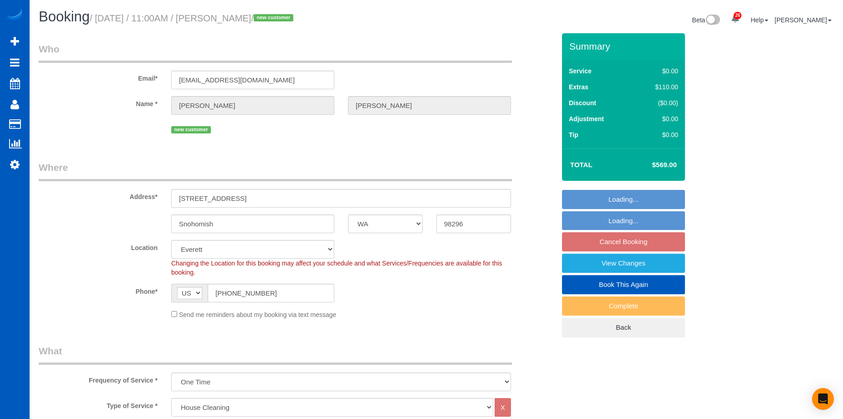
select select "3"
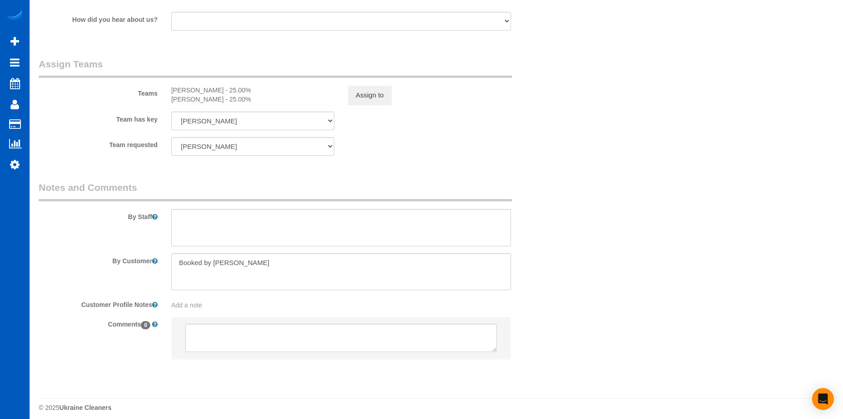
scroll to position [1168, 0]
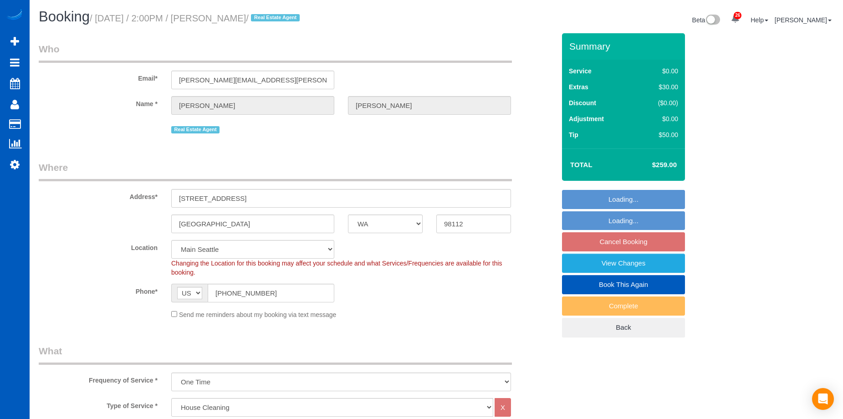
select select "WA"
select select "199"
select select "1001"
select select "2"
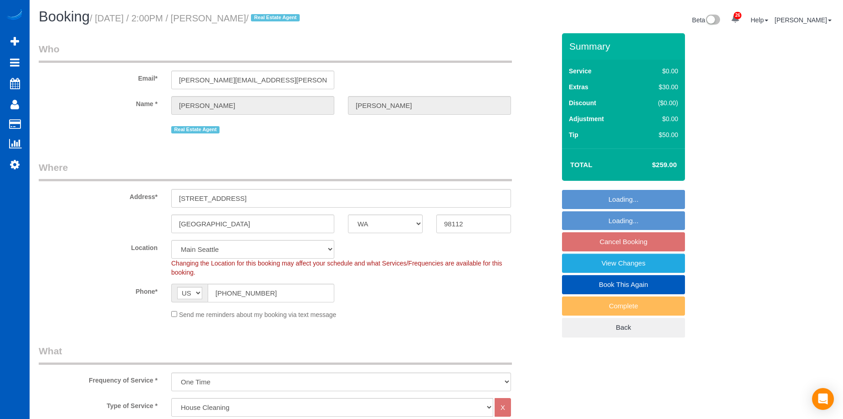
select select "string:fspay-cc66f0fc-464d-4450-9b7f-2eafa87a196b"
select select "spot1"
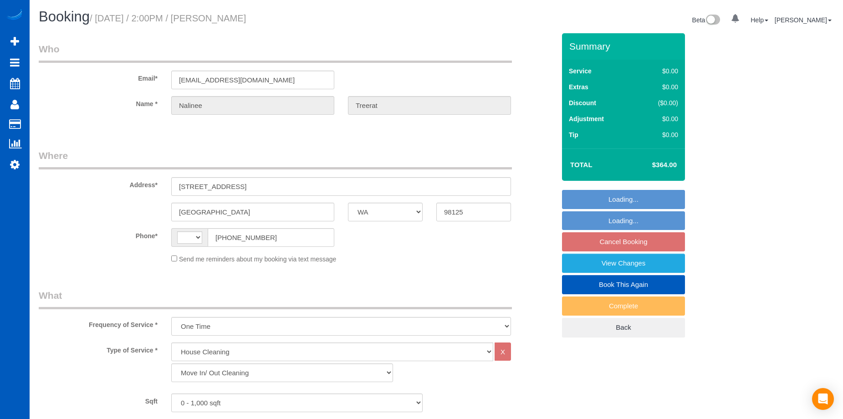
select select "WA"
select select "199"
select select "string:fspay-507ae0e4-763c-4e96-b34f-8608615c9e74"
select select "string:[GEOGRAPHIC_DATA]"
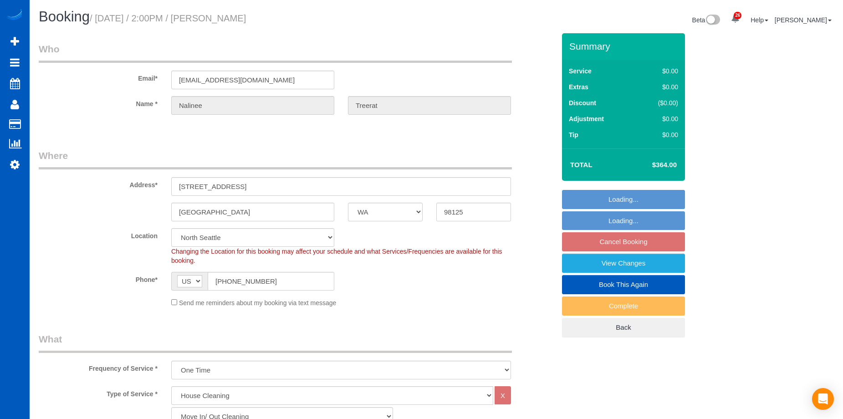
select select "object:1053"
select select "spot2"
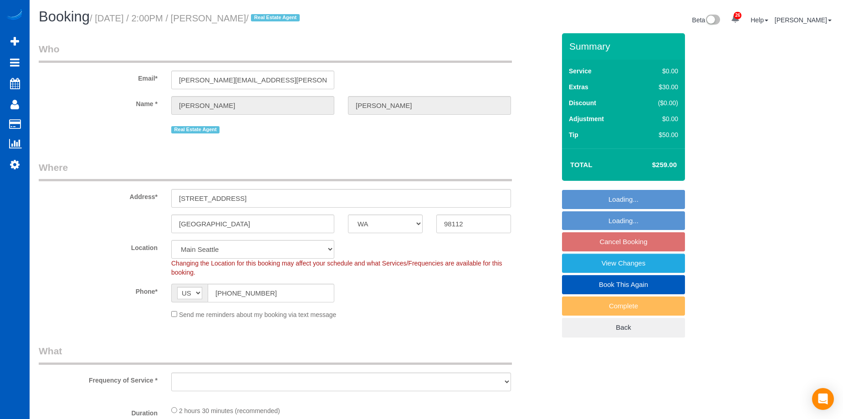
select select "WA"
select select "string:fspay-cc66f0fc-464d-4450-9b7f-2eafa87a196b"
select select "object:1163"
select select "199"
select select "1001"
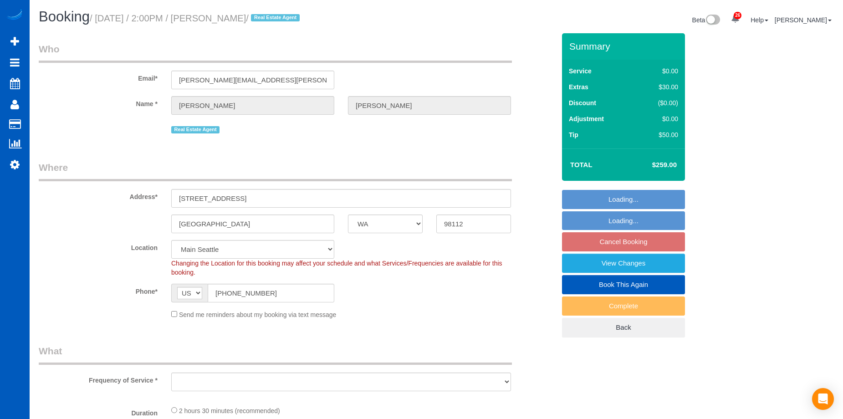
select select "2"
select select "spot1"
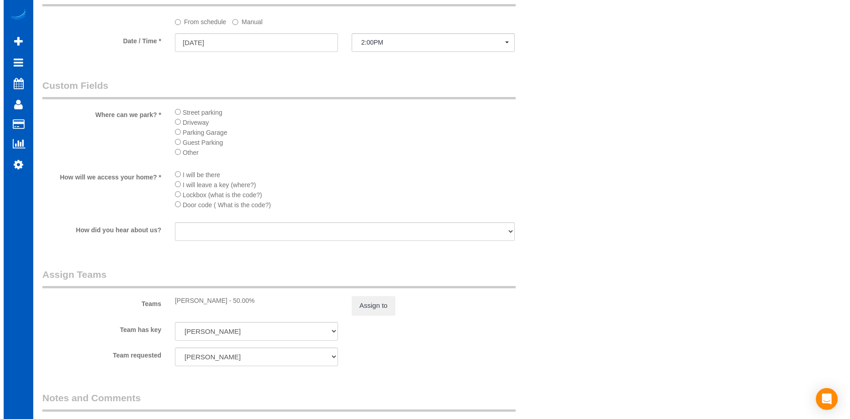
scroll to position [956, 0]
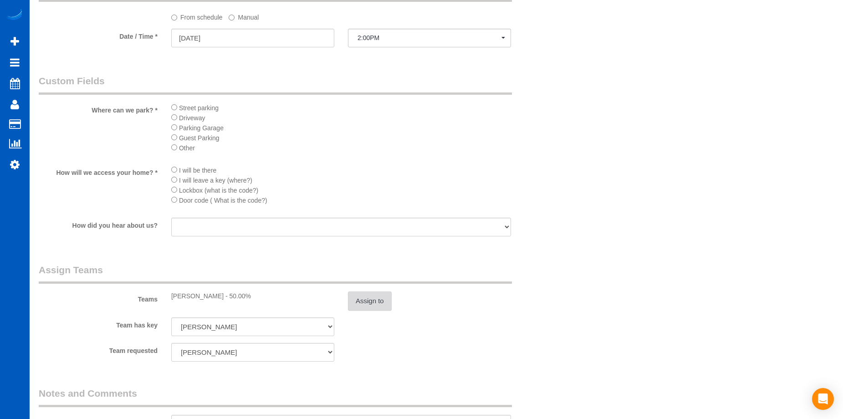
click at [372, 301] on button "Assign to" at bounding box center [370, 300] width 44 height 19
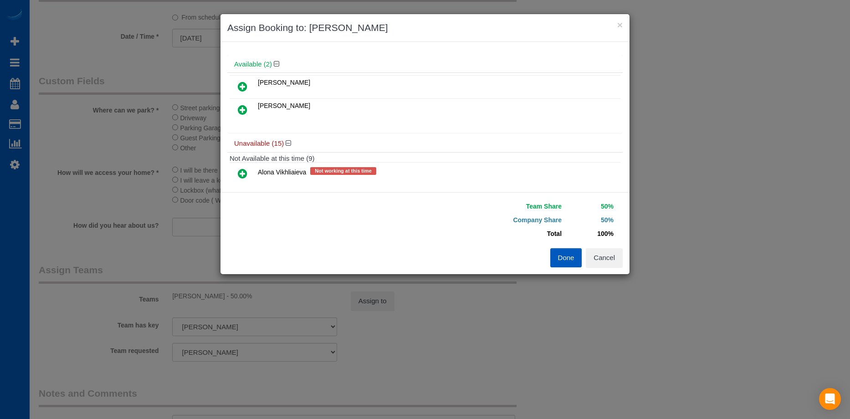
scroll to position [0, 0]
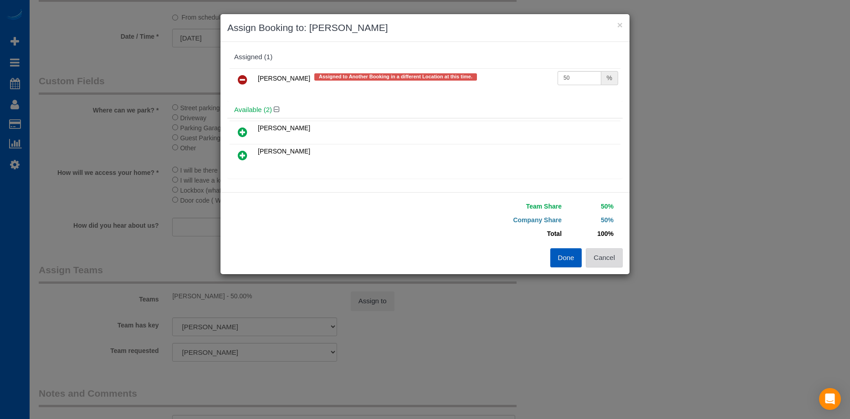
click at [615, 255] on button "Cancel" at bounding box center [604, 257] width 37 height 19
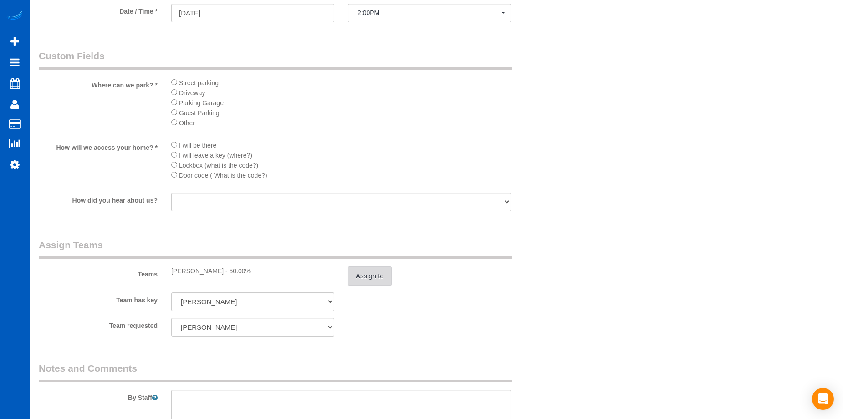
scroll to position [1047, 0]
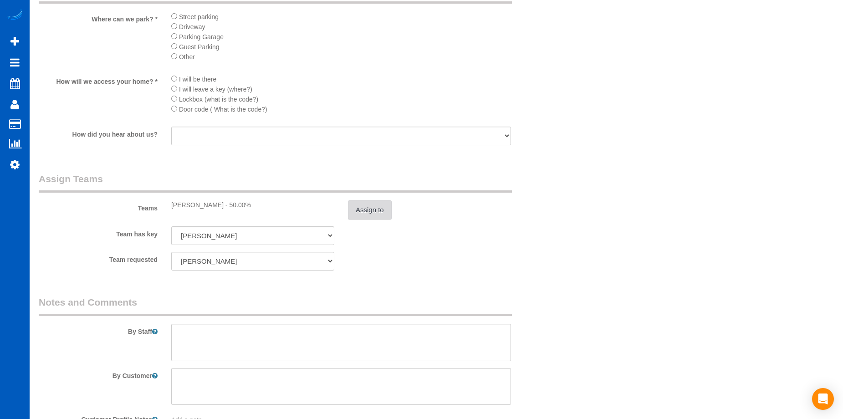
click at [382, 213] on button "Assign to" at bounding box center [370, 209] width 44 height 19
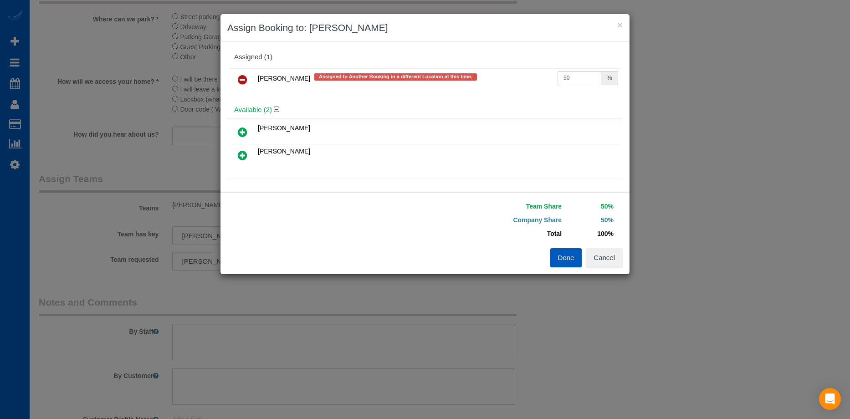
click at [246, 80] on icon at bounding box center [243, 79] width 10 height 11
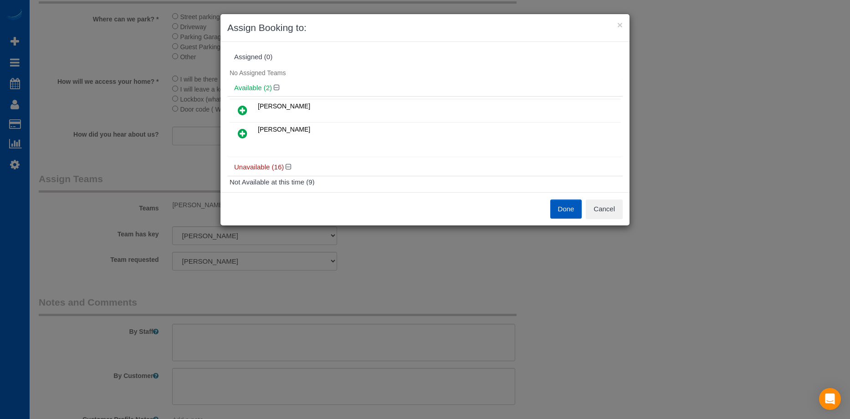
click at [562, 206] on button "Done" at bounding box center [566, 208] width 32 height 19
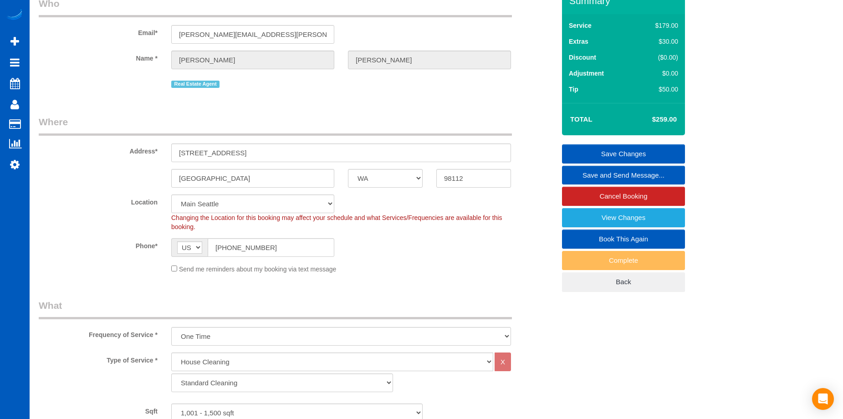
scroll to position [0, 0]
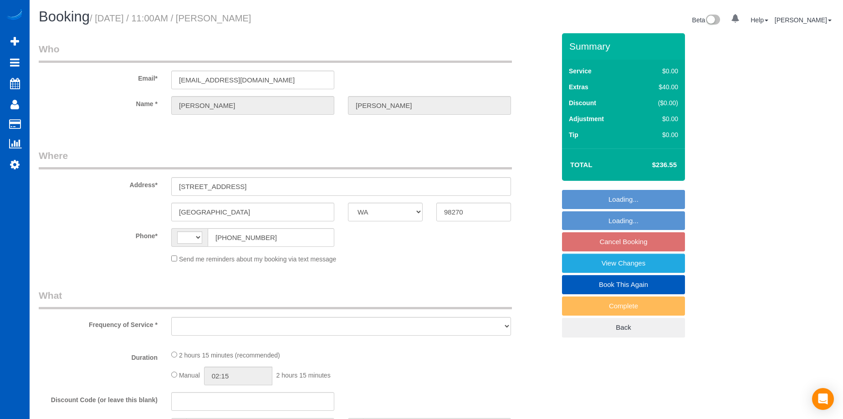
select select "WA"
select select "string:fspay-76b6f47c-5e6e-447f-b936-e9ff502c375f"
select select "string:[GEOGRAPHIC_DATA]"
select select "object:909"
select select "number:10"
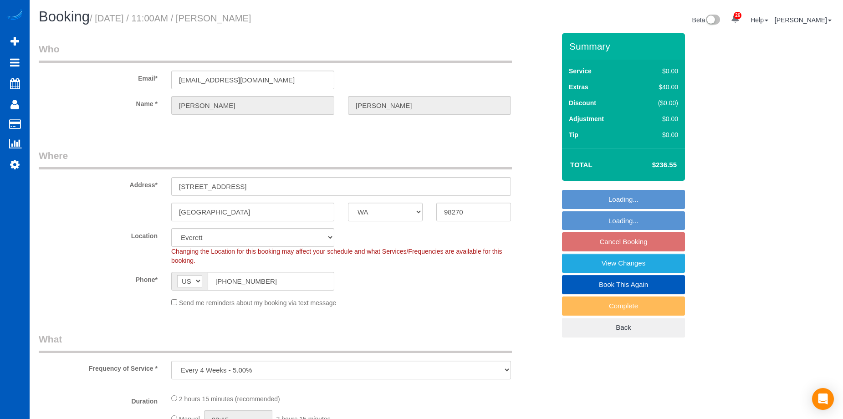
select select "199"
select select "1501"
select select "3"
select select "2"
select select "spot2"
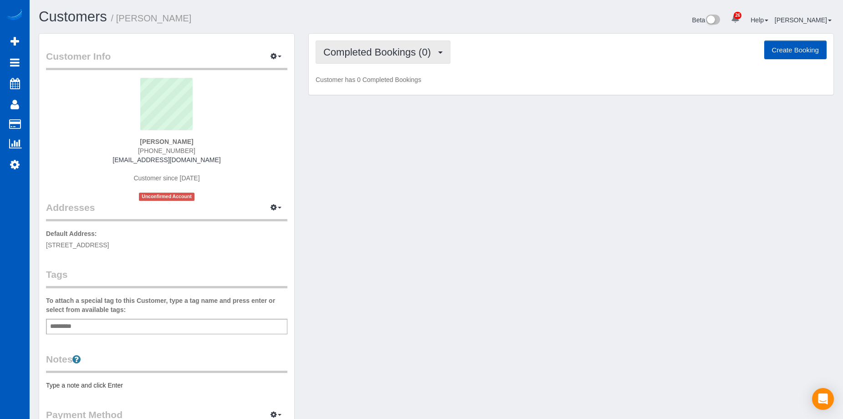
click at [424, 48] on span "Completed Bookings (0)" at bounding box center [379, 51] width 112 height 11
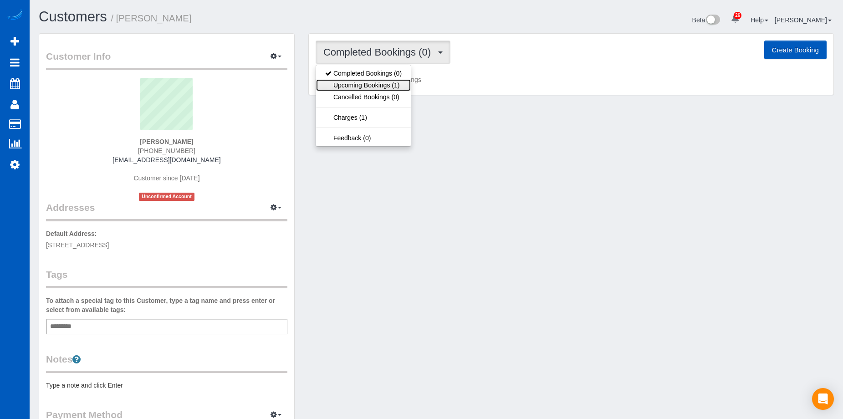
click at [383, 90] on link "Upcoming Bookings (1)" at bounding box center [363, 85] width 95 height 12
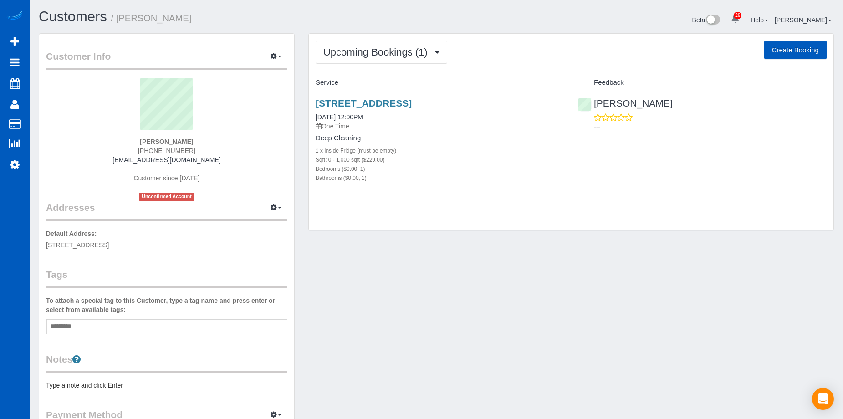
click at [780, 48] on button "Create Booking" at bounding box center [795, 50] width 62 height 19
select select "WA"
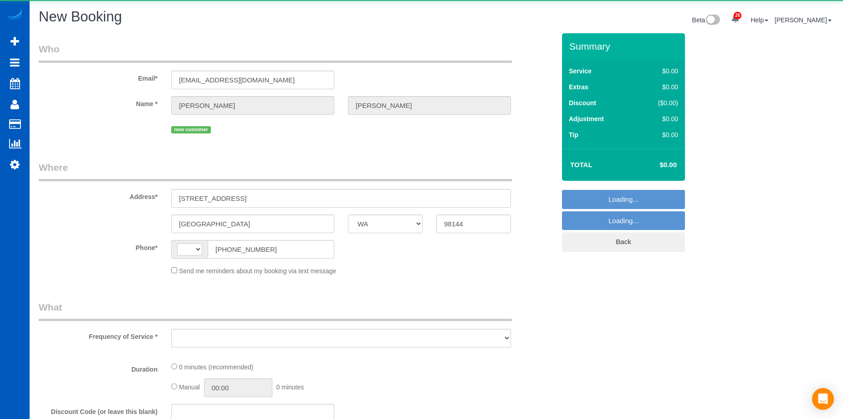
select select "string:[GEOGRAPHIC_DATA]"
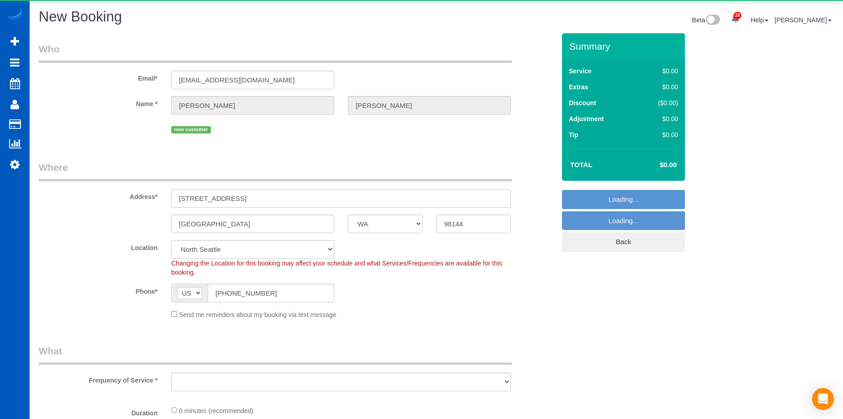
select select "string:fspay-f2a4aea6-f782-4cf5-a869-6e0905dd1fcd"
select select "object:1907"
select select "199"
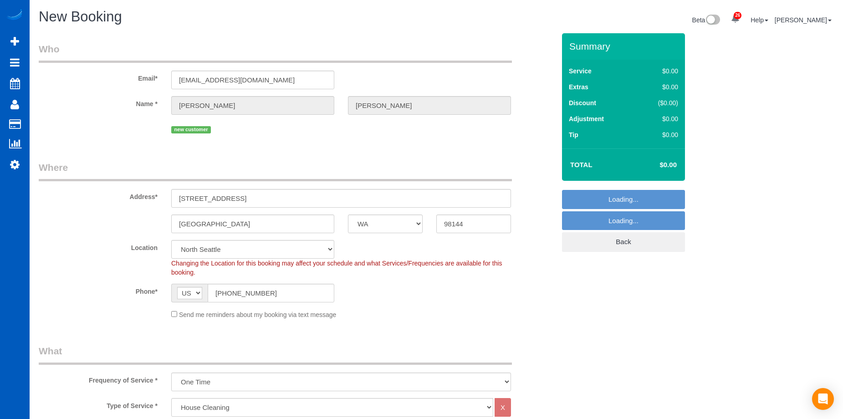
select select "object:2051"
select select "5"
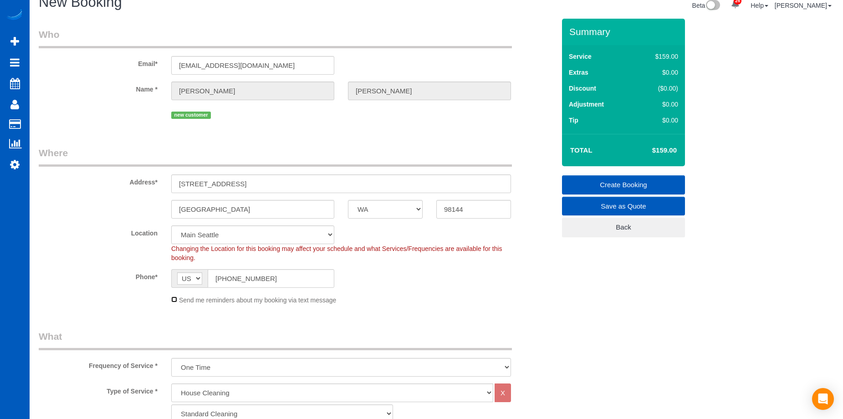
scroll to position [182, 0]
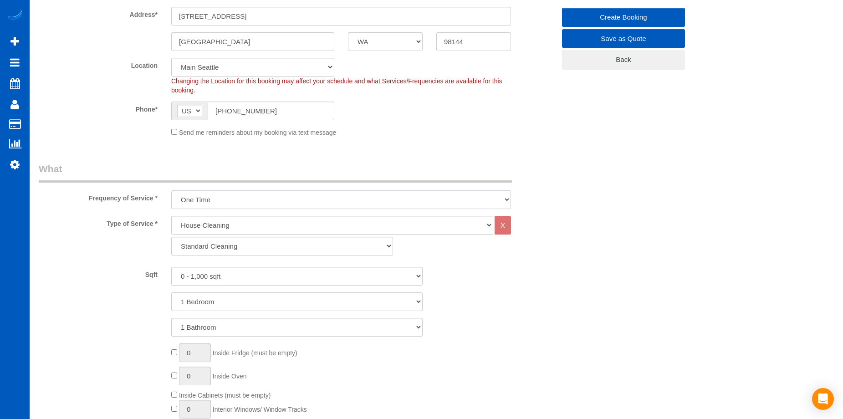
click at [328, 199] on select "One Time Weekly - 15.00% Every 2 Weeks - 10.00% Every 4 Weeks - 5.00% Every 2 M…" at bounding box center [341, 199] width 340 height 19
select select "object:2228"
click at [171, 190] on select "One Time Weekly - 15.00% Every 2 Weeks - 10.00% Every 4 Weeks - 5.00% Every 2 M…" at bounding box center [341, 199] width 340 height 19
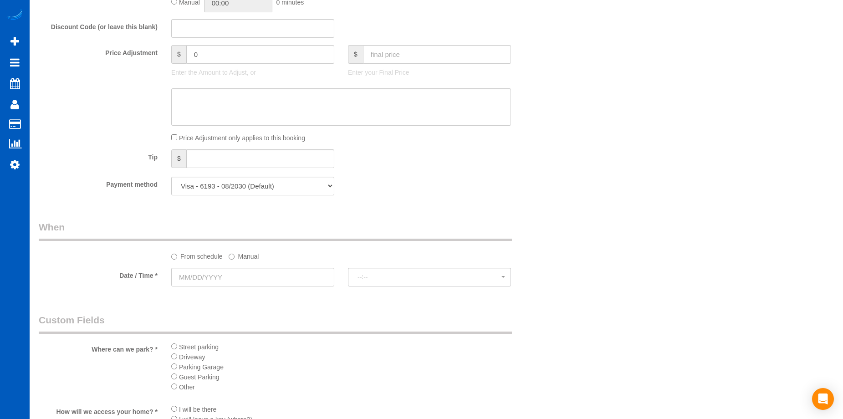
scroll to position [820, 0]
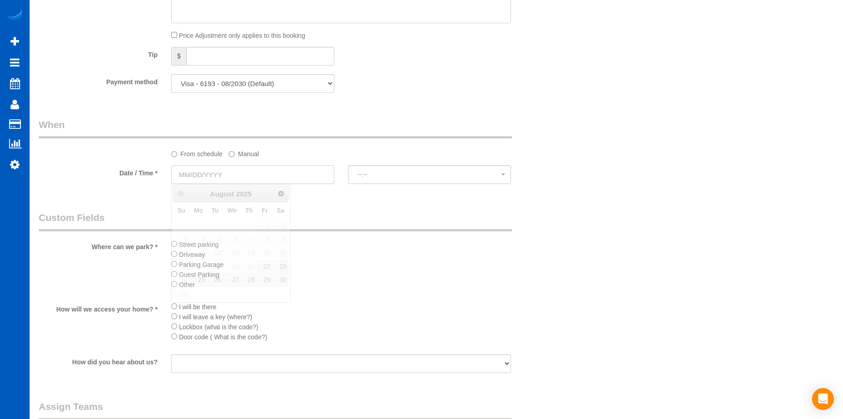
click at [261, 172] on input "text" at bounding box center [252, 174] width 163 height 19
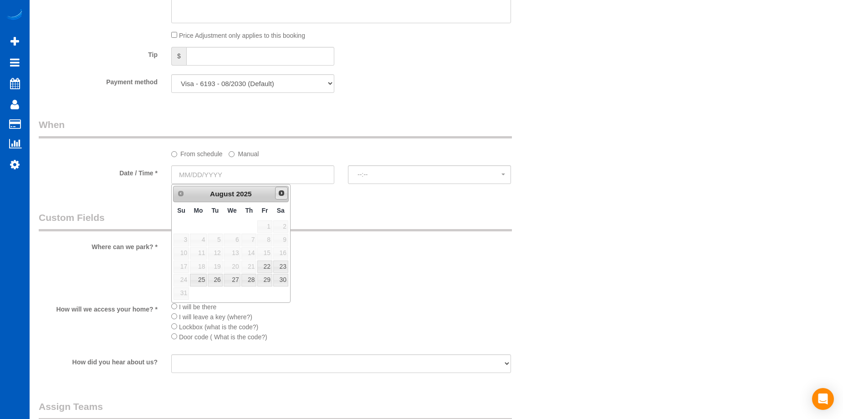
click at [280, 197] on link "Next" at bounding box center [281, 193] width 13 height 13
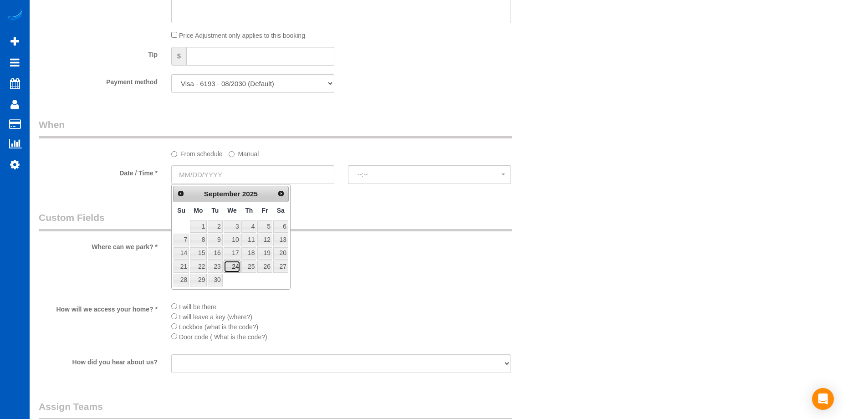
click at [234, 268] on link "24" at bounding box center [232, 266] width 17 height 12
type input "[DATE]"
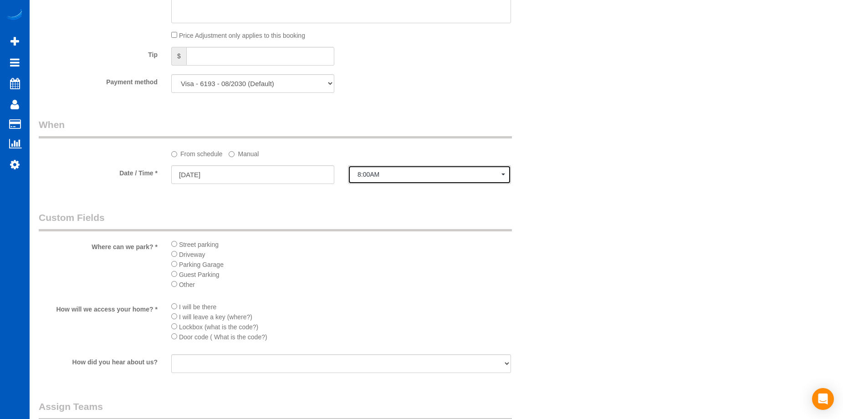
click at [377, 170] on button "8:00AM" at bounding box center [429, 174] width 163 height 19
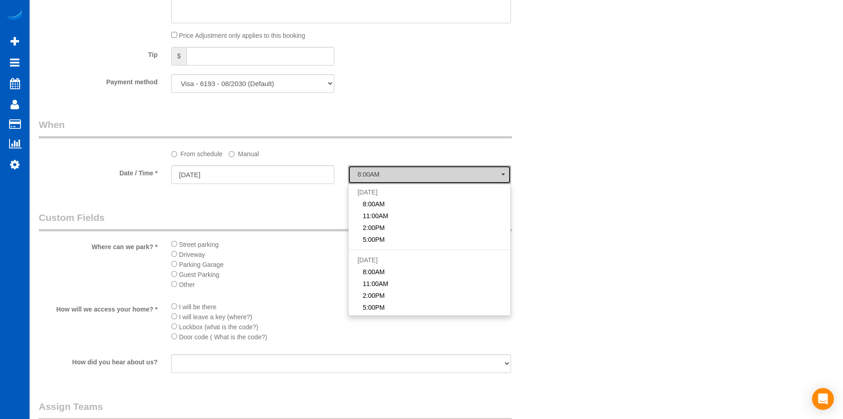
click at [377, 170] on button "8:00AM" at bounding box center [429, 174] width 163 height 19
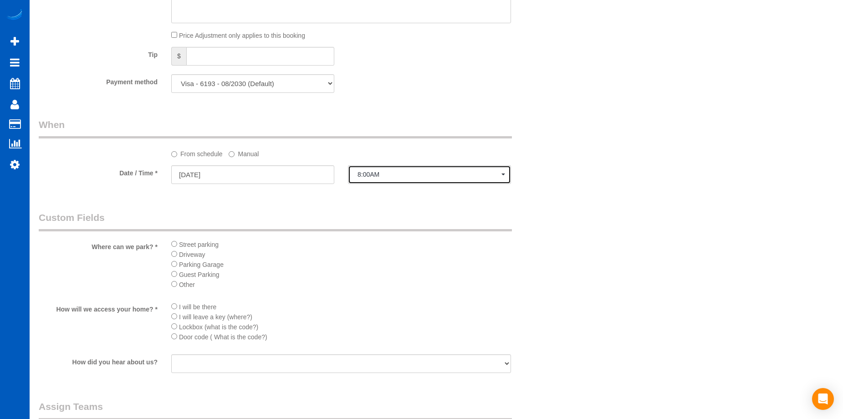
drag, startPoint x: 396, startPoint y: 173, endPoint x: 395, endPoint y: 194, distance: 21.4
click at [396, 175] on span "8:00AM" at bounding box center [429, 174] width 144 height 7
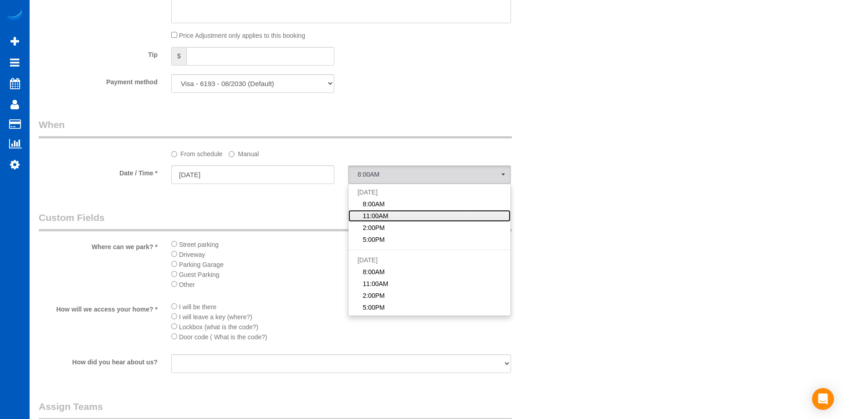
click at [392, 219] on link "11:00AM" at bounding box center [429, 216] width 162 height 12
select select "spot2"
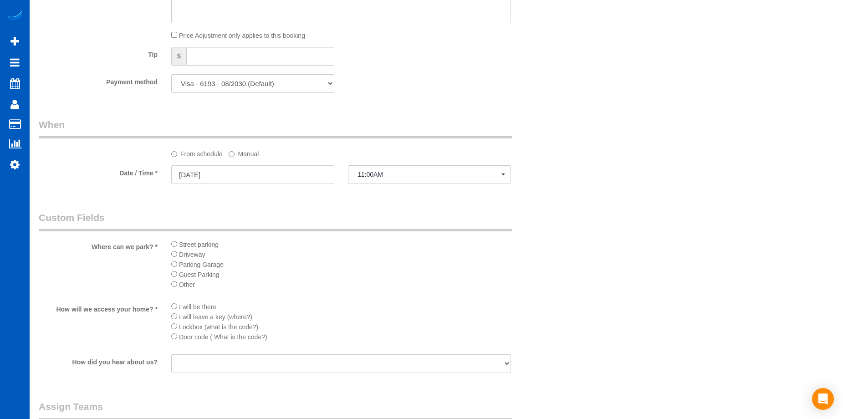
click at [241, 150] on label "Manual" at bounding box center [244, 152] width 30 height 12
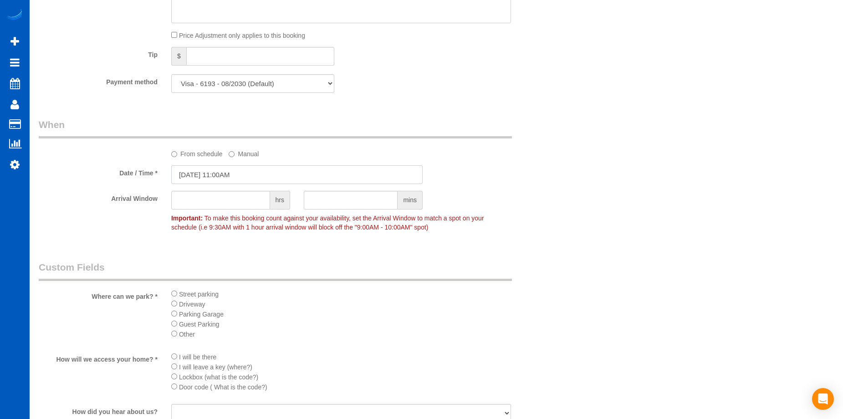
drag, startPoint x: 246, startPoint y: 177, endPoint x: 250, endPoint y: 205, distance: 28.5
click at [246, 177] on input "09/24/2025 11:00AM" at bounding box center [296, 174] width 251 height 19
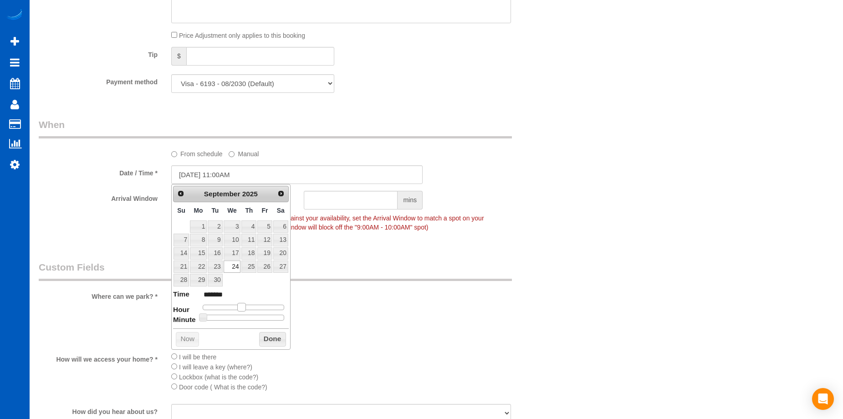
type input "[DATE] 12:00PM"
type input "*******"
drag, startPoint x: 240, startPoint y: 308, endPoint x: 245, endPoint y: 309, distance: 4.6
click at [245, 309] on span at bounding box center [245, 307] width 8 height 8
click at [274, 338] on button "Done" at bounding box center [272, 339] width 27 height 15
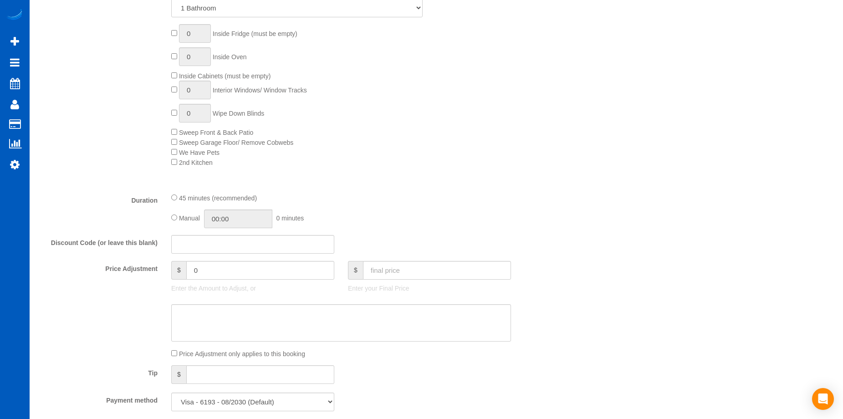
scroll to position [501, 0]
click at [283, 336] on textarea at bounding box center [341, 323] width 340 height 37
paste textarea "First recurring booking, then 169 USD monthly"
type textarea "First recurring booking, then 169 USD monthly"
click at [433, 266] on input "text" at bounding box center [437, 270] width 148 height 19
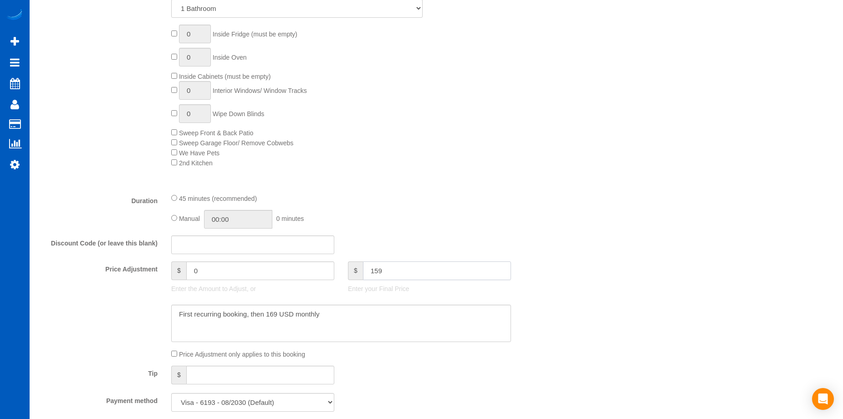
type input "159"
click at [394, 331] on textarea at bounding box center [341, 323] width 340 height 37
type input "7.95"
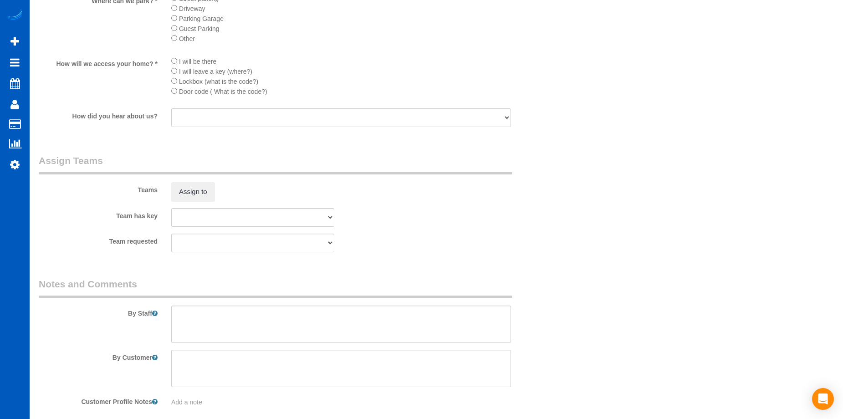
scroll to position [1138, 0]
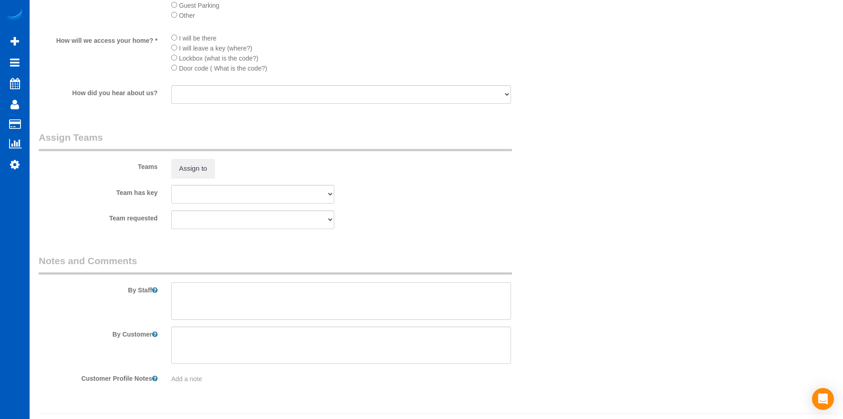
click at [405, 302] on textarea at bounding box center [341, 300] width 340 height 37
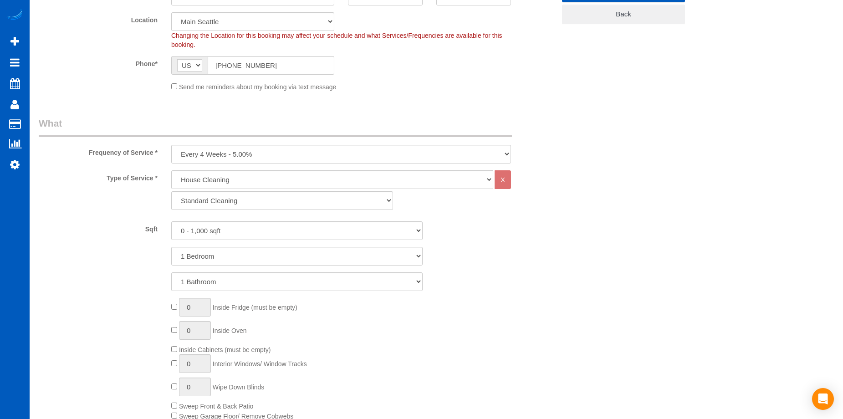
scroll to position [501, 0]
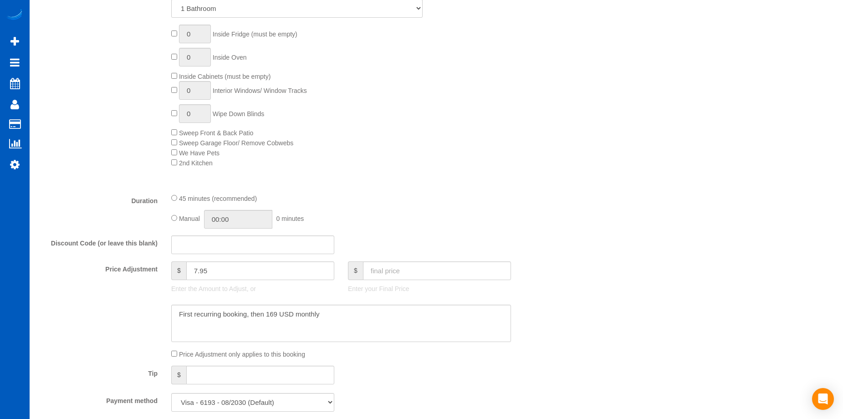
type textarea "Booked by Florencia. Will send code if he's not around to open for us."
click at [265, 221] on input "00:45" at bounding box center [238, 219] width 68 height 19
type input "04:00"
click at [220, 279] on li "04:00" at bounding box center [228, 284] width 41 height 12
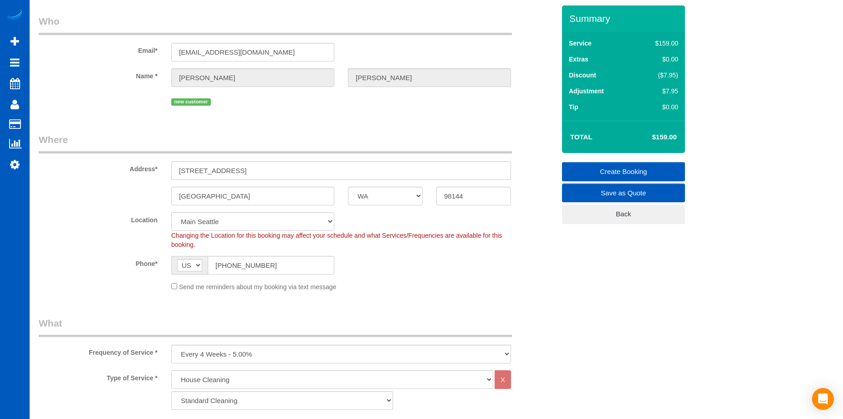
scroll to position [0, 0]
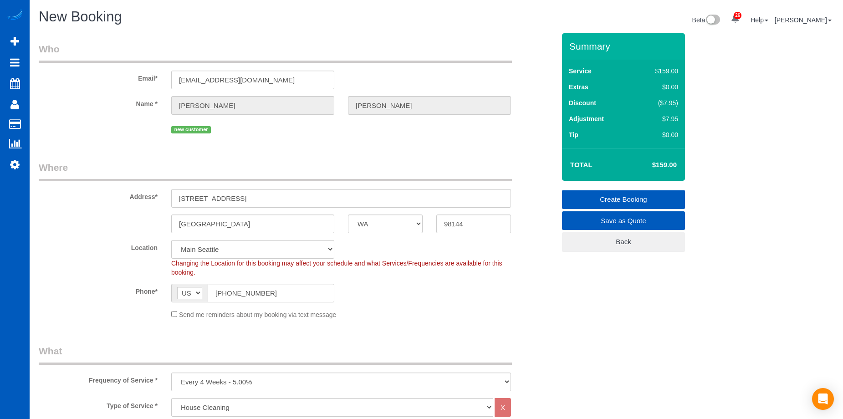
click at [597, 197] on link "Create Booking" at bounding box center [623, 199] width 123 height 19
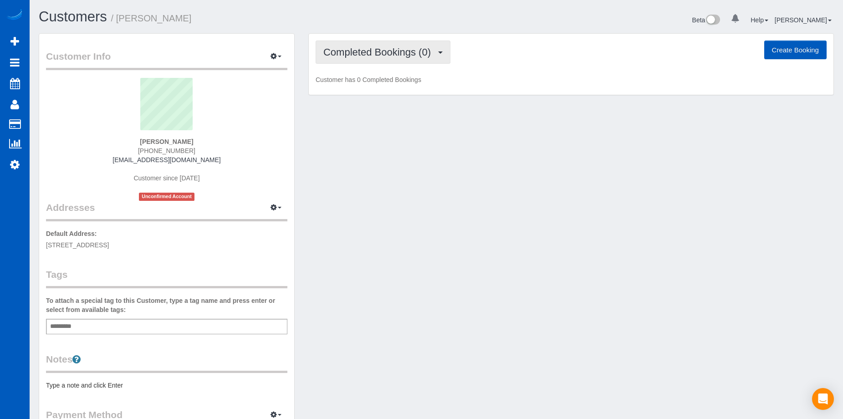
click at [393, 53] on span "Completed Bookings (0)" at bounding box center [379, 51] width 112 height 11
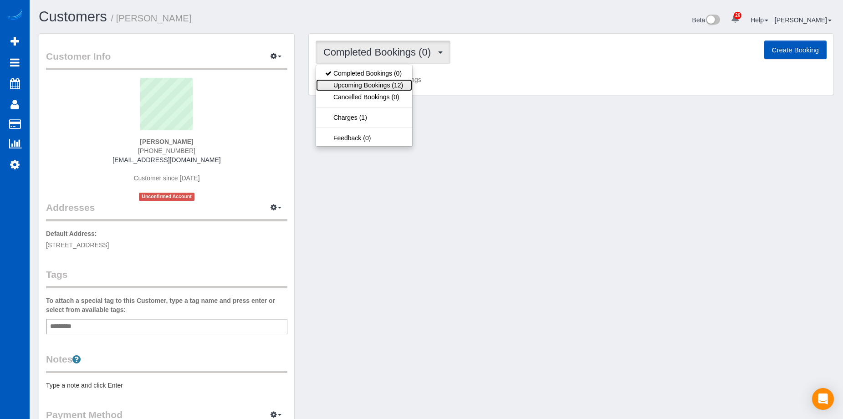
click at [392, 87] on link "Upcoming Bookings (12)" at bounding box center [364, 85] width 96 height 12
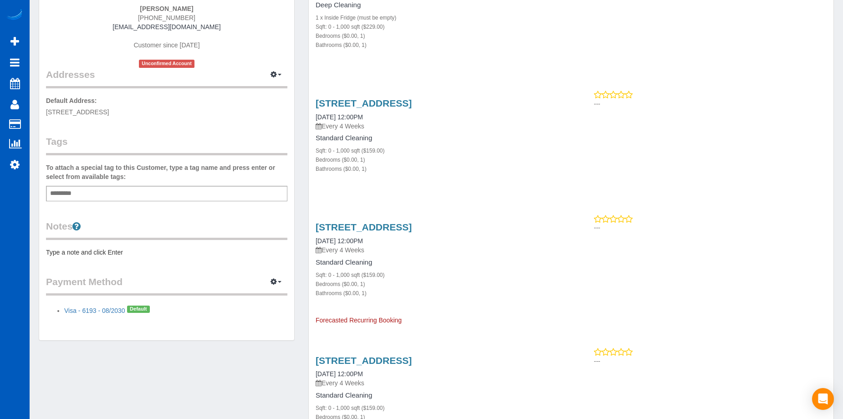
scroll to position [137, 0]
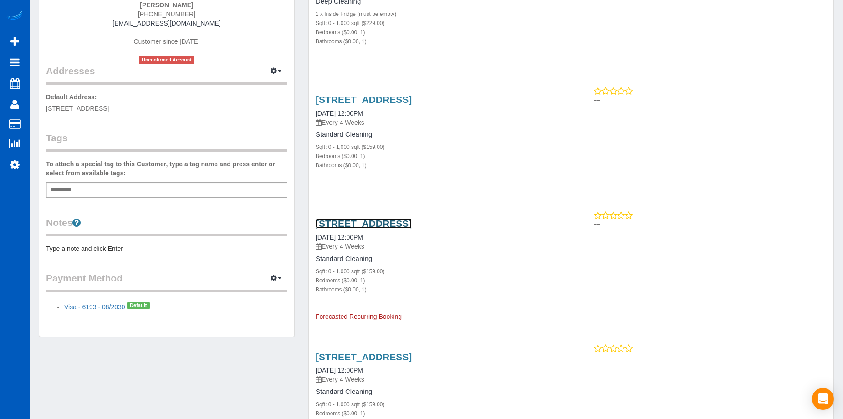
click at [412, 219] on link "[STREET_ADDRESS]" at bounding box center [364, 223] width 96 height 10
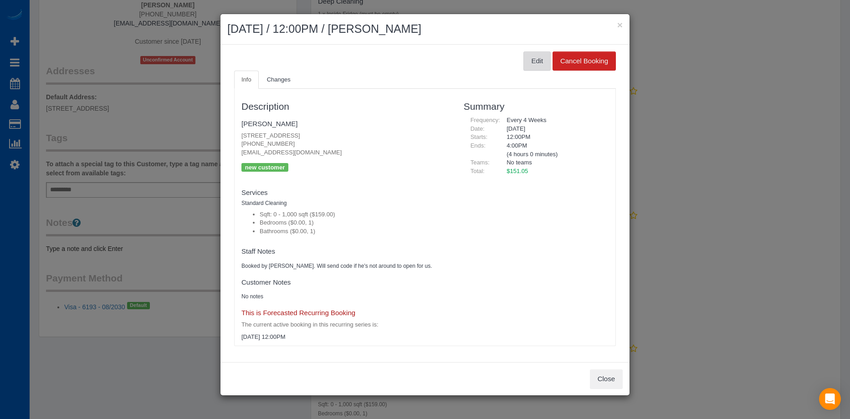
click at [534, 61] on button "Edit" at bounding box center [536, 60] width 27 height 19
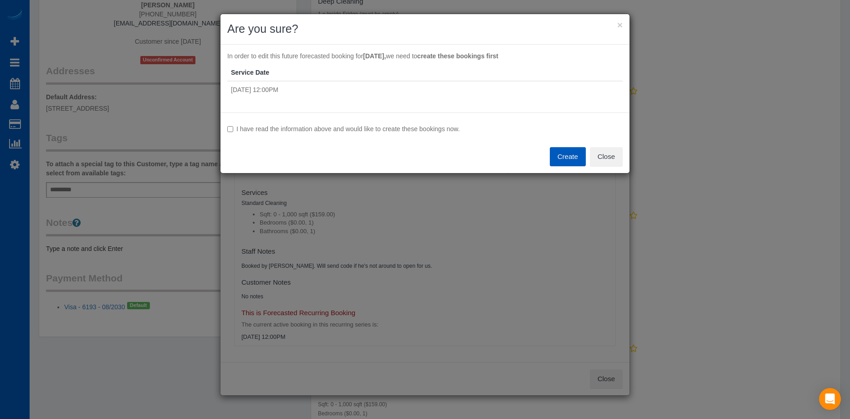
click at [426, 126] on label "I have read the information above and would like to create these bookings now." at bounding box center [424, 128] width 395 height 9
click at [564, 152] on button "Create" at bounding box center [568, 156] width 36 height 19
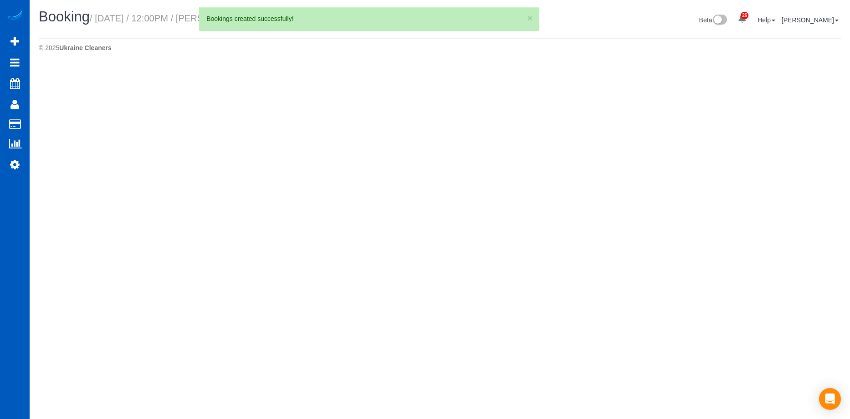
select select "WA"
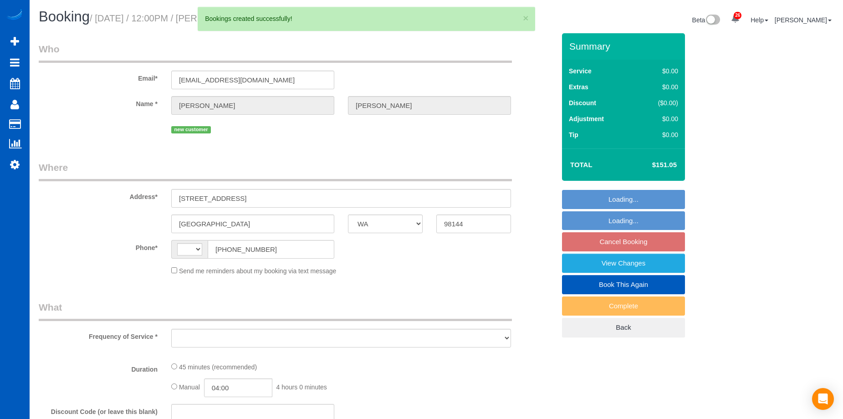
select select "string:US"
select select "string:fspay-f2a4aea6-f782-4cf5-a869-6e0905dd1fcd"
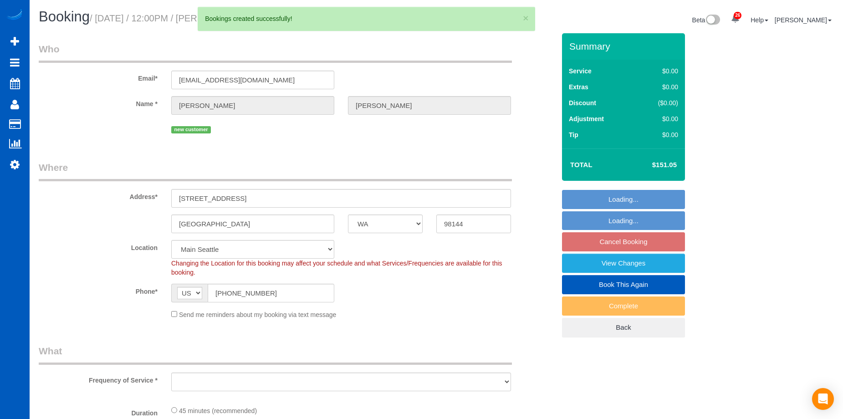
select select "object:1541"
select select "199"
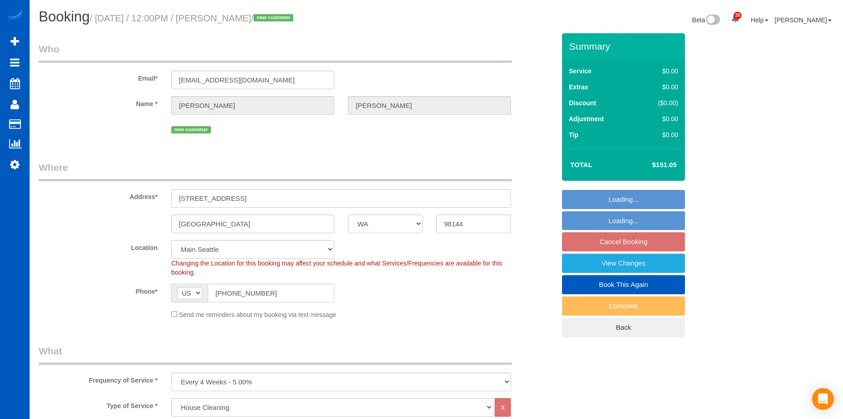
select select "object:1795"
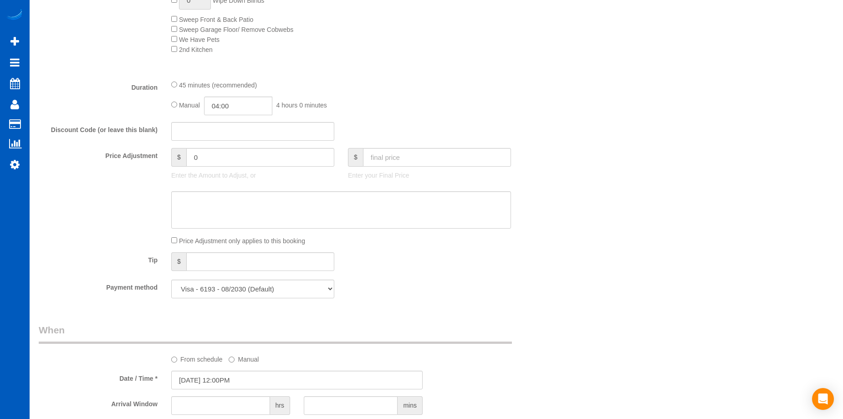
scroll to position [638, 0]
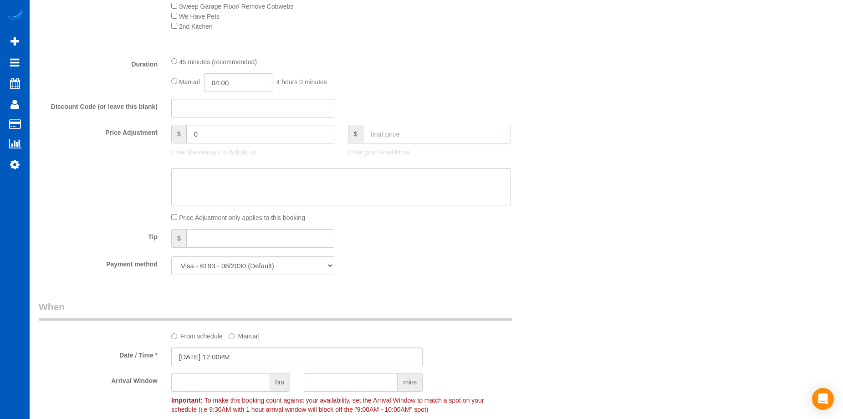
click at [403, 135] on input "text" at bounding box center [437, 134] width 148 height 19
type input "169"
click at [280, 176] on textarea at bounding box center [341, 186] width 340 height 37
type input "17.95"
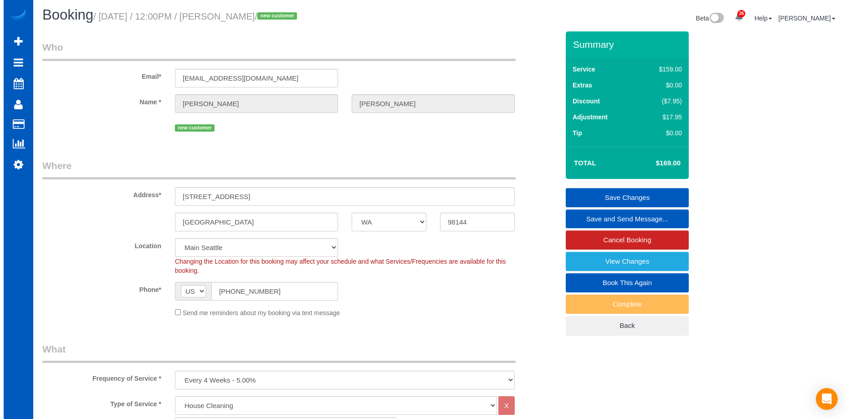
scroll to position [0, 0]
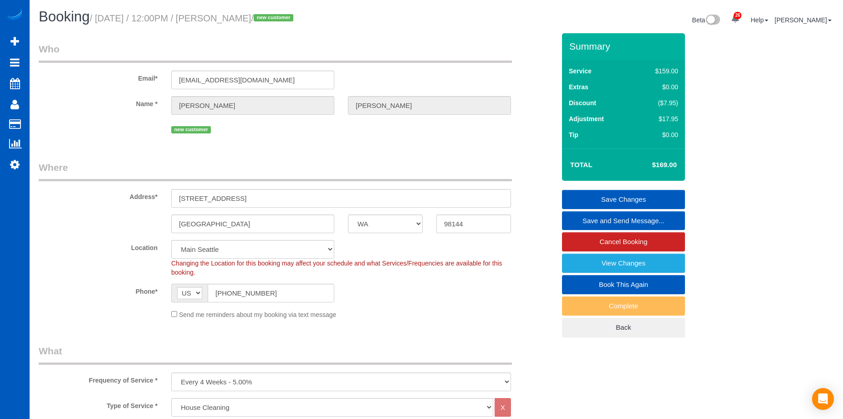
click at [585, 195] on link "Save Changes" at bounding box center [623, 199] width 123 height 19
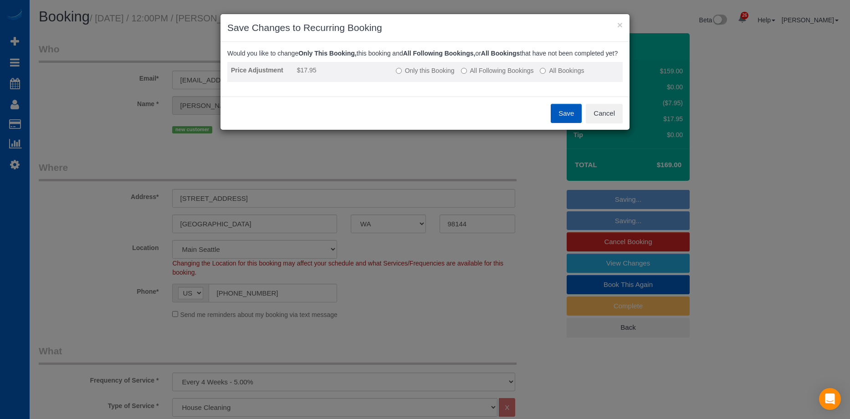
click at [476, 75] on label "All Following Bookings" at bounding box center [497, 70] width 73 height 9
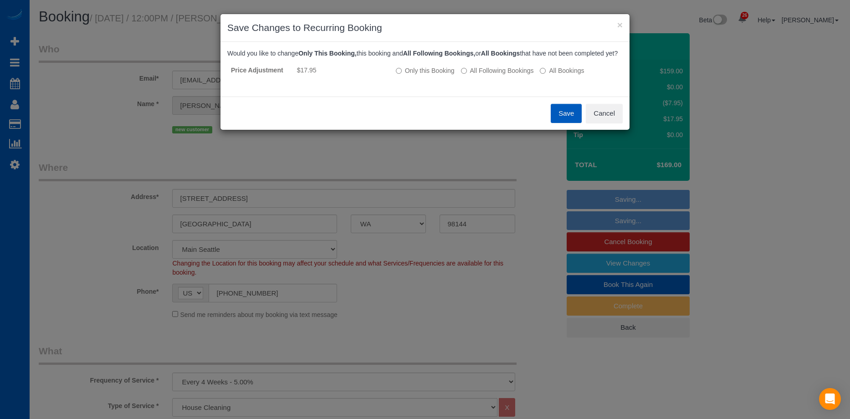
click at [565, 123] on button "Save" at bounding box center [566, 113] width 31 height 19
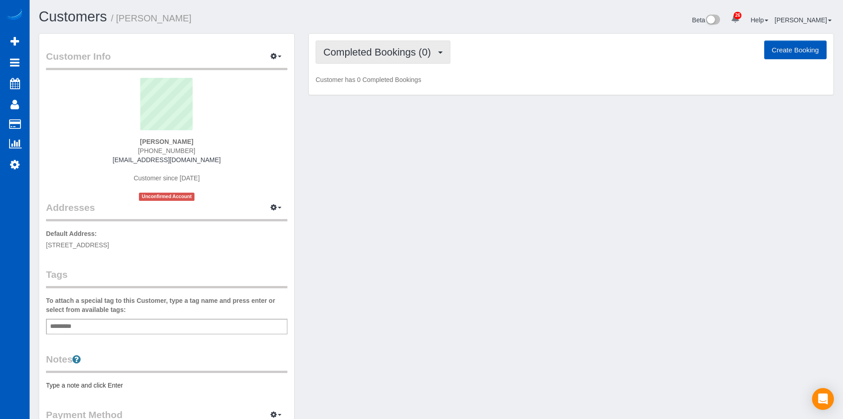
click at [412, 56] on span "Completed Bookings (0)" at bounding box center [379, 51] width 112 height 11
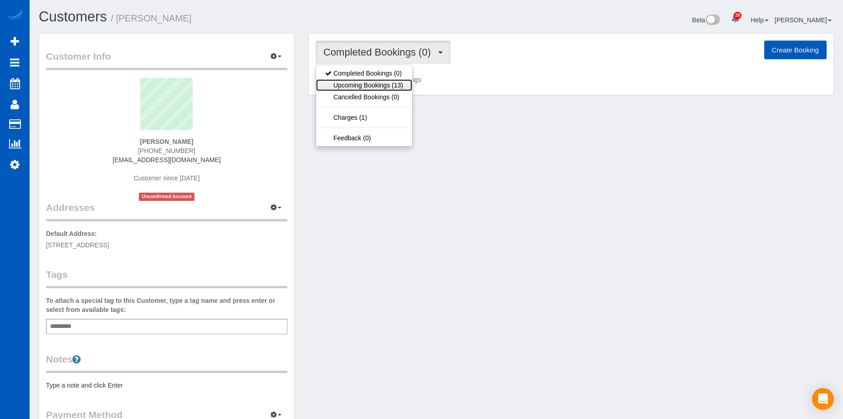
click at [385, 80] on link "Upcoming Bookings (13)" at bounding box center [364, 85] width 96 height 12
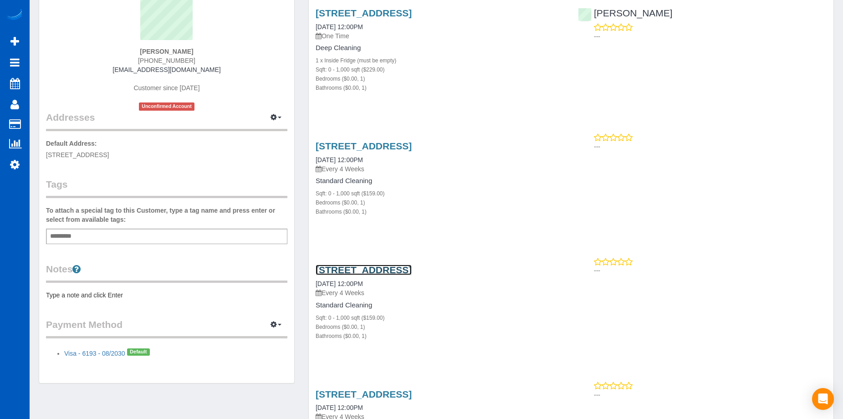
scroll to position [91, 0]
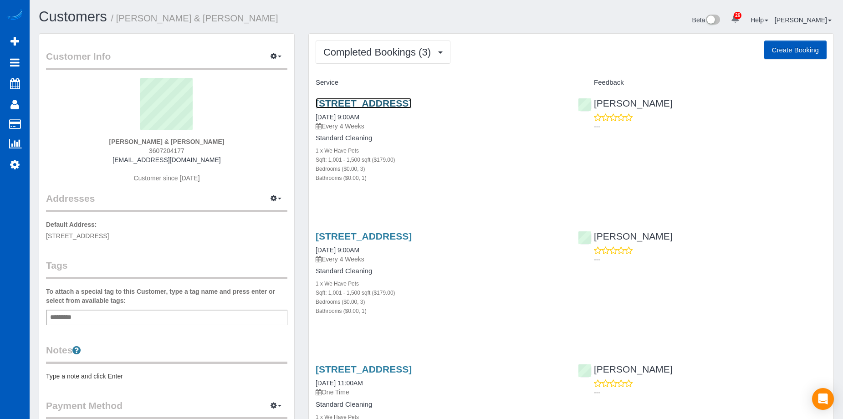
click at [405, 104] on link "[STREET_ADDRESS]" at bounding box center [364, 103] width 96 height 10
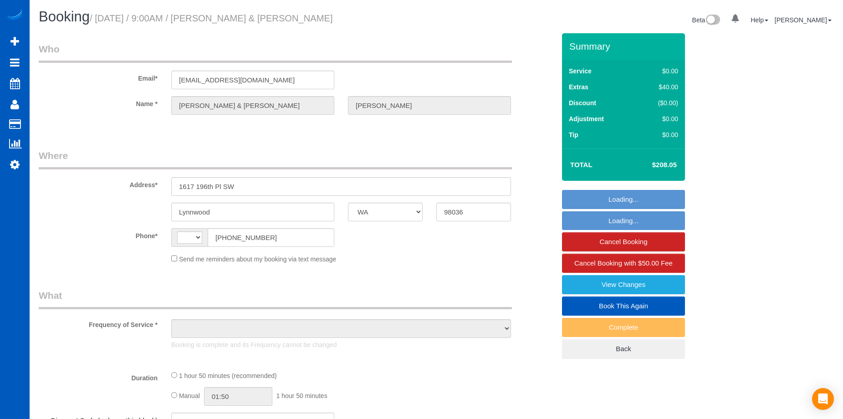
select select "WA"
select select "string:[GEOGRAPHIC_DATA]"
select select "object:816"
select select "199"
select select "1001"
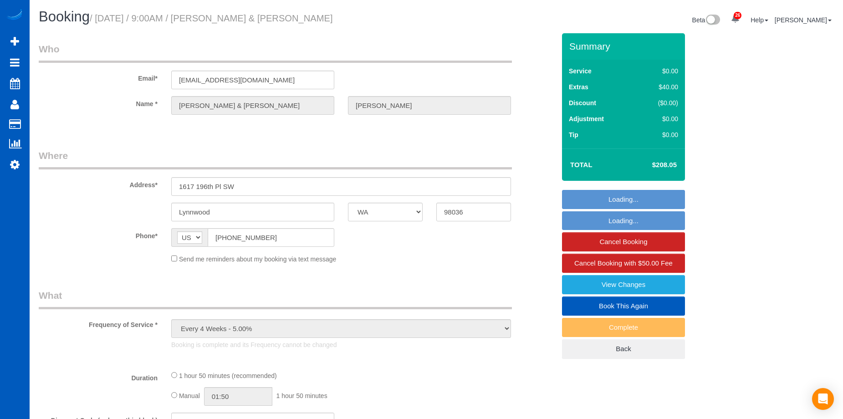
select select "3"
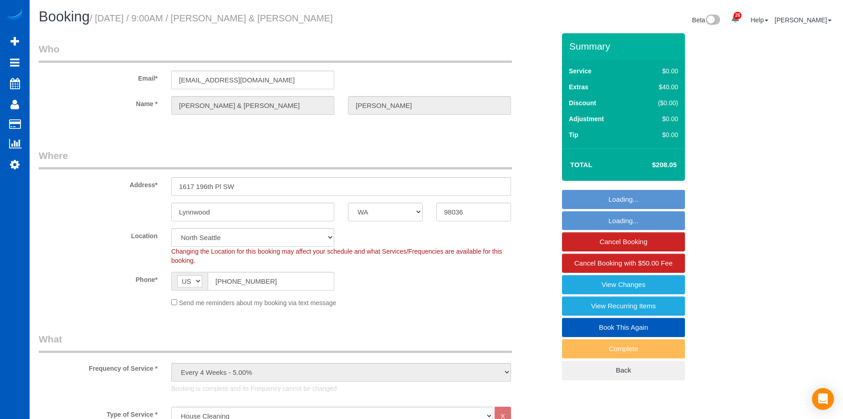
select select "object:1201"
select select "string:fspay-92f10a33-1ef0-4786-820d-a04a5ef54f36"
select select "1001"
select select "3"
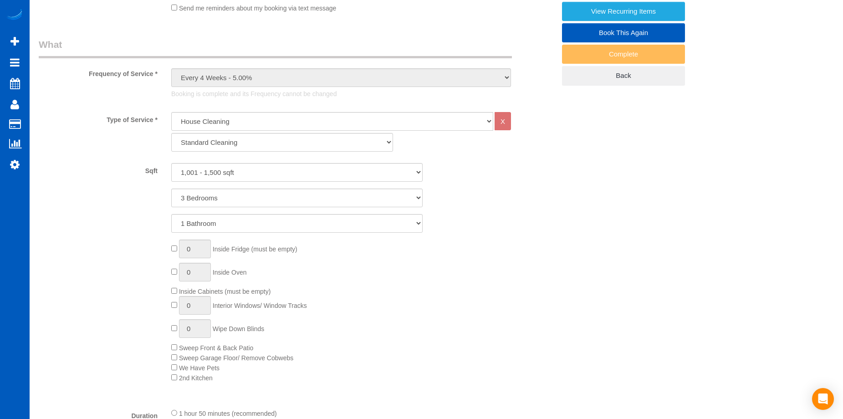
scroll to position [228, 0]
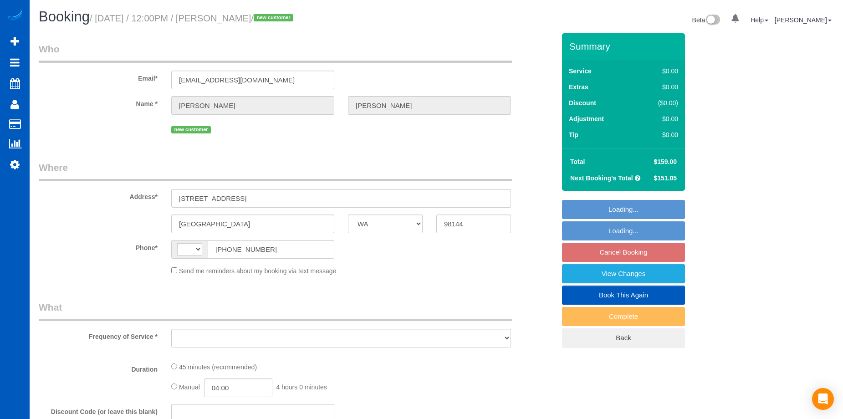
select select "WA"
select select "string:fspay-f2a4aea6-f782-4cf5-a869-6e0905dd1fcd"
select select "string:[GEOGRAPHIC_DATA]"
select select "object:1056"
select select "199"
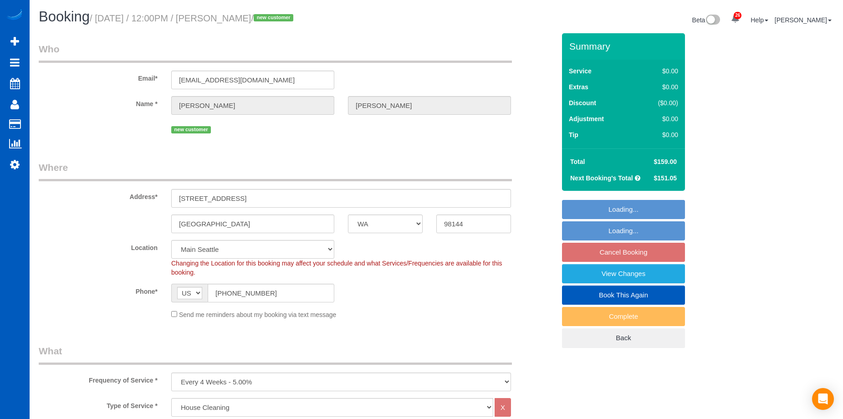
select select "object:1256"
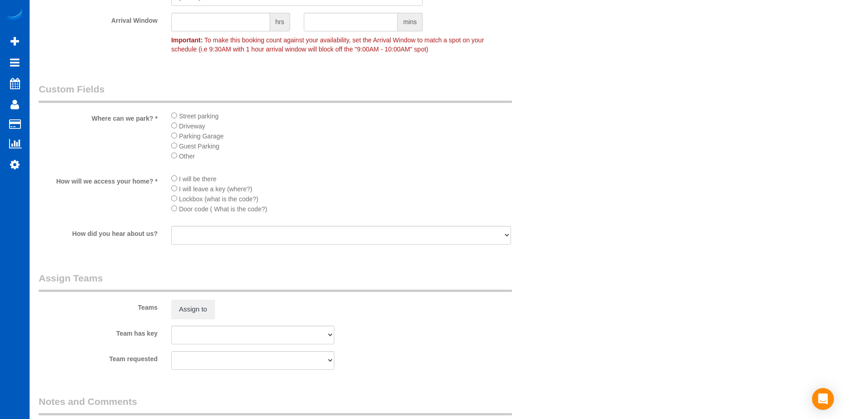
scroll to position [1093, 0]
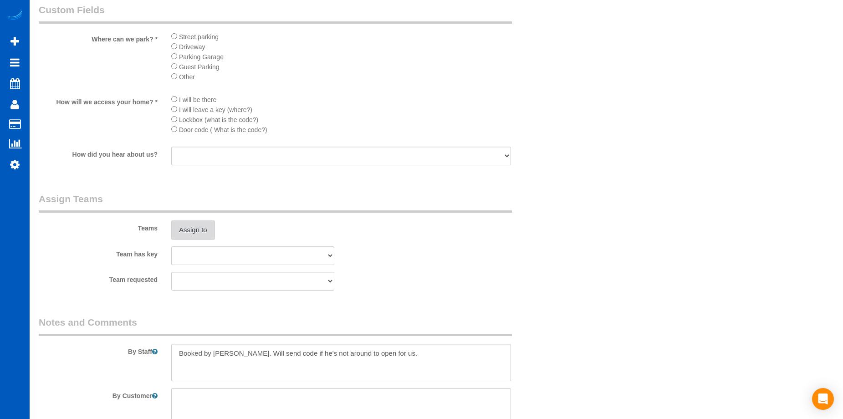
click at [189, 225] on button "Assign to" at bounding box center [193, 229] width 44 height 19
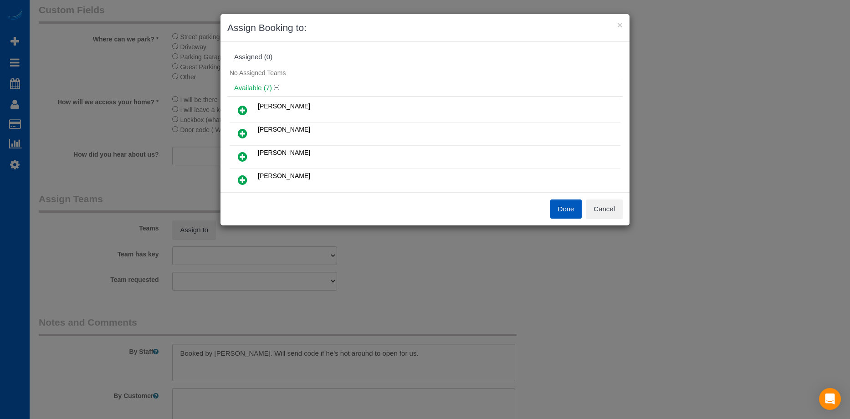
click at [240, 128] on icon at bounding box center [243, 133] width 10 height 11
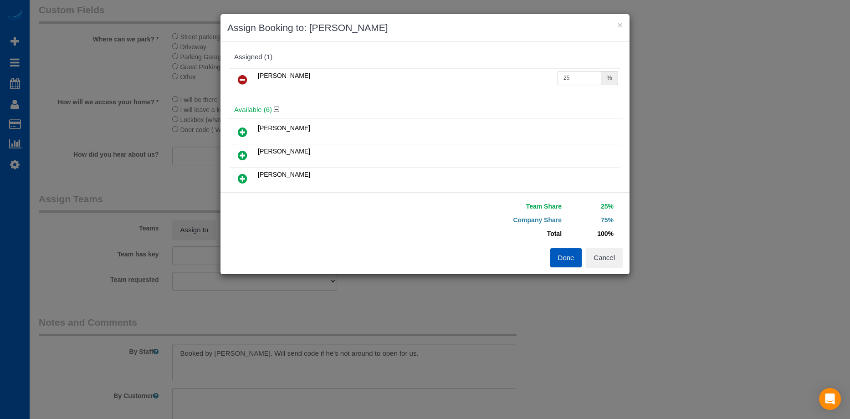
click at [572, 77] on input "25" at bounding box center [579, 78] width 44 height 14
click at [571, 82] on input "25" at bounding box center [579, 78] width 44 height 14
drag, startPoint x: 575, startPoint y: 73, endPoint x: 554, endPoint y: 77, distance: 21.3
click at [557, 77] on input "25" at bounding box center [579, 78] width 44 height 14
type input "53"
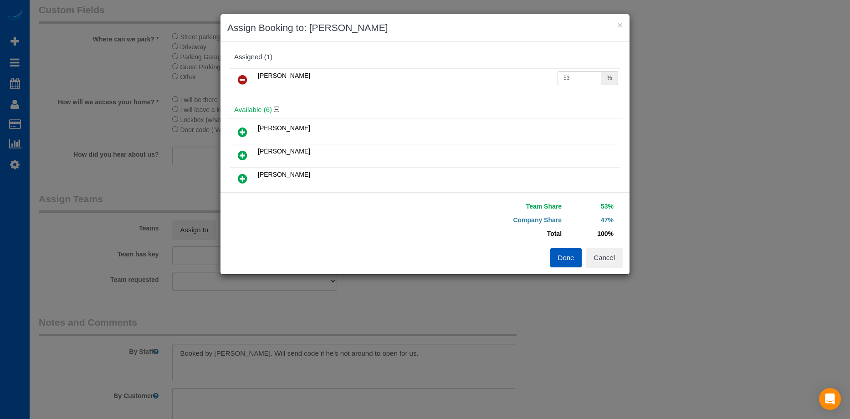
click at [560, 254] on button "Done" at bounding box center [566, 257] width 32 height 19
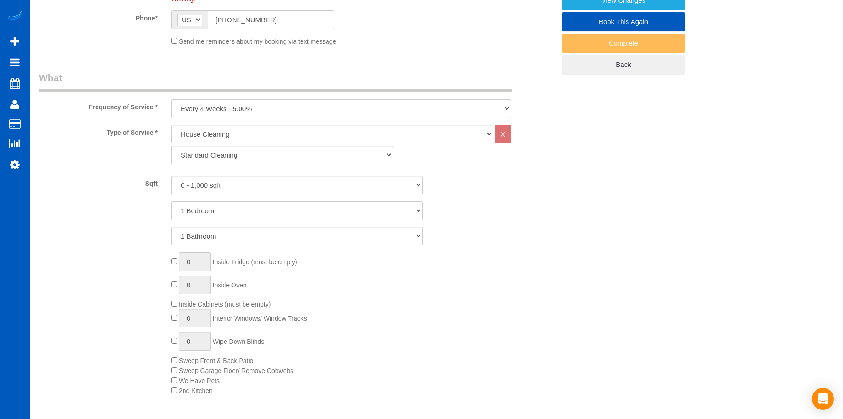
scroll to position [91, 0]
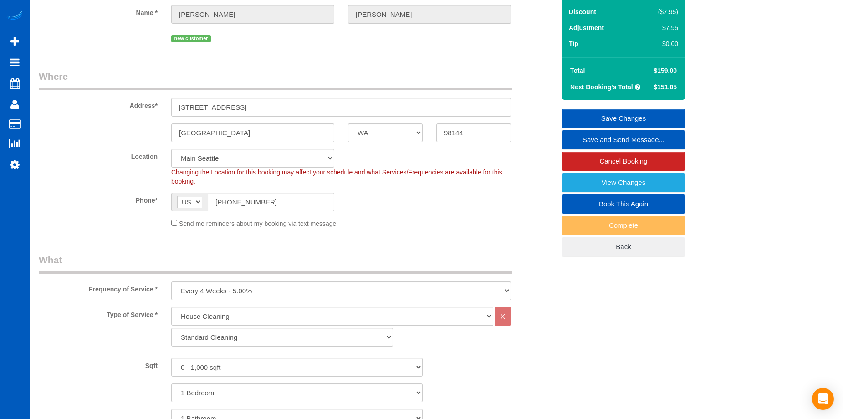
click at [589, 116] on link "Save Changes" at bounding box center [623, 118] width 123 height 19
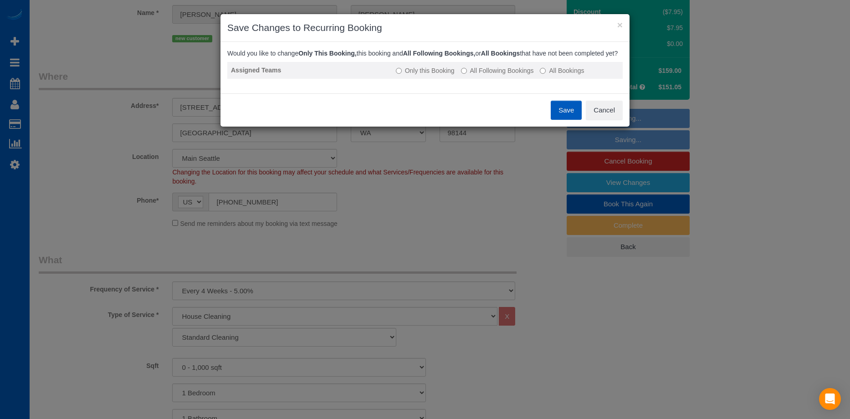
click at [474, 75] on label "All Following Bookings" at bounding box center [497, 70] width 73 height 9
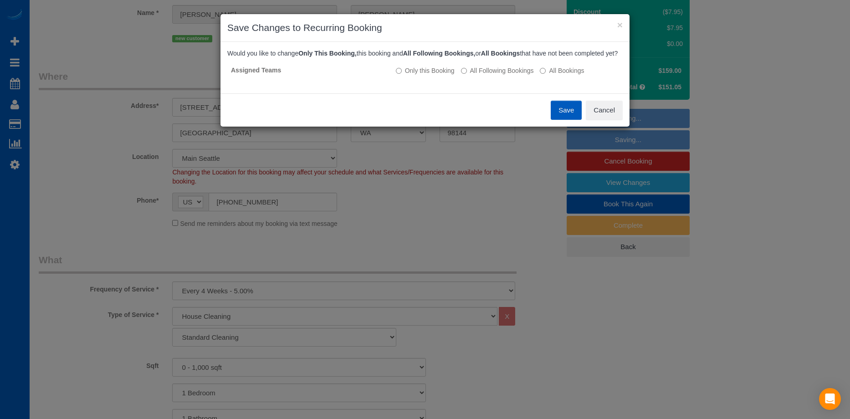
click at [563, 119] on button "Save" at bounding box center [566, 110] width 31 height 19
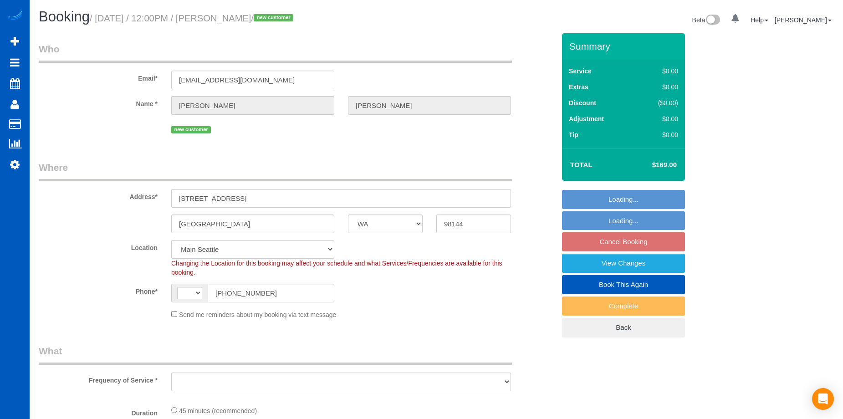
select select "WA"
select select "string:US"
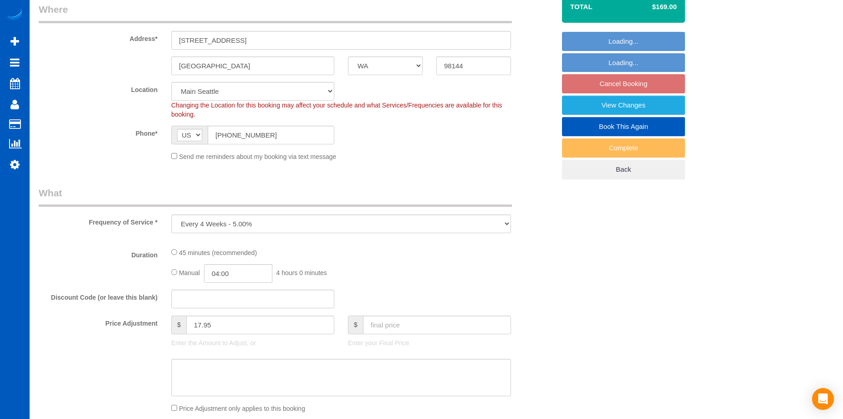
select select "object:1172"
select select "199"
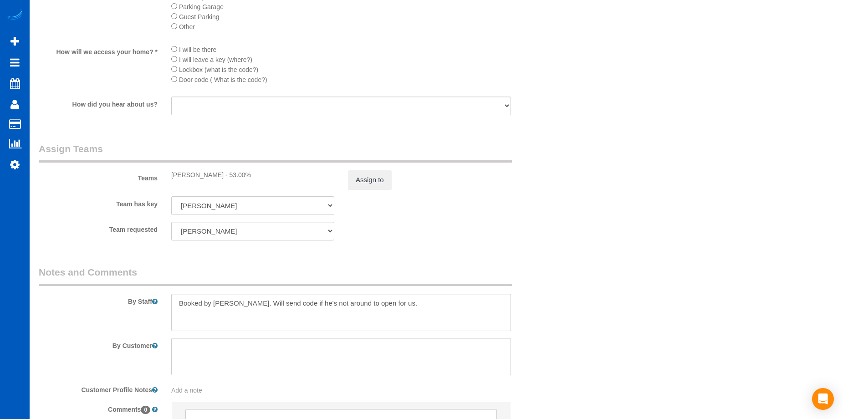
scroll to position [1138, 0]
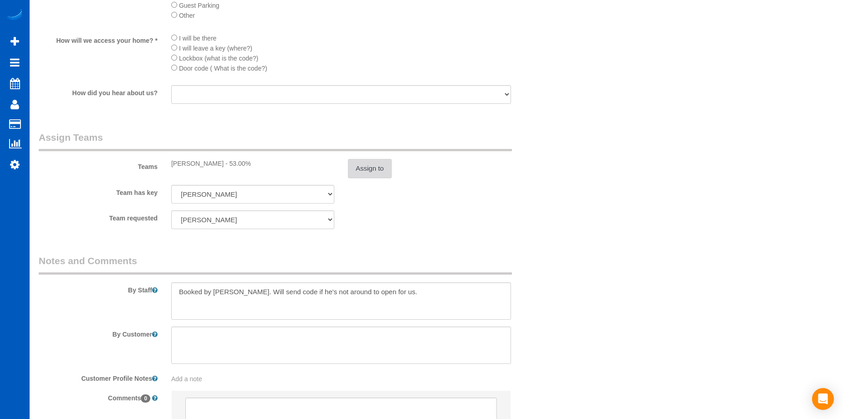
click at [385, 172] on button "Assign to" at bounding box center [370, 168] width 44 height 19
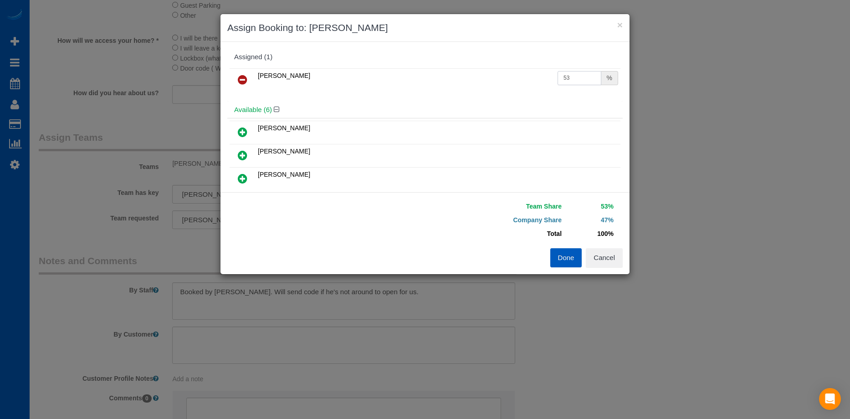
click at [568, 78] on input "53" at bounding box center [579, 78] width 44 height 14
type input "50"
click at [555, 258] on button "Done" at bounding box center [566, 257] width 32 height 19
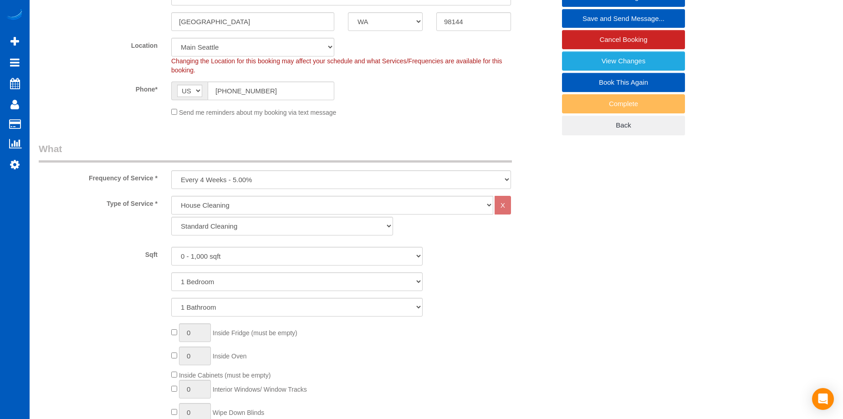
scroll to position [91, 0]
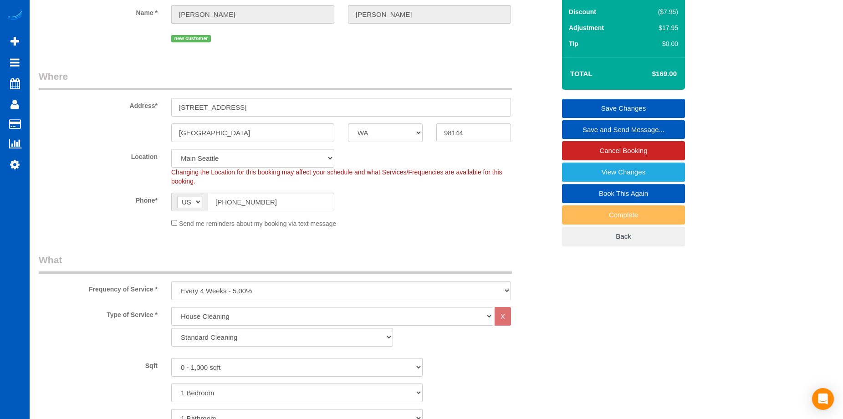
click at [576, 106] on link "Save Changes" at bounding box center [623, 108] width 123 height 19
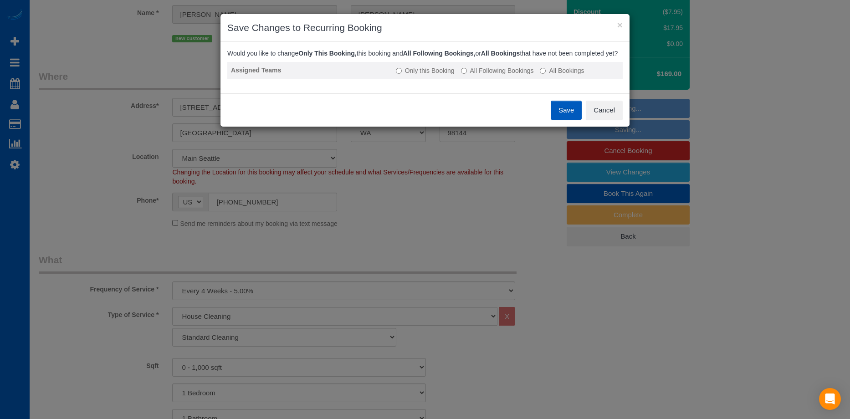
click at [515, 75] on label "All Following Bookings" at bounding box center [497, 70] width 73 height 9
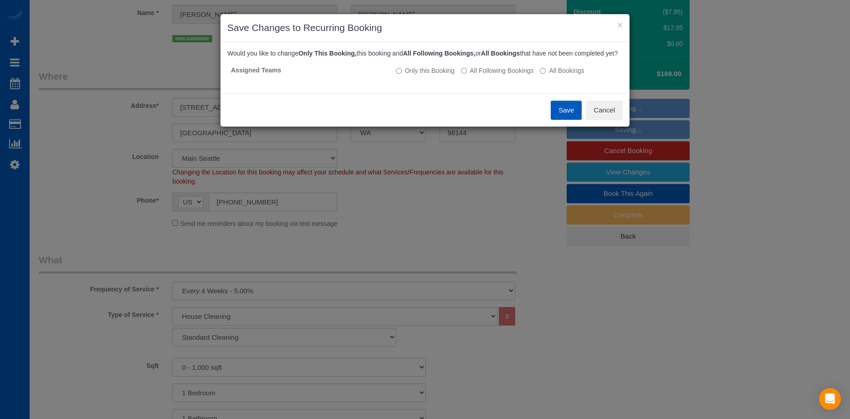
click at [557, 117] on button "Save" at bounding box center [566, 110] width 31 height 19
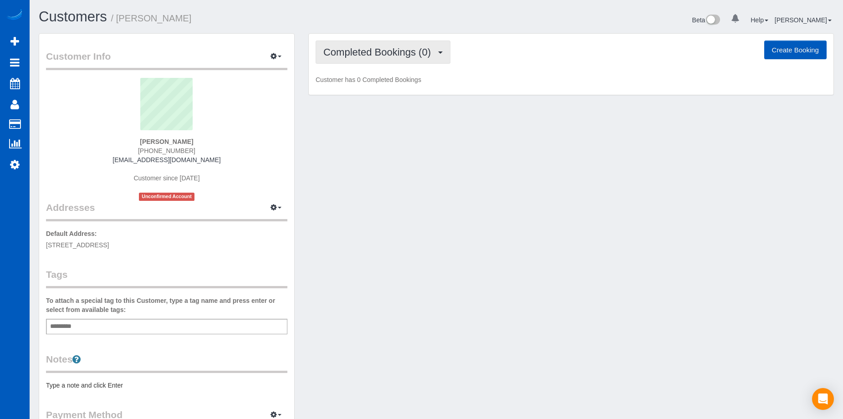
click at [357, 52] on span "Completed Bookings (0)" at bounding box center [379, 51] width 112 height 11
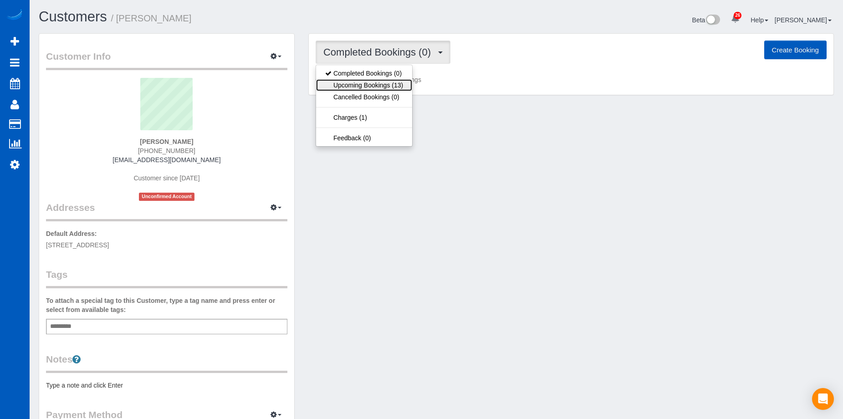
click at [361, 82] on link "Upcoming Bookings (13)" at bounding box center [364, 85] width 96 height 12
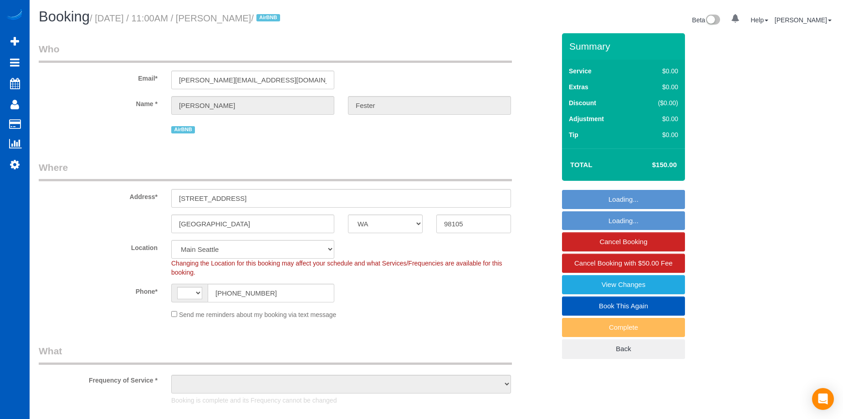
select select "WA"
select select "object:569"
select select "string:[GEOGRAPHIC_DATA]"
select select "199"
select select "1001"
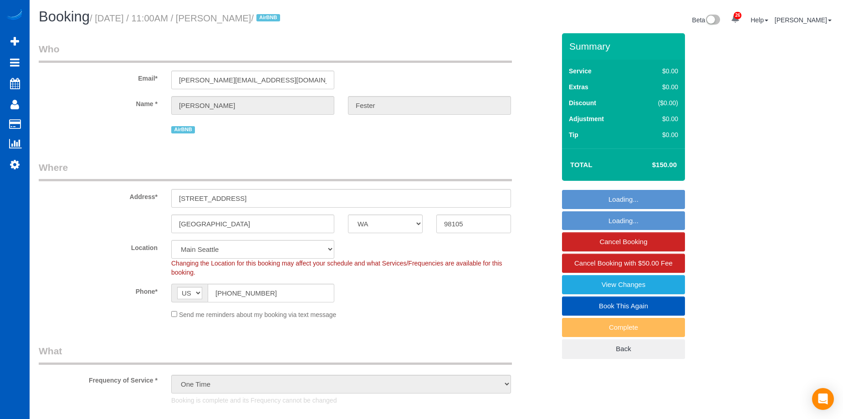
select select "2"
select select "3"
select select "1001"
select select "2"
select select "3"
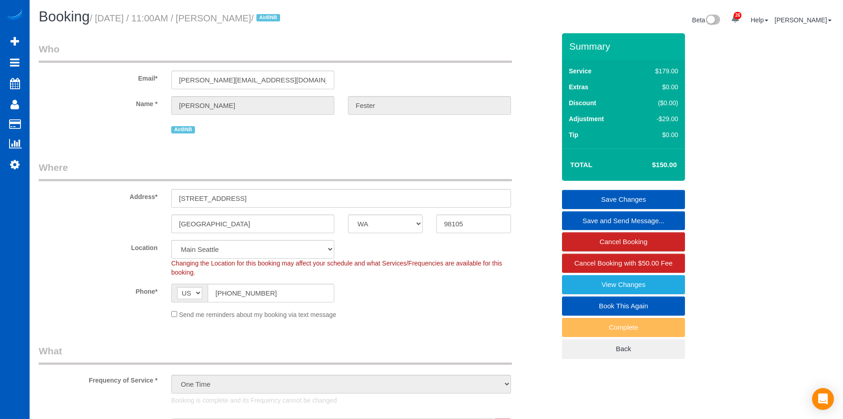
click at [585, 301] on link "Book This Again" at bounding box center [623, 305] width 123 height 19
select select "WA"
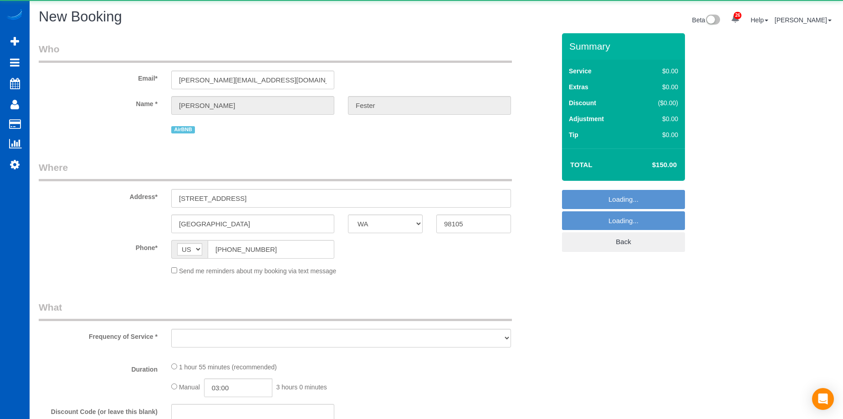
select select "string:fspay"
select select "object:1706"
select select "199"
select select "1001"
select select "2"
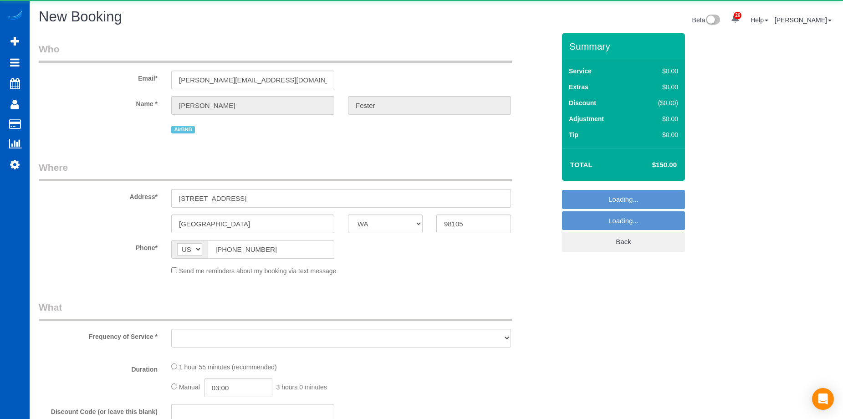
select select "3"
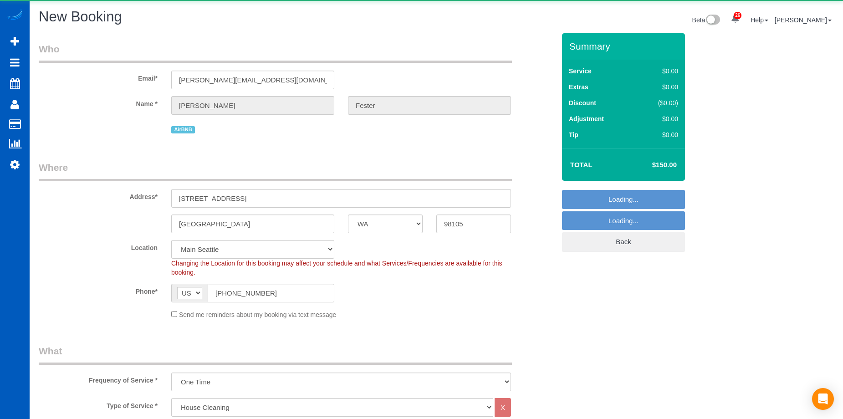
select select "object:1850"
select select "1001"
select select "2"
select select "3"
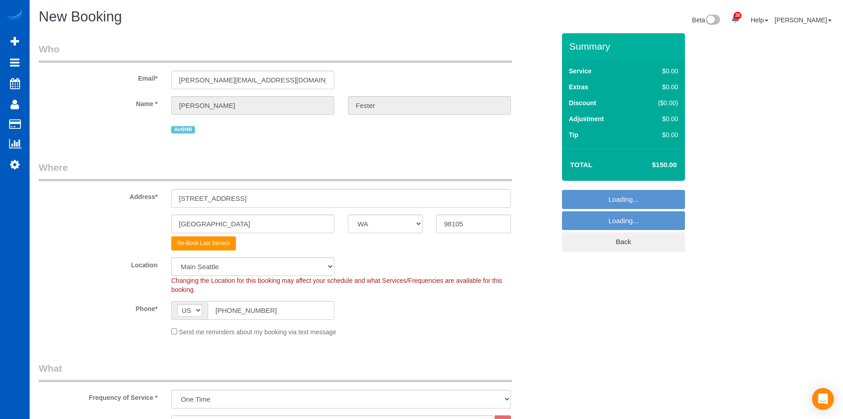
select select "object:2124"
select select "1001"
select select "2"
select select "3"
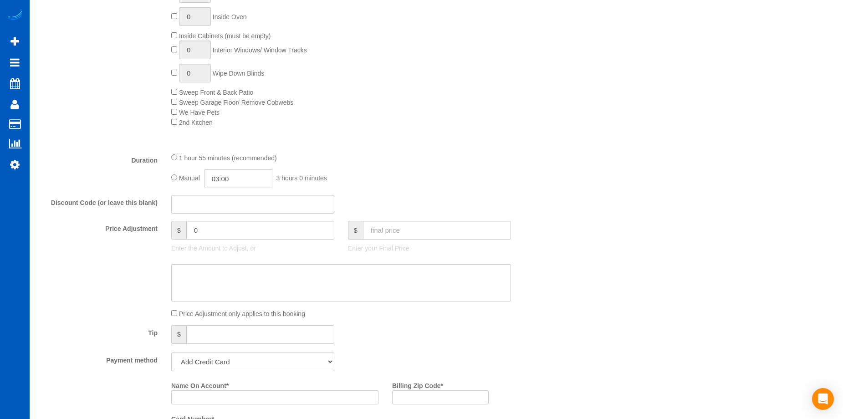
scroll to position [638, 0]
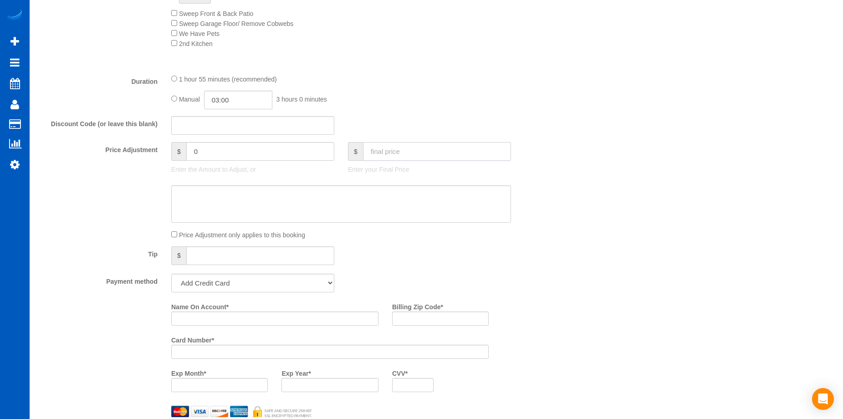
click at [423, 156] on input "text" at bounding box center [437, 151] width 148 height 19
type input "150"
click at [358, 202] on textarea at bounding box center [341, 203] width 340 height 37
click at [274, 286] on select "Add Credit Card Cash Check Paypal" at bounding box center [252, 283] width 163 height 19
type input "-29"
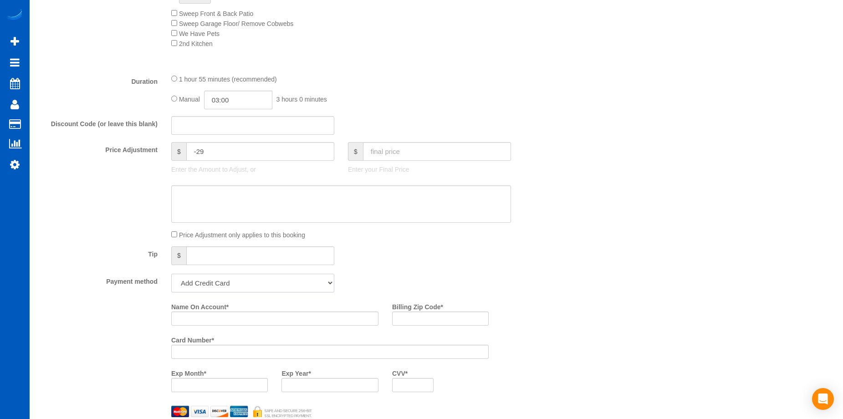
select select "string:cash"
click at [171, 274] on select "Add Credit Card Cash Check Paypal" at bounding box center [252, 283] width 163 height 19
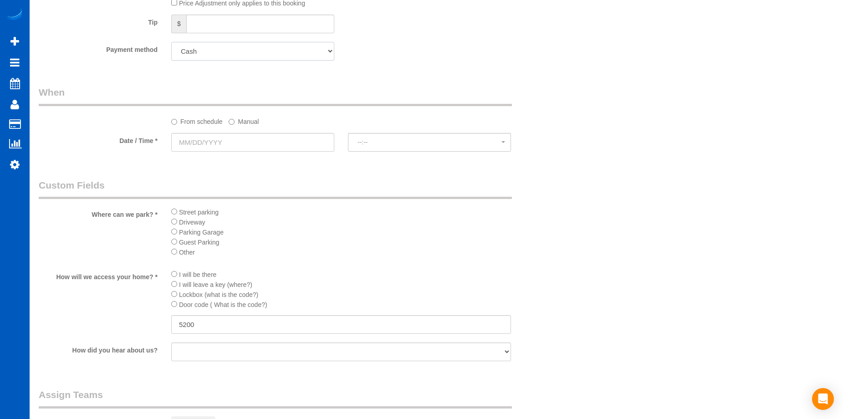
scroll to position [865, 0]
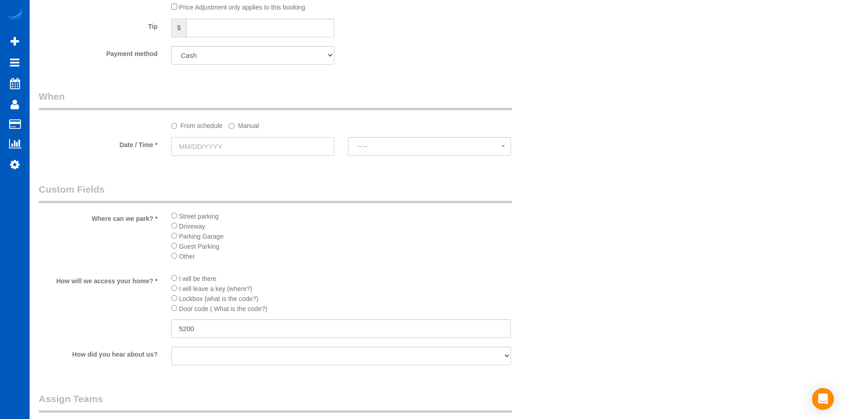
click at [274, 153] on input "text" at bounding box center [252, 146] width 163 height 19
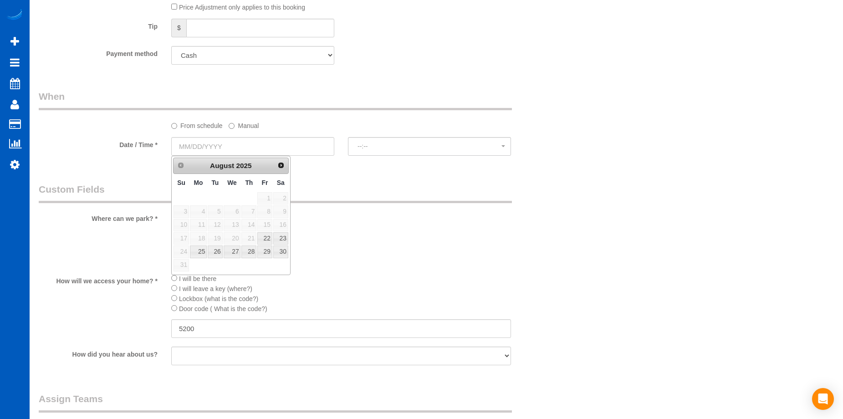
click at [282, 164] on span "Next" at bounding box center [280, 165] width 7 height 7
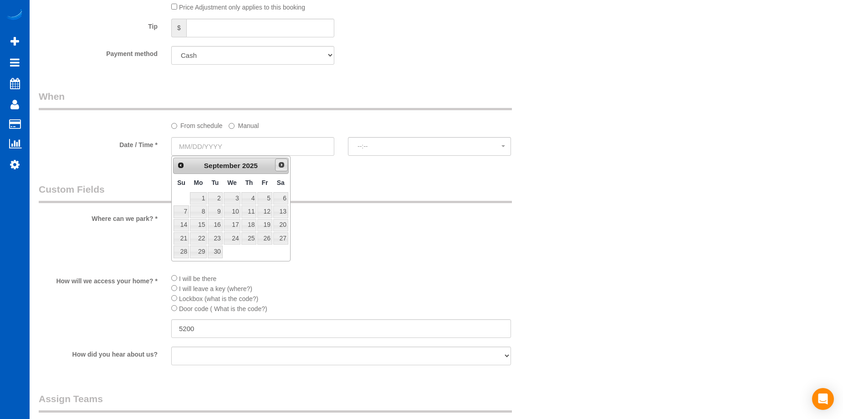
click at [282, 163] on span "Next" at bounding box center [281, 164] width 7 height 7
click at [216, 239] on link "23" at bounding box center [215, 238] width 15 height 12
type input "12/23/2025"
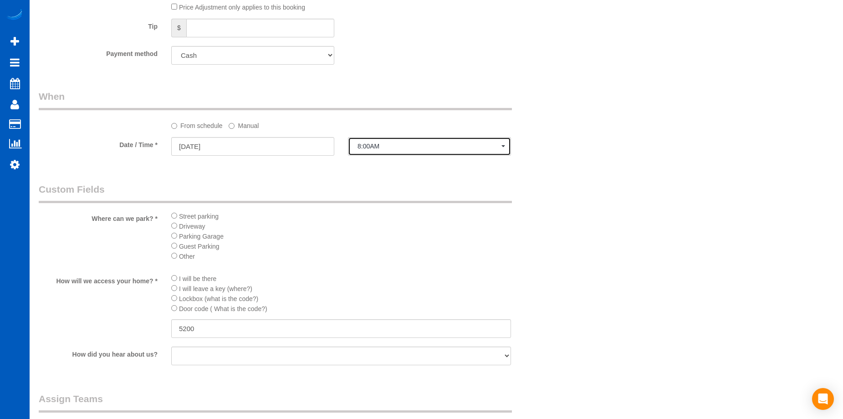
click at [396, 145] on span "8:00AM" at bounding box center [429, 146] width 144 height 7
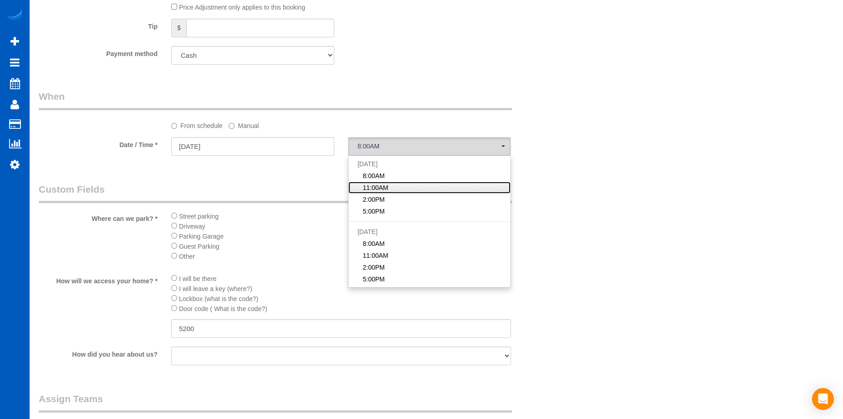
click at [395, 188] on link "11:00AM" at bounding box center [429, 188] width 162 height 12
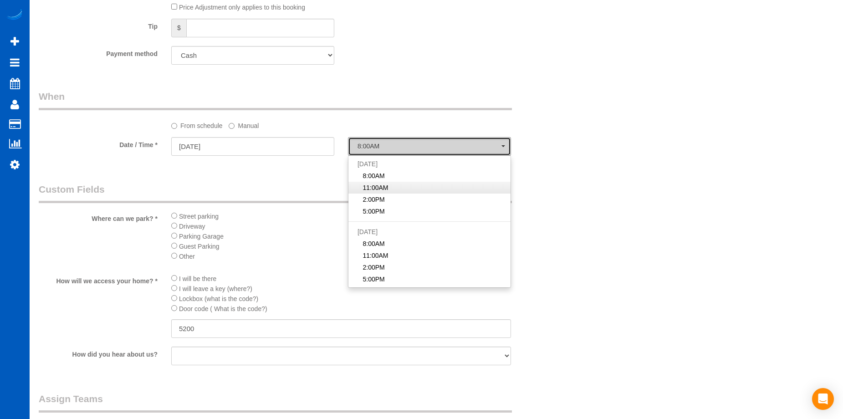
select select "spot7"
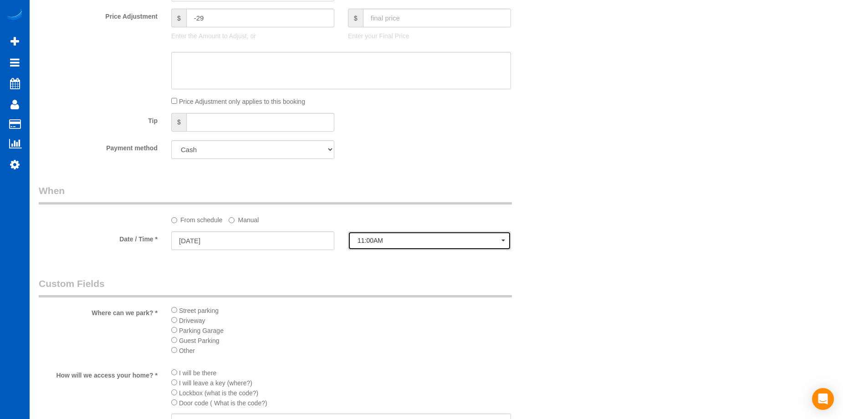
scroll to position [820, 0]
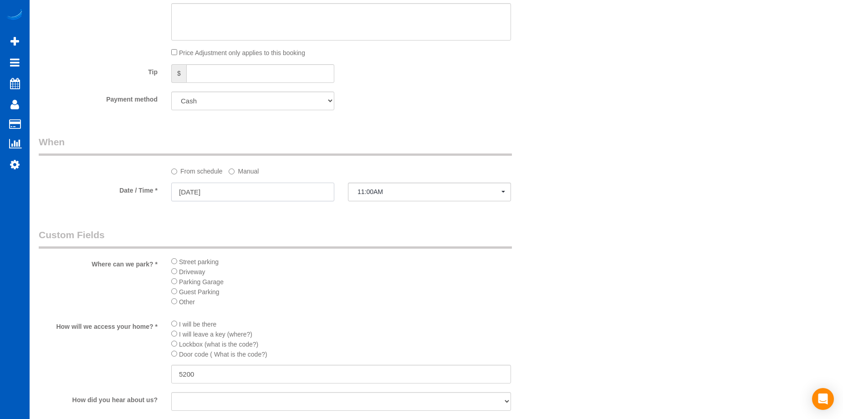
click at [281, 189] on input "12/23/2025" at bounding box center [252, 192] width 163 height 19
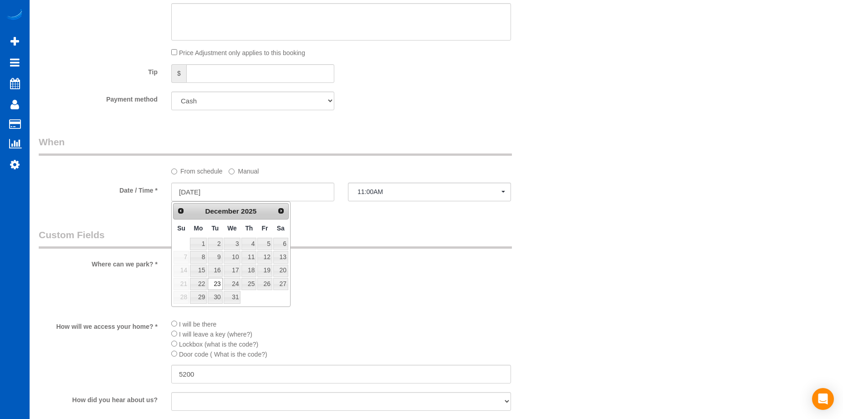
click at [531, 100] on div "Payment method Add Credit Card Cash Check Paypal" at bounding box center [297, 101] width 530 height 19
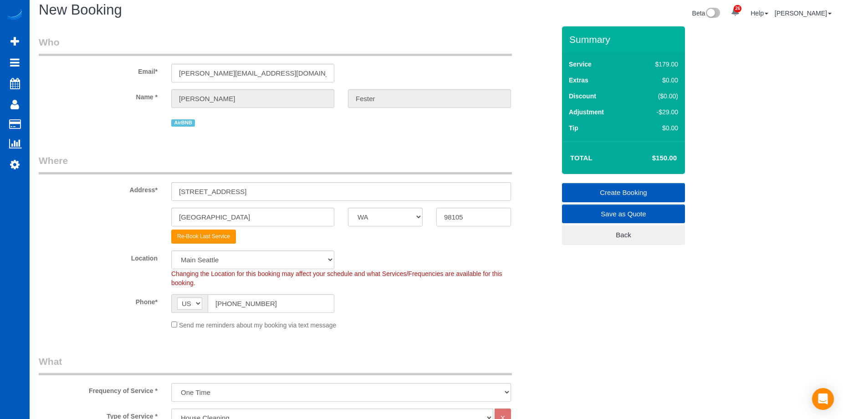
scroll to position [0, 0]
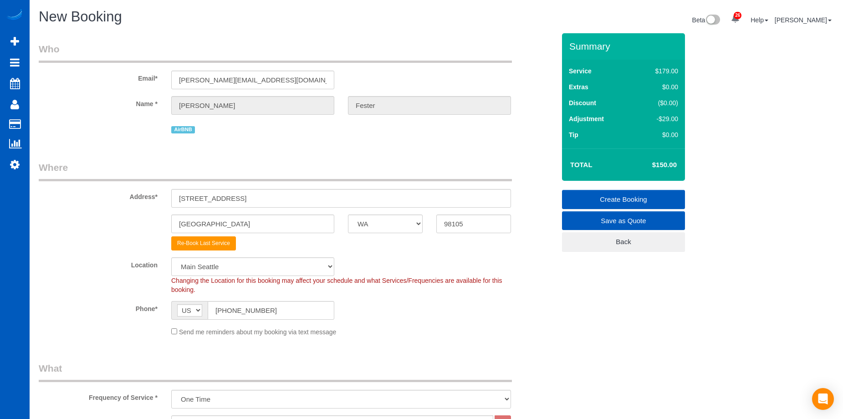
click at [604, 197] on link "Create Booking" at bounding box center [623, 199] width 123 height 19
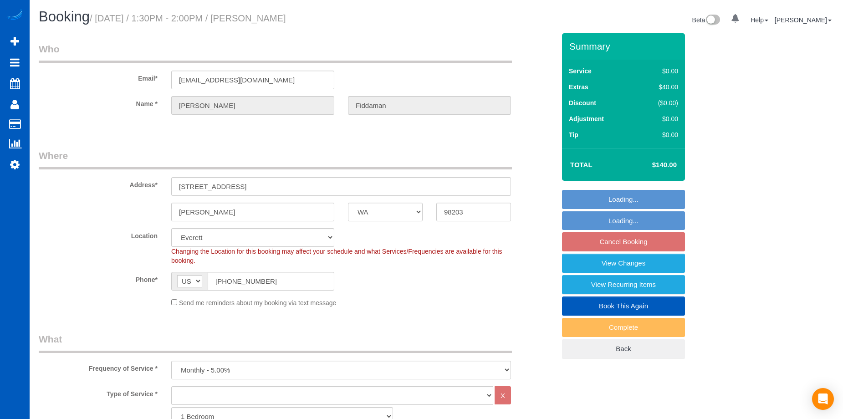
select select "WA"
select select "object:1118"
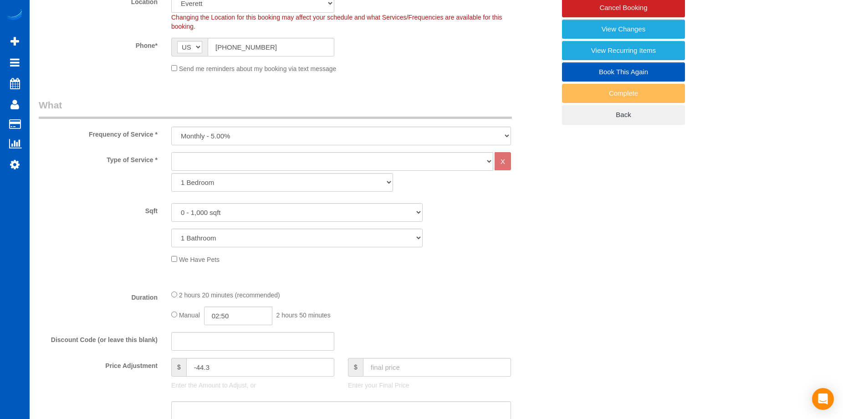
scroll to position [137, 0]
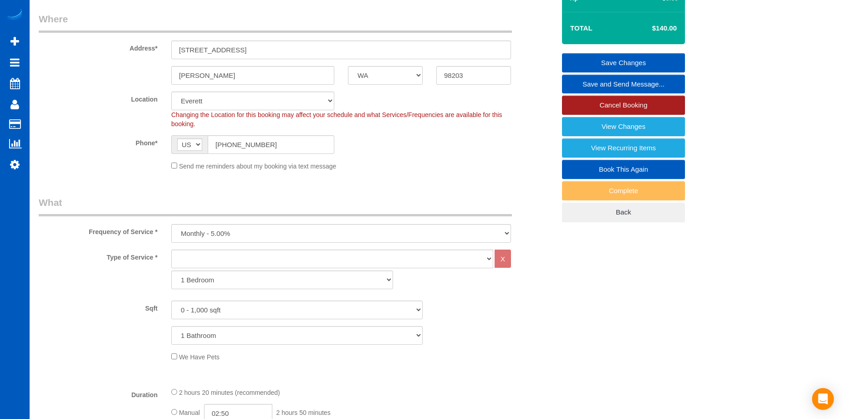
click at [573, 105] on link "Cancel Booking" at bounding box center [623, 105] width 123 height 19
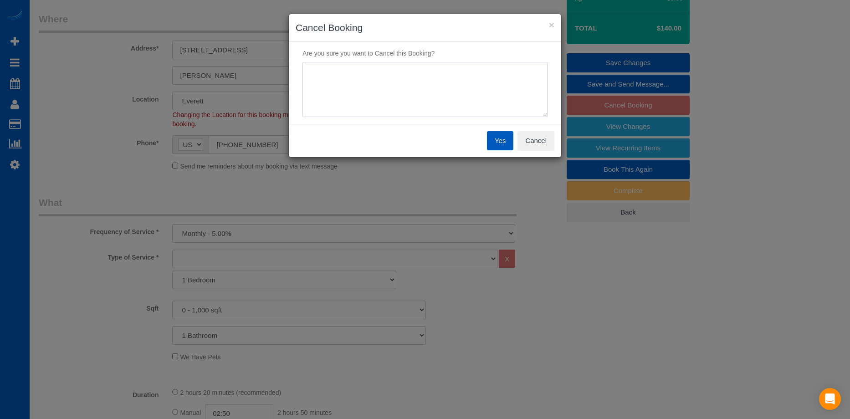
click at [446, 84] on textarea at bounding box center [424, 90] width 245 height 56
type textarea "Skip"
click at [499, 146] on button "Yes" at bounding box center [500, 140] width 26 height 19
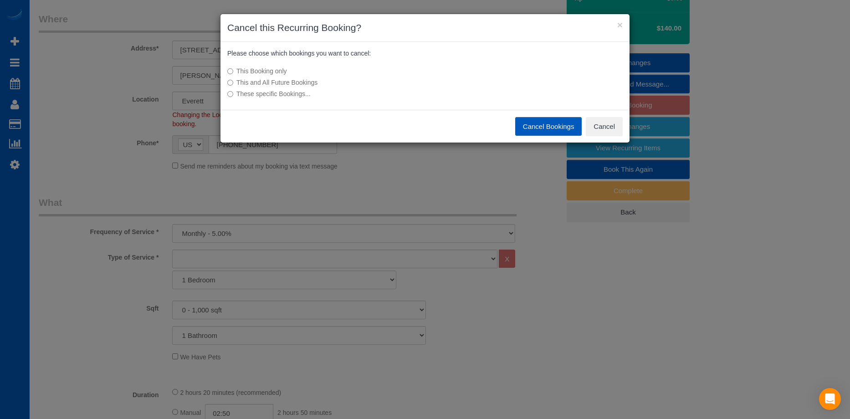
click at [560, 129] on button "Cancel Bookings" at bounding box center [548, 126] width 67 height 19
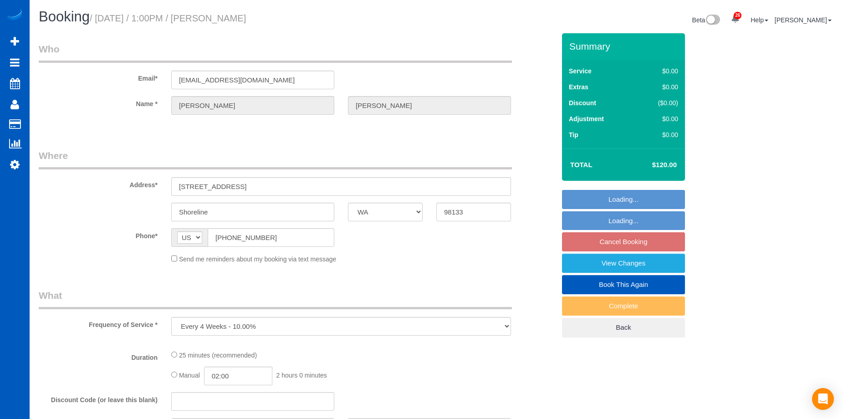
select select "WA"
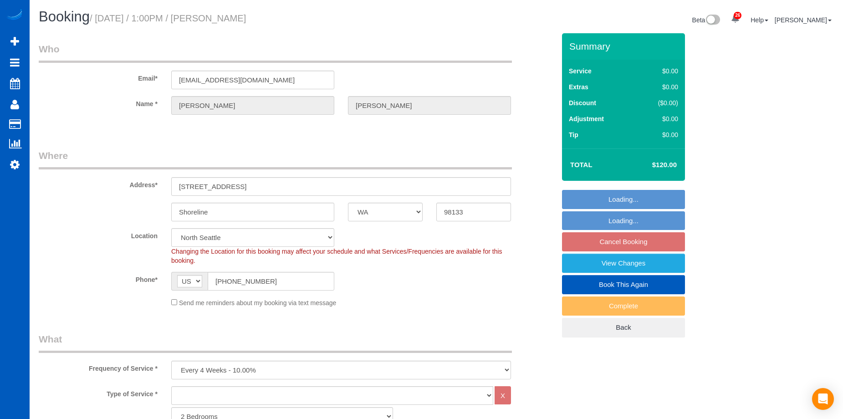
select select "object:1183"
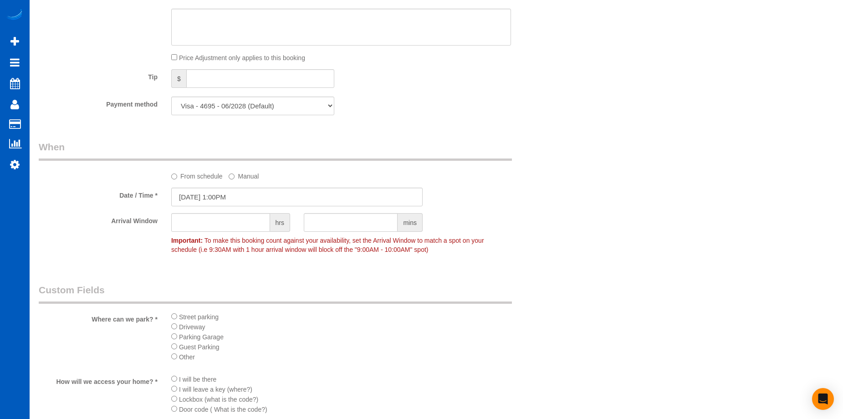
scroll to position [592, 0]
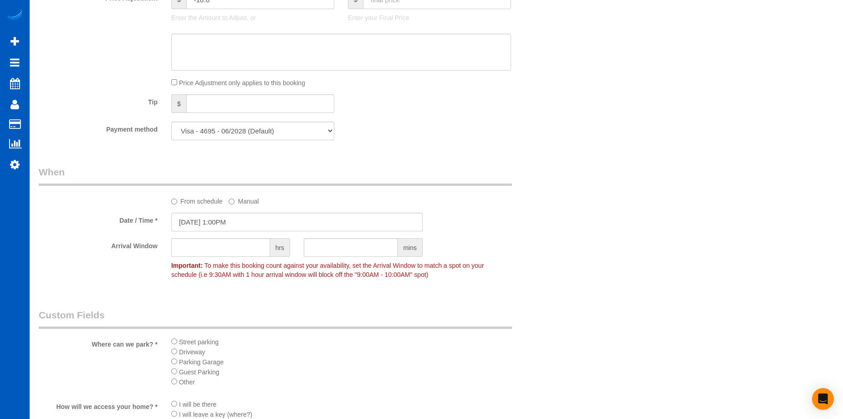
click at [194, 204] on label "From schedule" at bounding box center [196, 200] width 51 height 12
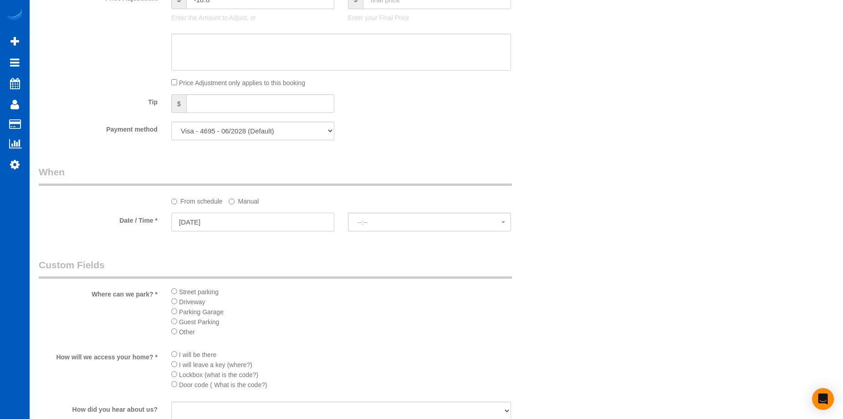
click at [224, 217] on input "[DATE]" at bounding box center [252, 222] width 163 height 19
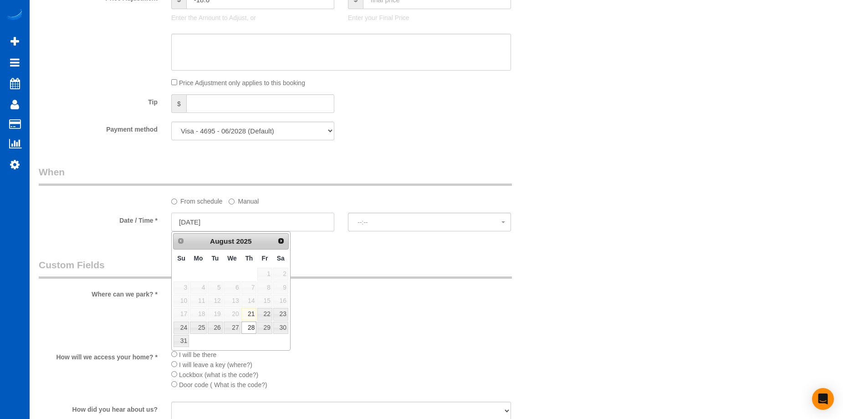
select select "spot16"
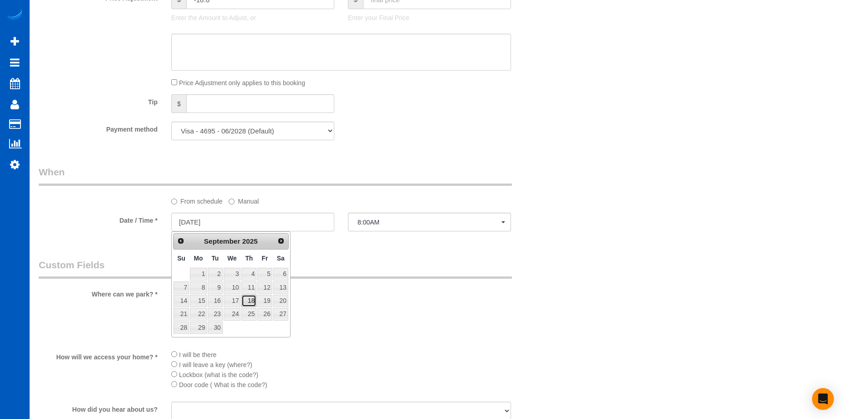
click at [253, 301] on link "18" at bounding box center [248, 301] width 15 height 12
type input "[DATE]"
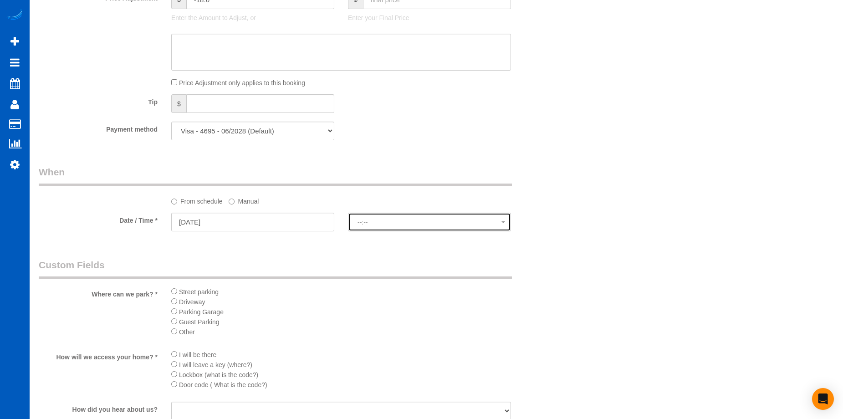
click at [396, 223] on span "--:--" at bounding box center [429, 222] width 144 height 7
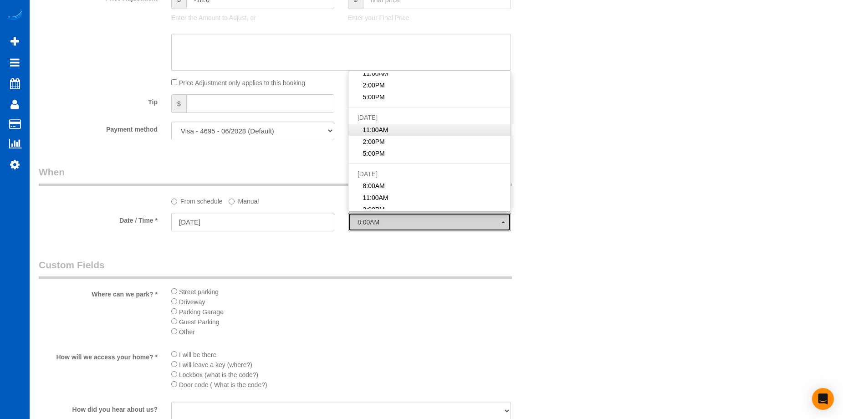
scroll to position [46, 0]
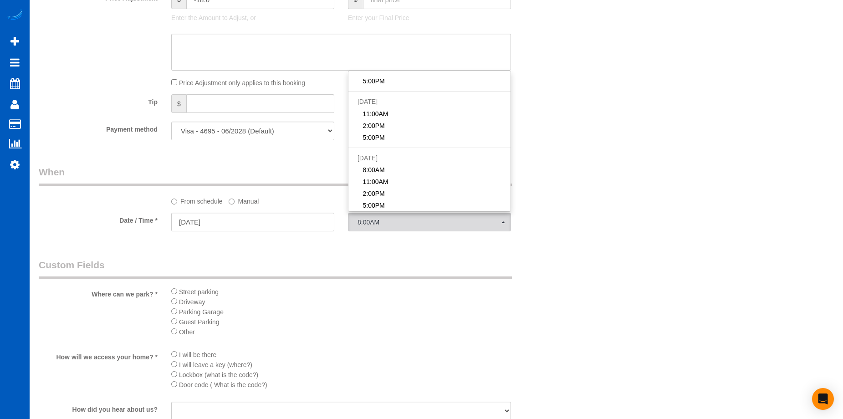
click at [416, 249] on div "Who Email* [EMAIL_ADDRESS][DOMAIN_NAME] Name * [PERSON_NAME] Where Address* [ST…" at bounding box center [297, 112] width 530 height 1342
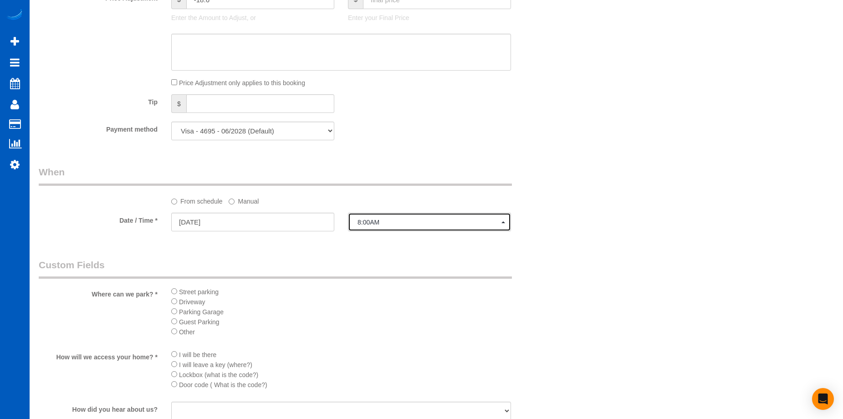
click at [394, 224] on span "8:00AM" at bounding box center [429, 222] width 144 height 7
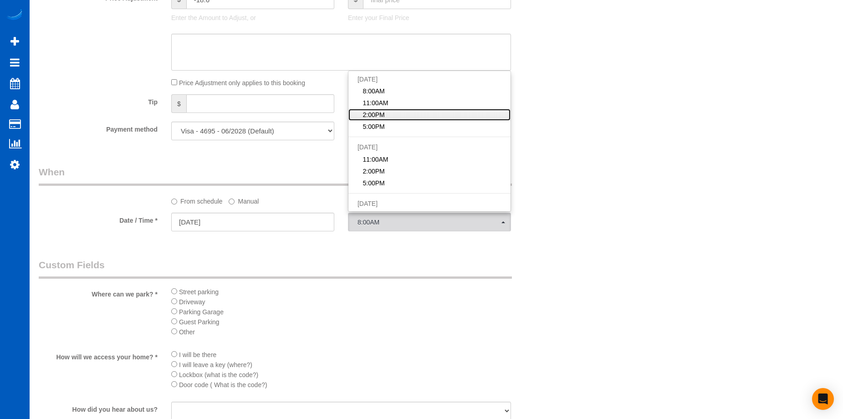
click at [420, 117] on link "2:00PM" at bounding box center [429, 115] width 162 height 12
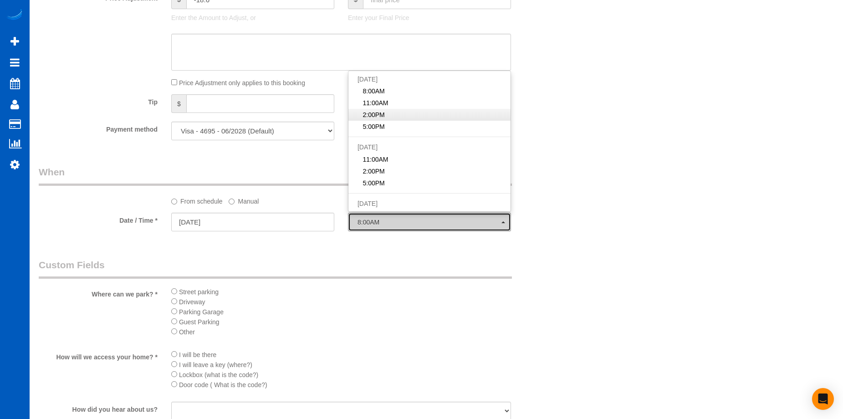
select select "spot33"
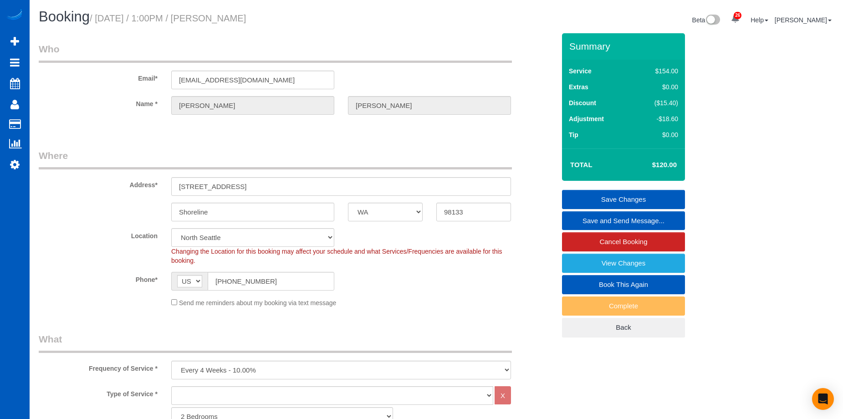
click at [587, 195] on link "Save Changes" at bounding box center [623, 199] width 123 height 19
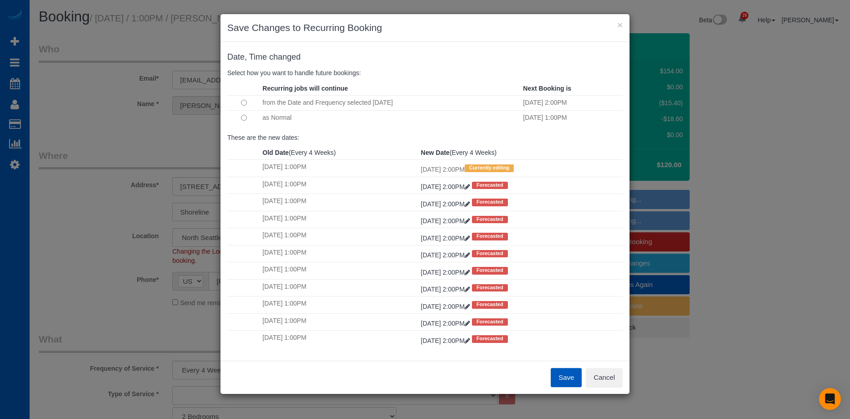
click at [565, 380] on button "Save" at bounding box center [566, 377] width 31 height 19
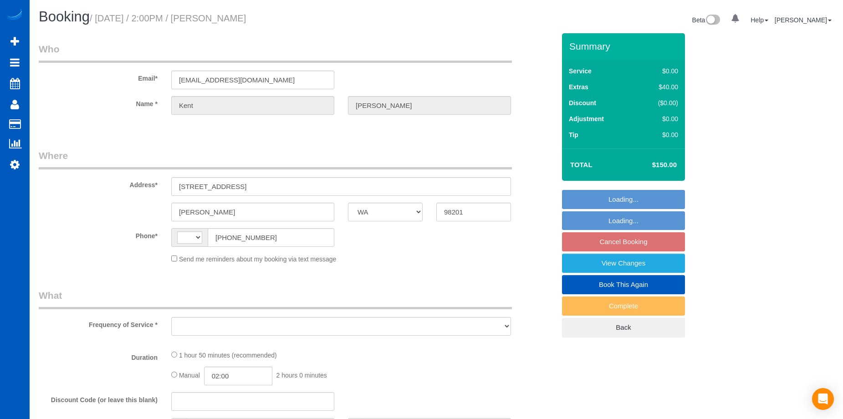
select select "WA"
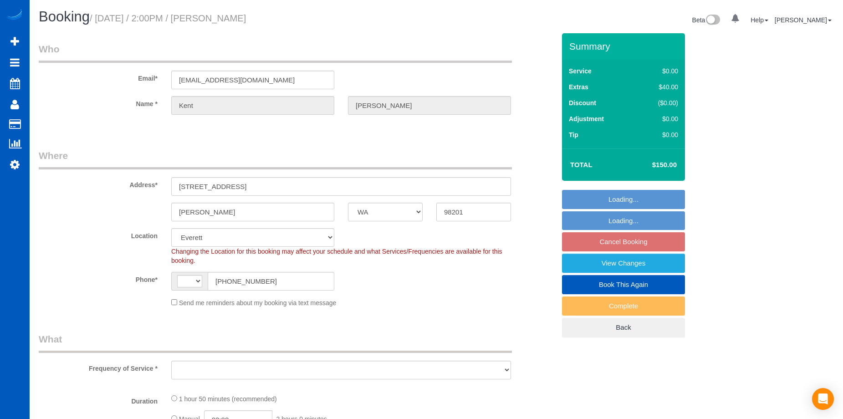
select select "string:[GEOGRAPHIC_DATA]"
select select "object:662"
select select "string:fspay-adbccc52-809e-48fb-b93c-3c2c57234cb7"
select select "199"
select select "1001"
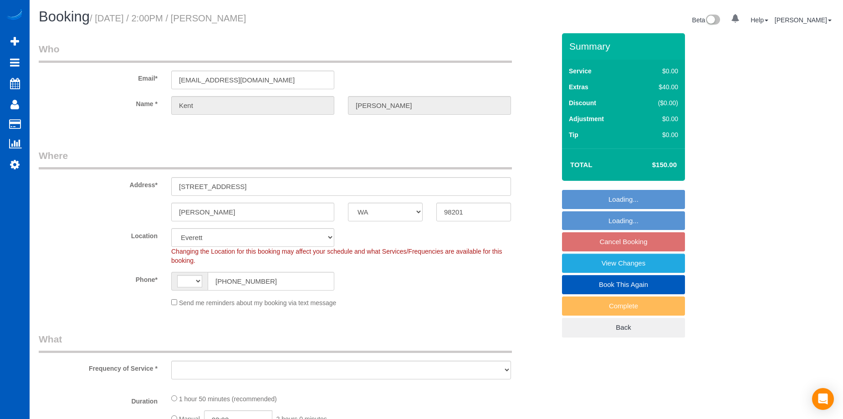
select select "3"
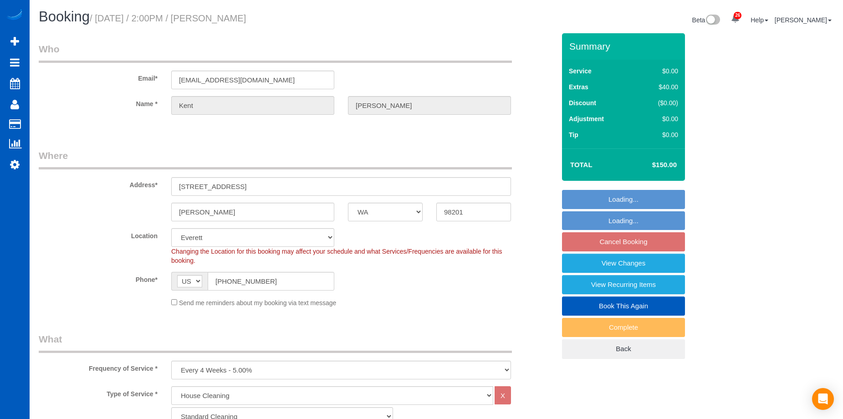
select select "spot3"
select select "1001"
select select "3"
select select "object:1240"
